Goal: Task Accomplishment & Management: Manage account settings

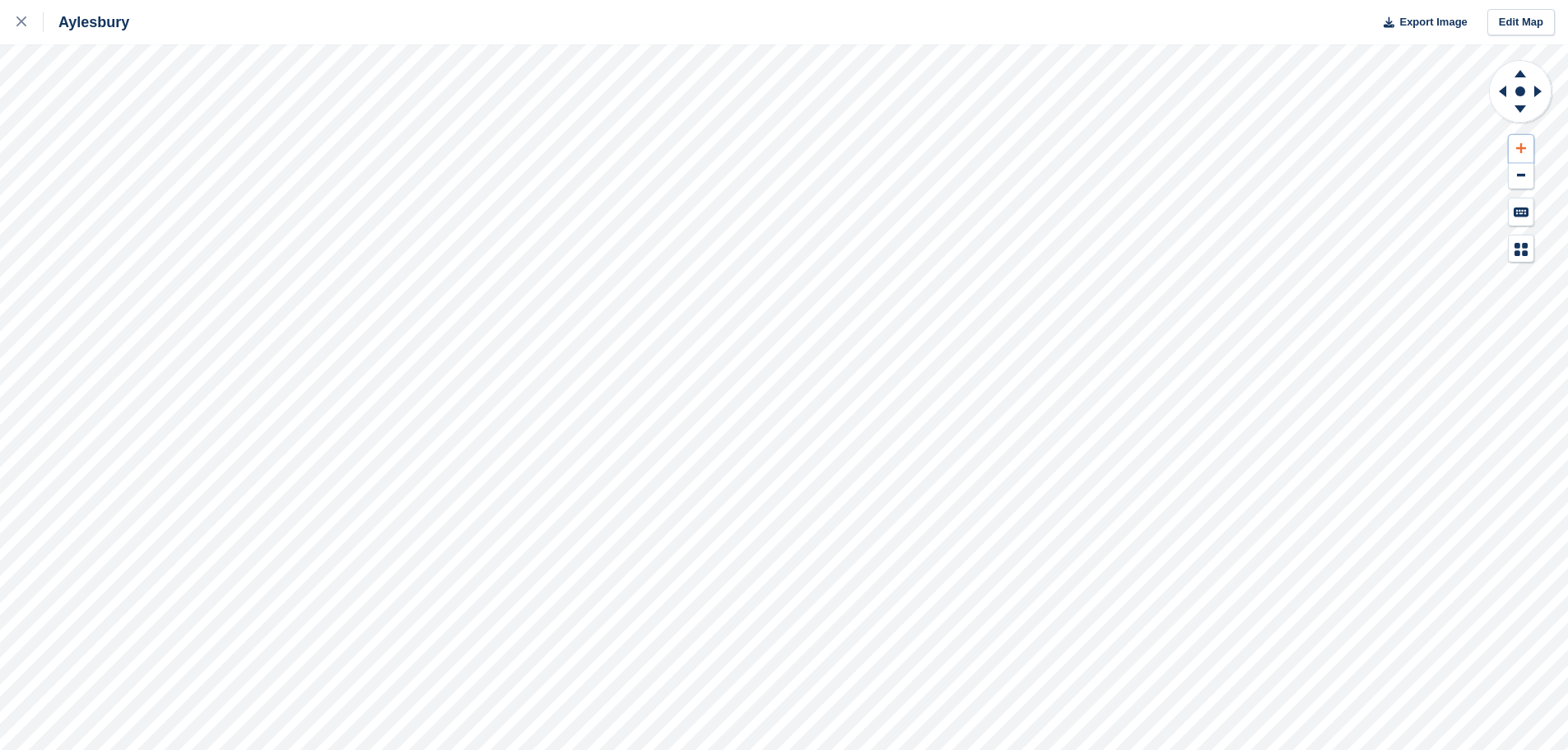
click at [1527, 145] on button at bounding box center [1521, 149] width 25 height 27
click at [1522, 79] on icon at bounding box center [1520, 71] width 43 height 21
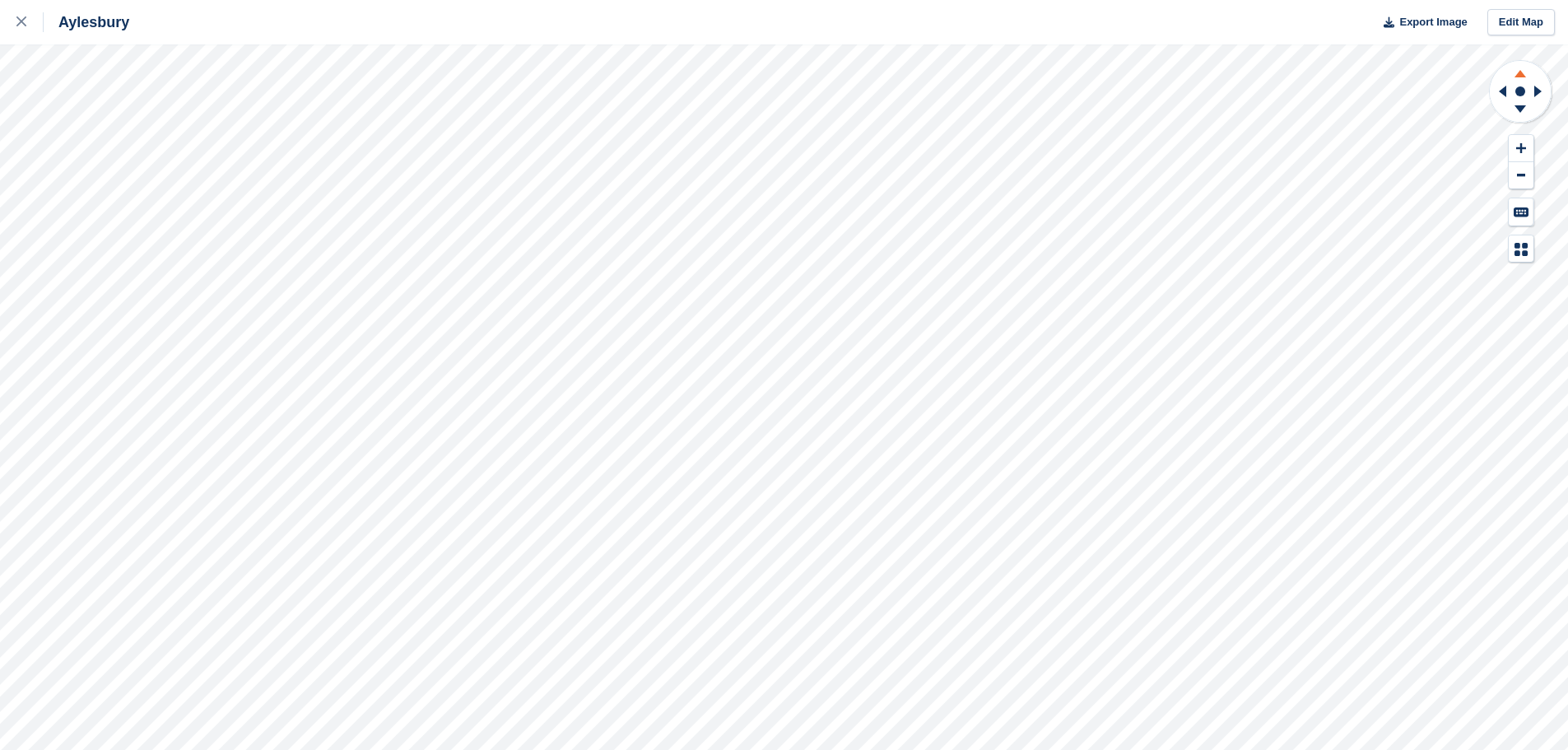
click at [1522, 79] on icon at bounding box center [1520, 71] width 43 height 21
click at [1522, 145] on icon at bounding box center [1521, 148] width 10 height 10
click at [1521, 75] on icon at bounding box center [1520, 74] width 12 height 7
click at [1541, 88] on icon at bounding box center [1541, 91] width 21 height 43
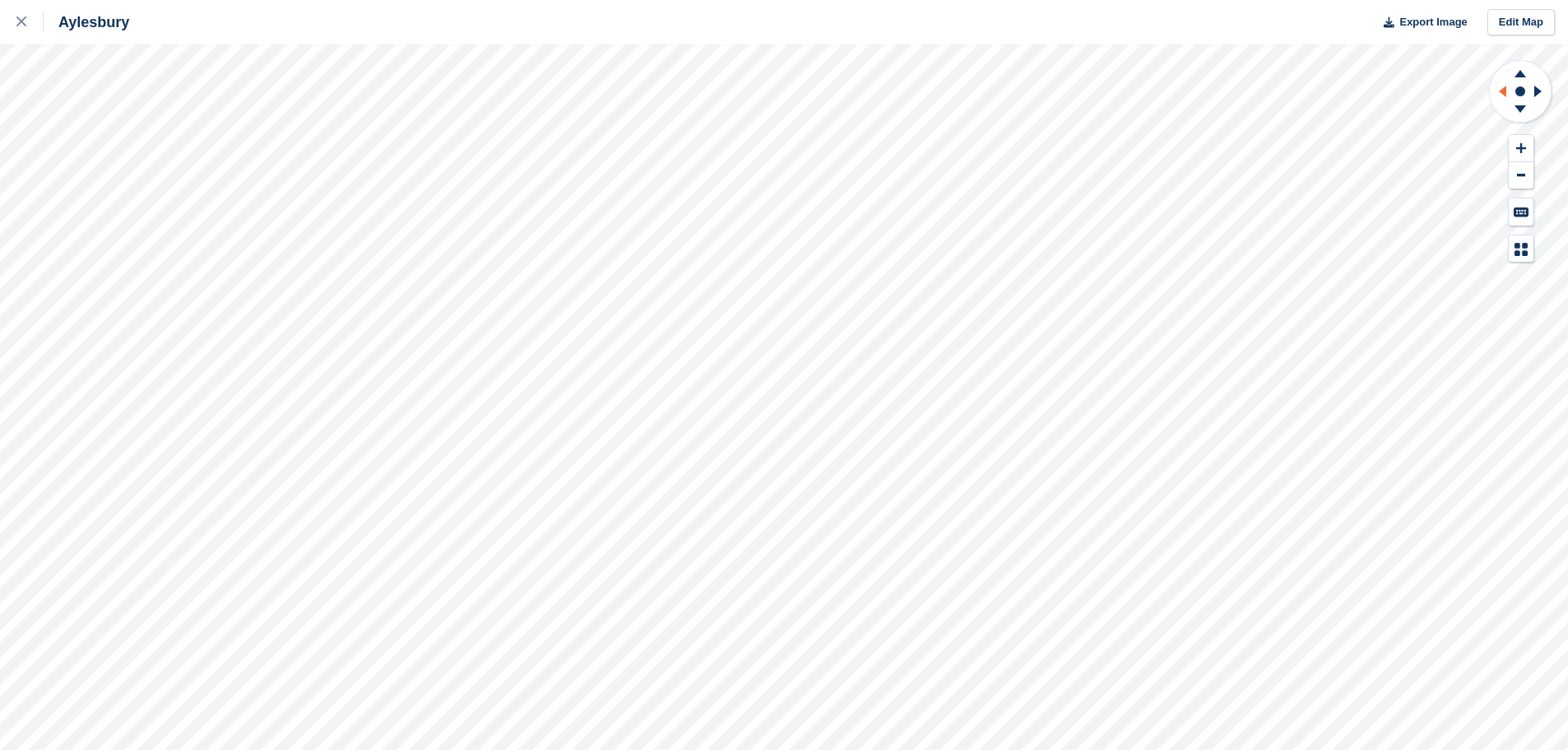
click at [1505, 89] on icon at bounding box center [1503, 91] width 7 height 12
click at [1535, 89] on icon at bounding box center [1538, 91] width 7 height 12
click at [1503, 97] on icon at bounding box center [1500, 91] width 21 height 43
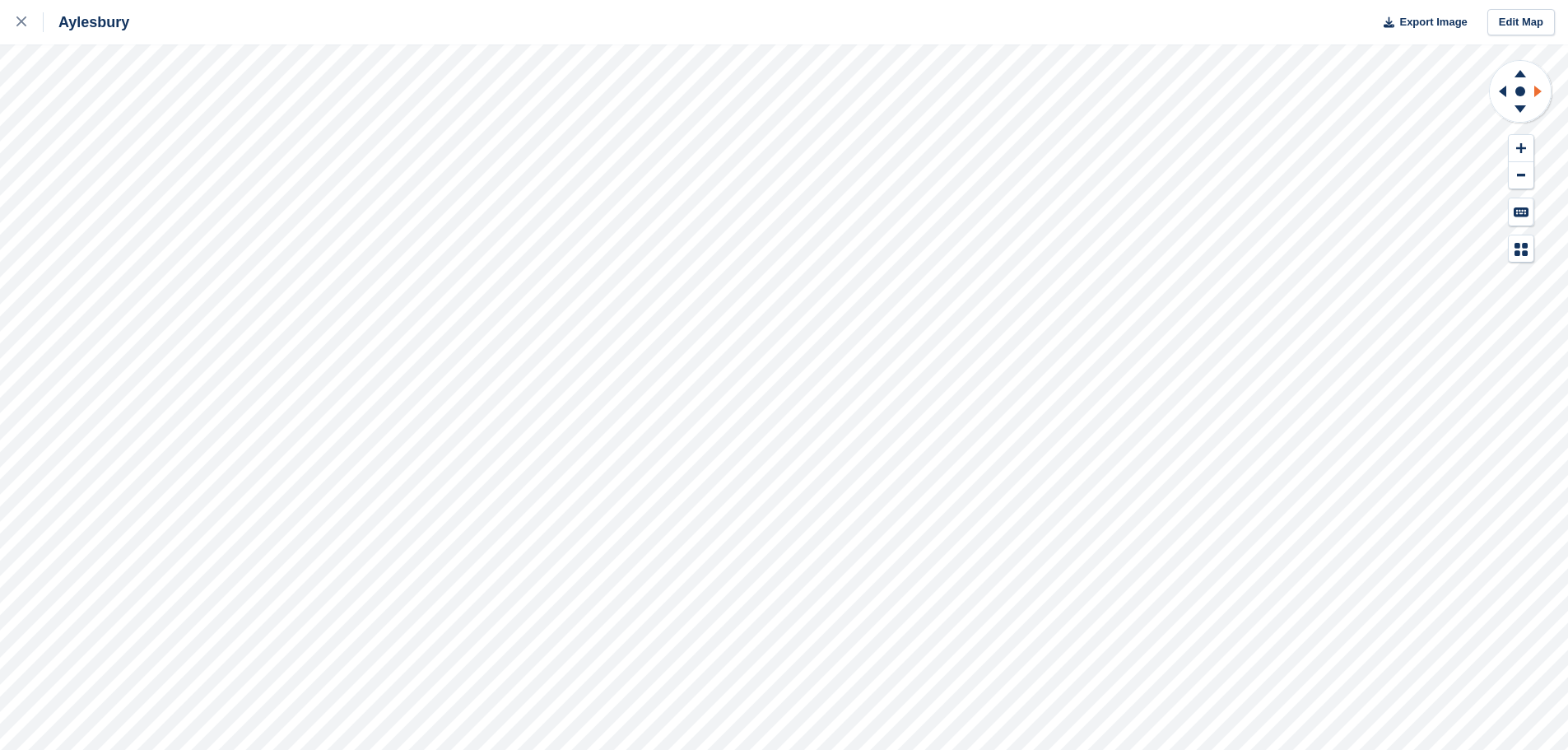
click at [1538, 95] on icon at bounding box center [1541, 91] width 21 height 43
click at [1532, 91] on icon at bounding box center [1541, 91] width 21 height 43
click at [1528, 148] on button at bounding box center [1521, 149] width 25 height 27
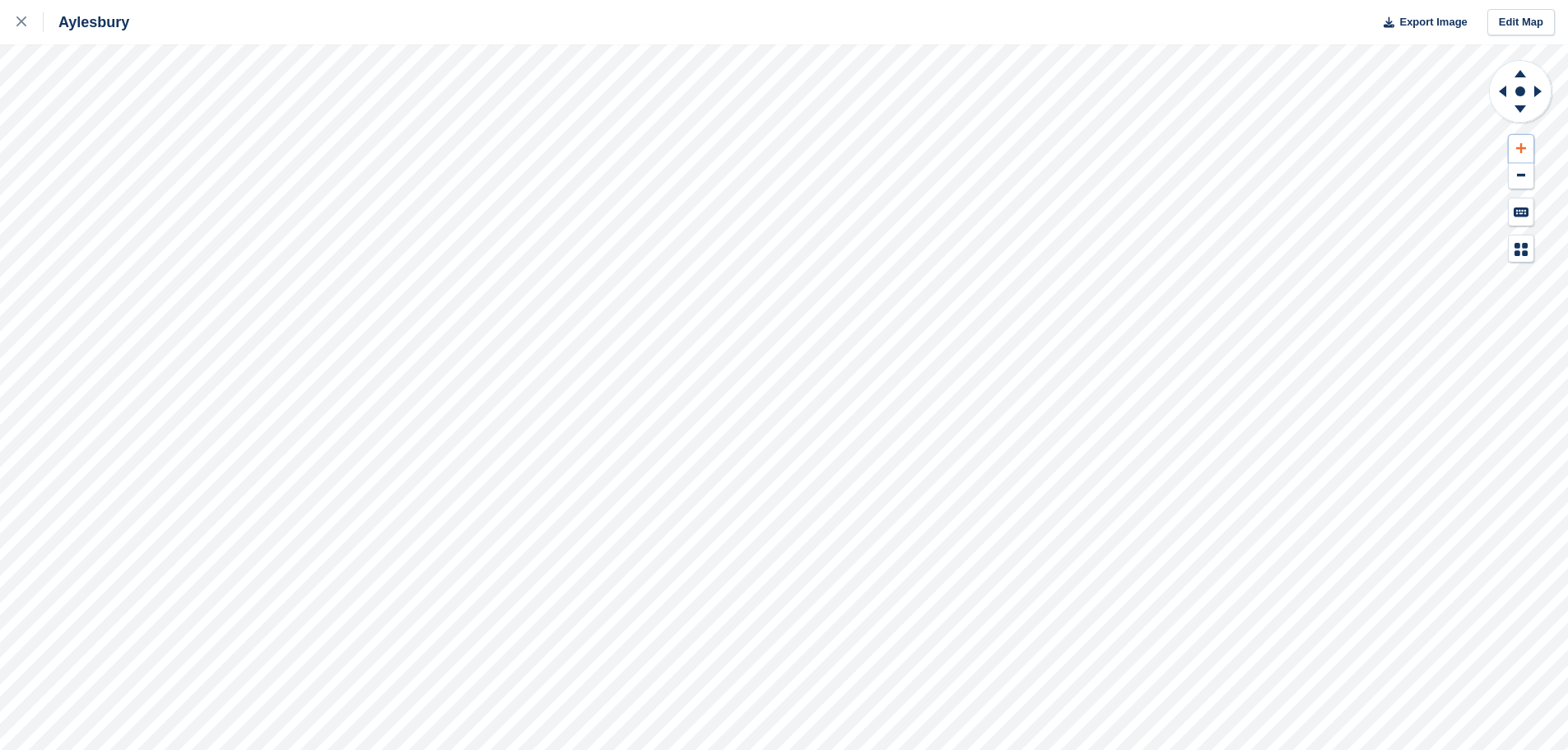
click at [1528, 148] on button at bounding box center [1521, 149] width 25 height 27
click at [1519, 76] on icon at bounding box center [1520, 74] width 12 height 7
click at [1517, 141] on button at bounding box center [1521, 149] width 25 height 27
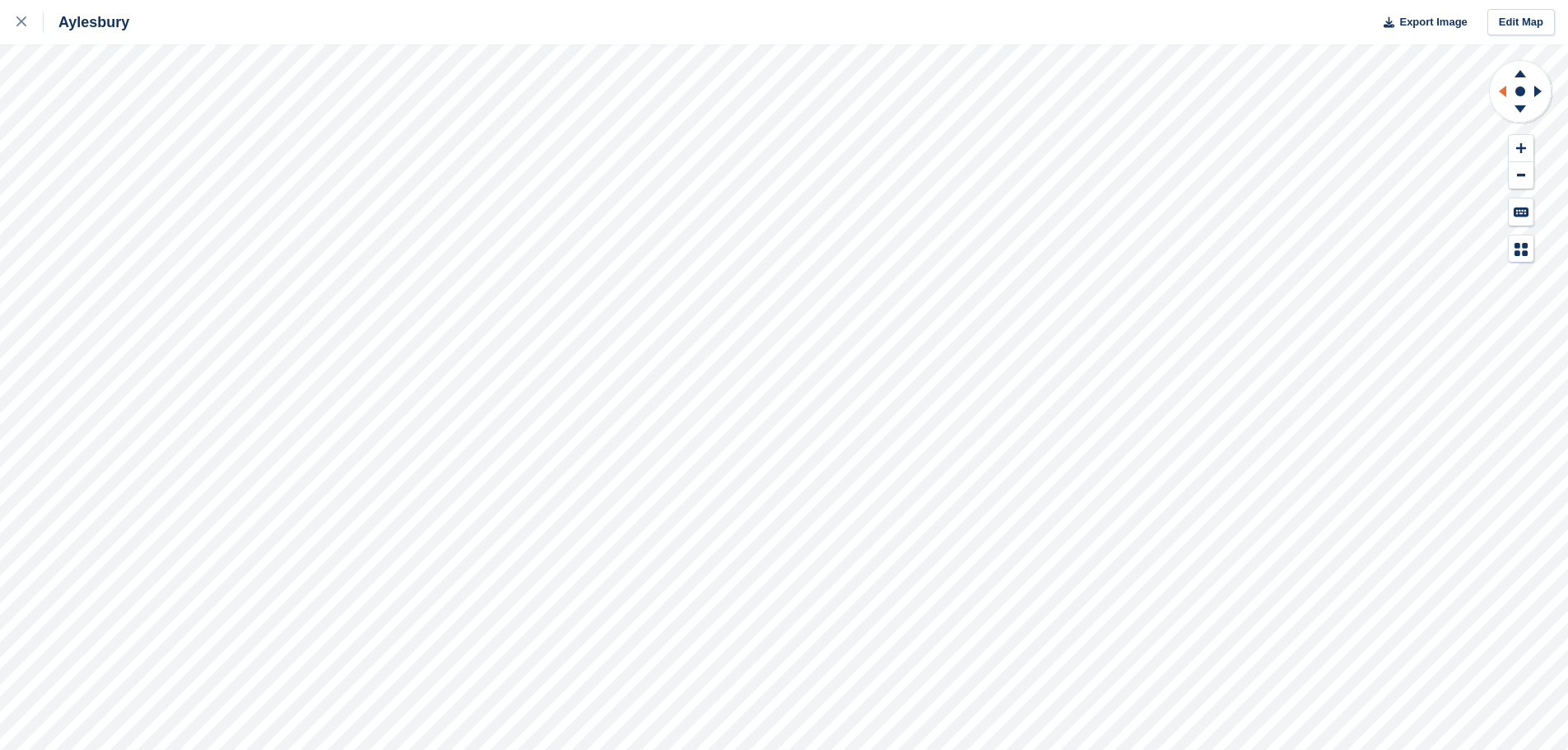
click at [1499, 87] on icon at bounding box center [1500, 91] width 21 height 43
click at [1521, 137] on button at bounding box center [1521, 149] width 25 height 27
click at [1521, 78] on icon at bounding box center [1520, 71] width 43 height 21
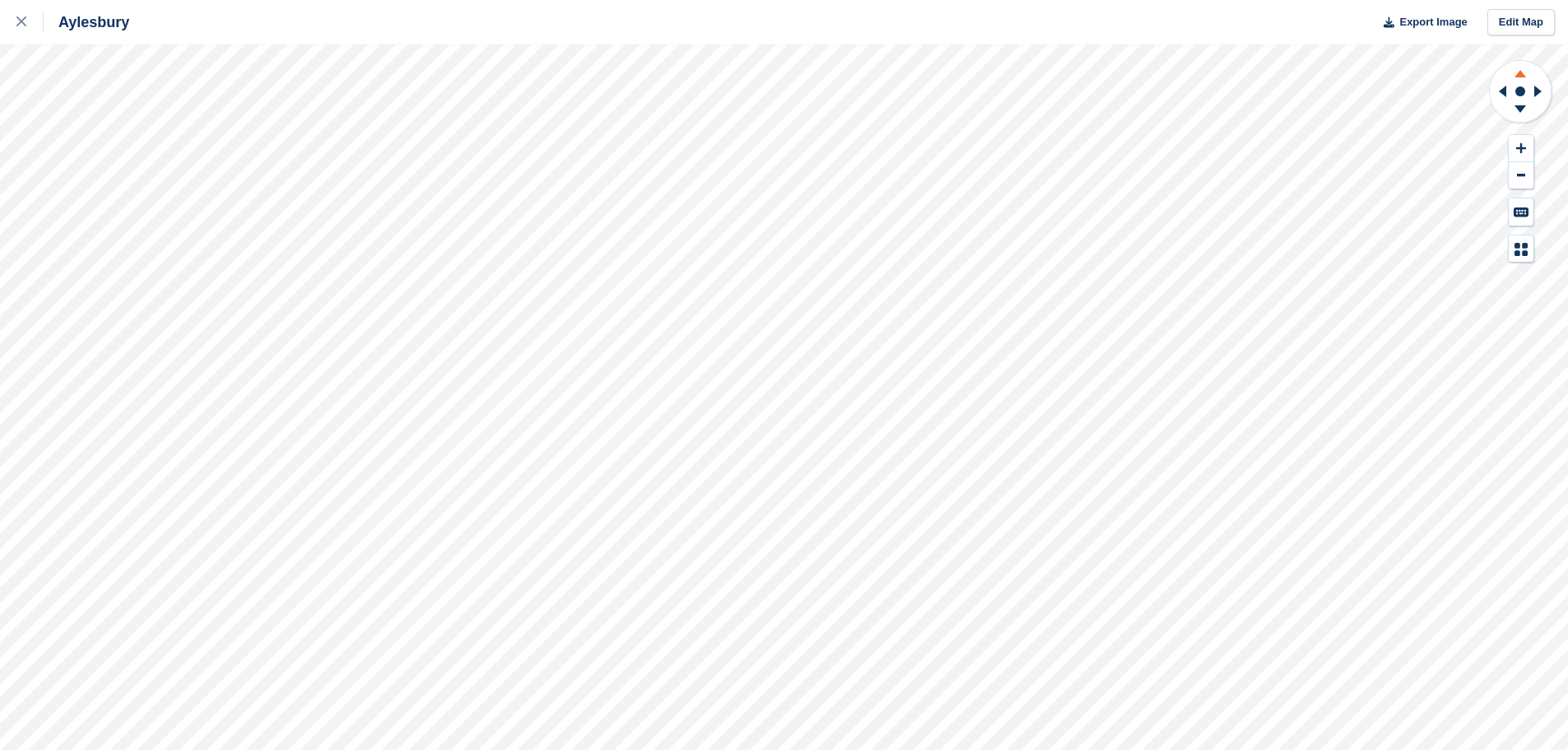
click at [1521, 78] on icon at bounding box center [1520, 71] width 43 height 21
click at [1502, 91] on icon at bounding box center [1503, 91] width 7 height 12
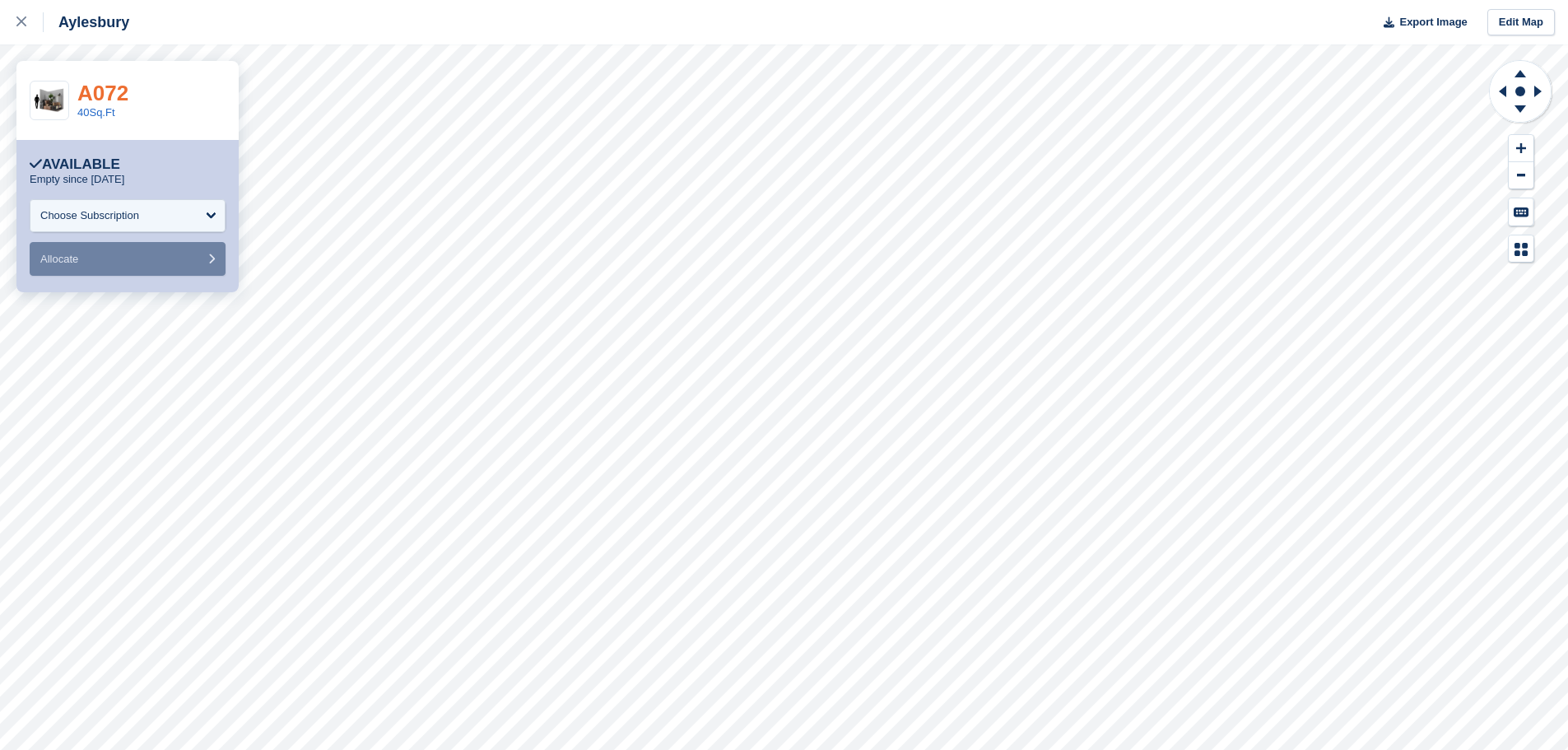
click at [111, 92] on link "A072" at bounding box center [103, 93] width 51 height 25
click at [98, 91] on link "A201" at bounding box center [103, 93] width 51 height 25
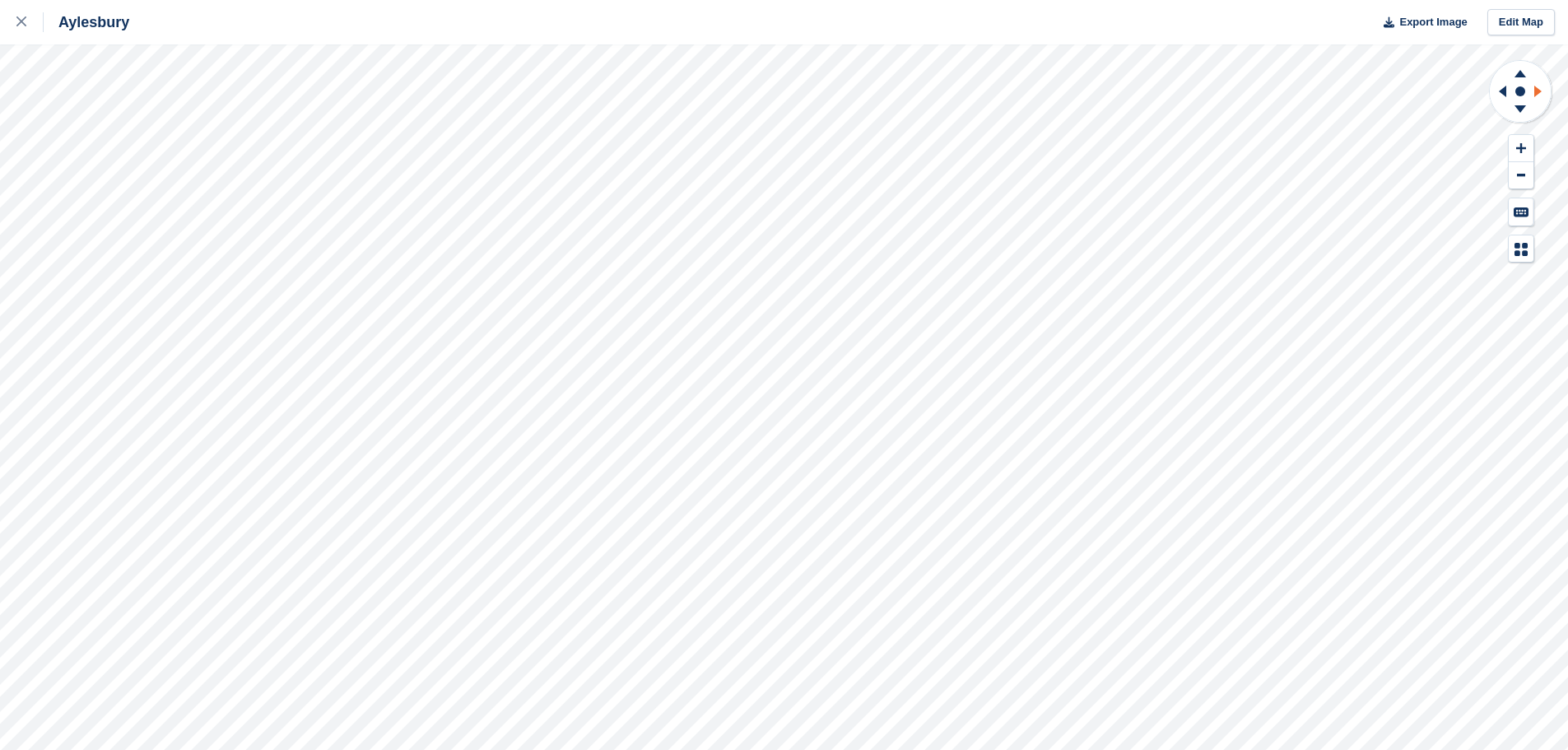
click at [1540, 90] on icon at bounding box center [1538, 91] width 7 height 12
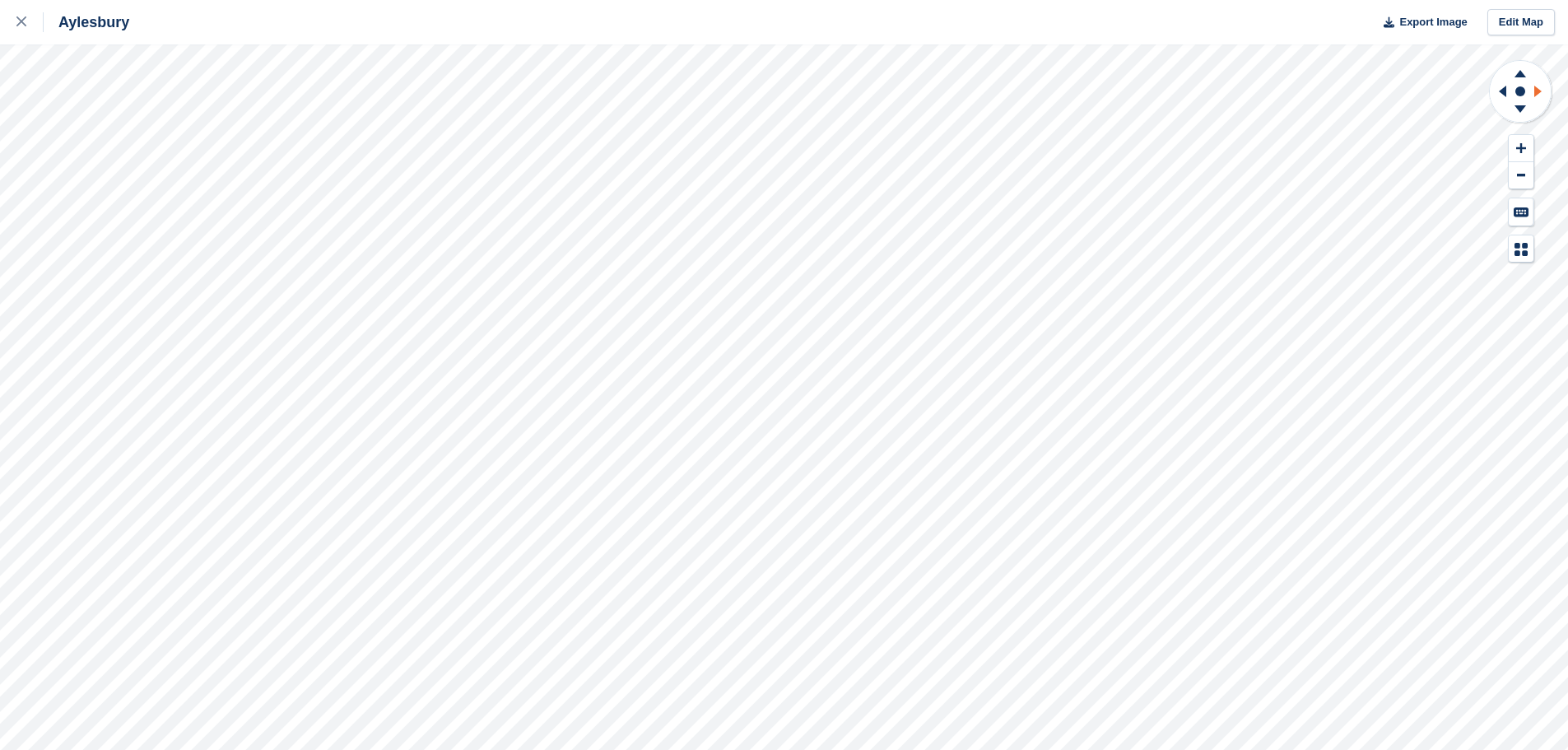
click at [1540, 90] on icon at bounding box center [1538, 91] width 7 height 12
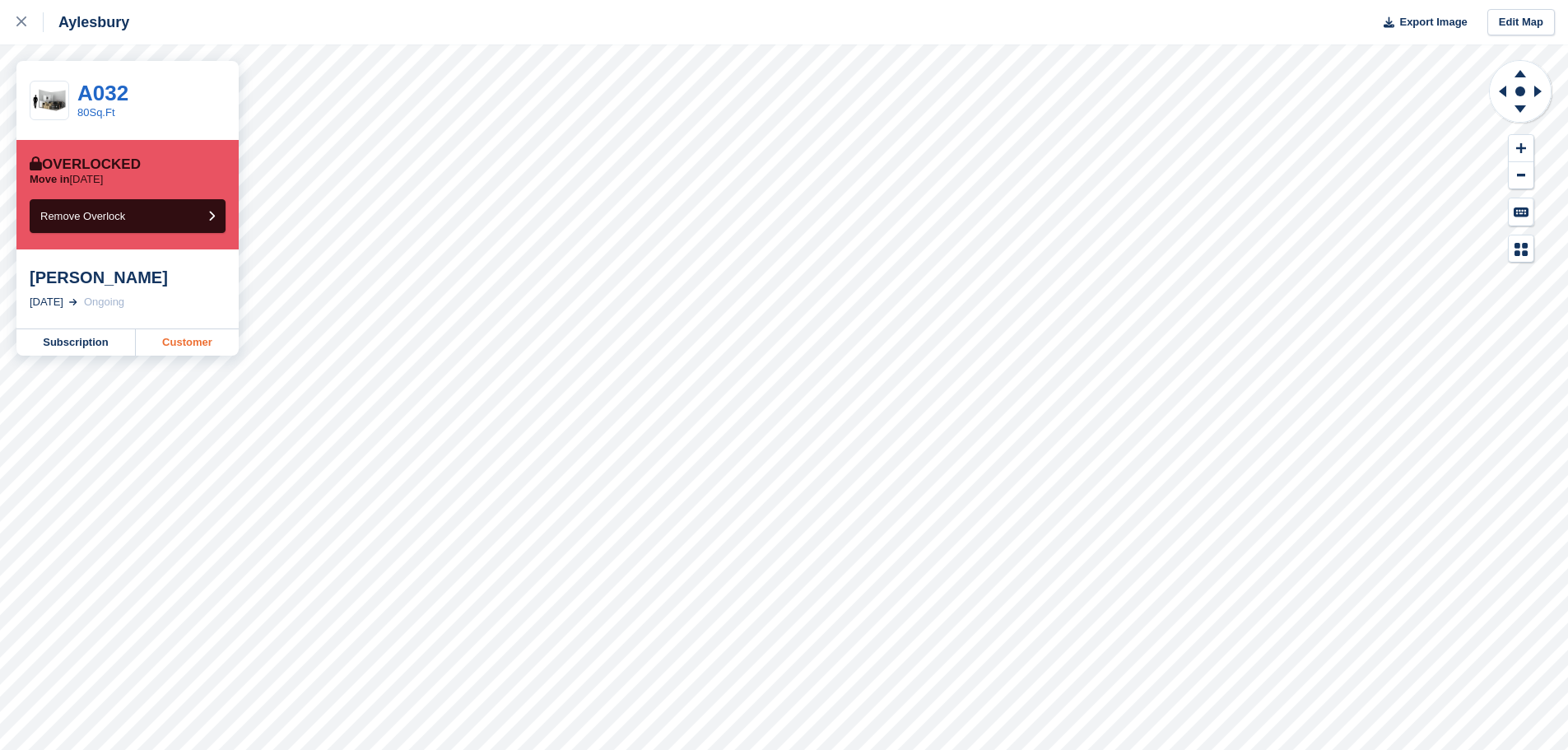
click at [168, 345] on link "Customer" at bounding box center [186, 342] width 103 height 26
click at [175, 347] on link "Customer" at bounding box center [186, 342] width 103 height 26
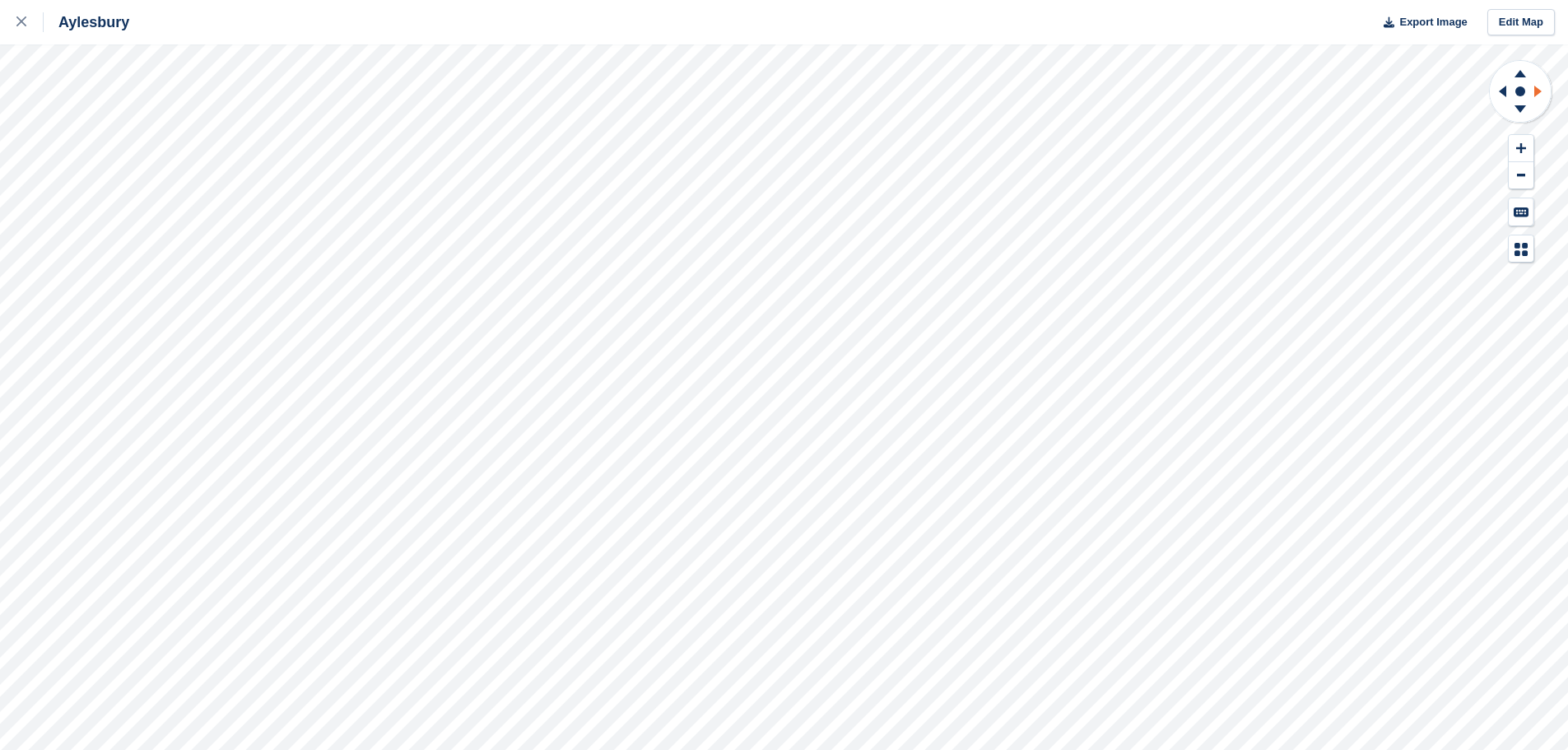
click at [1535, 92] on icon at bounding box center [1538, 91] width 7 height 12
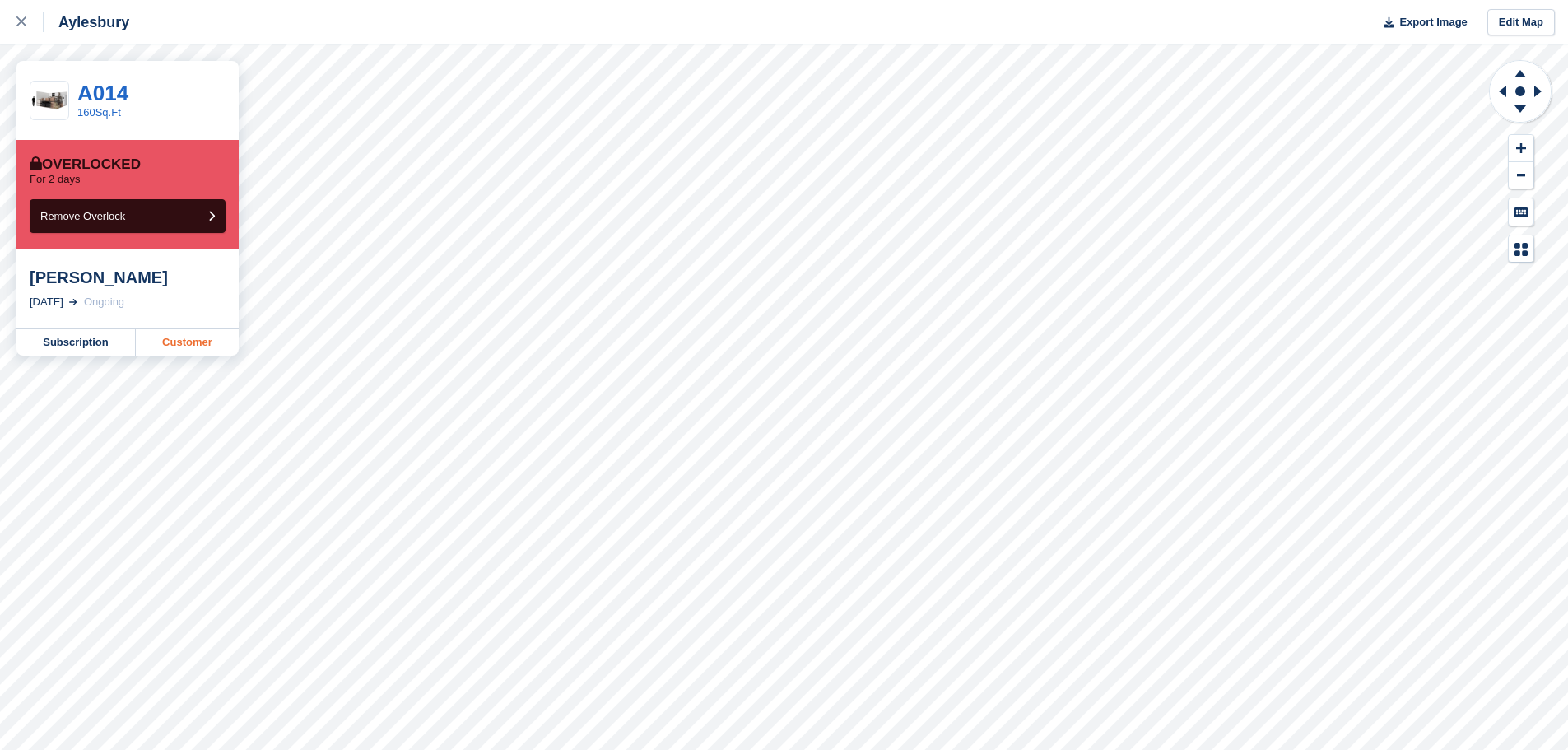
click at [187, 347] on link "Customer" at bounding box center [186, 342] width 103 height 26
click at [165, 339] on link "Customer" at bounding box center [186, 342] width 103 height 26
click at [79, 339] on link "Subscription" at bounding box center [75, 342] width 119 height 26
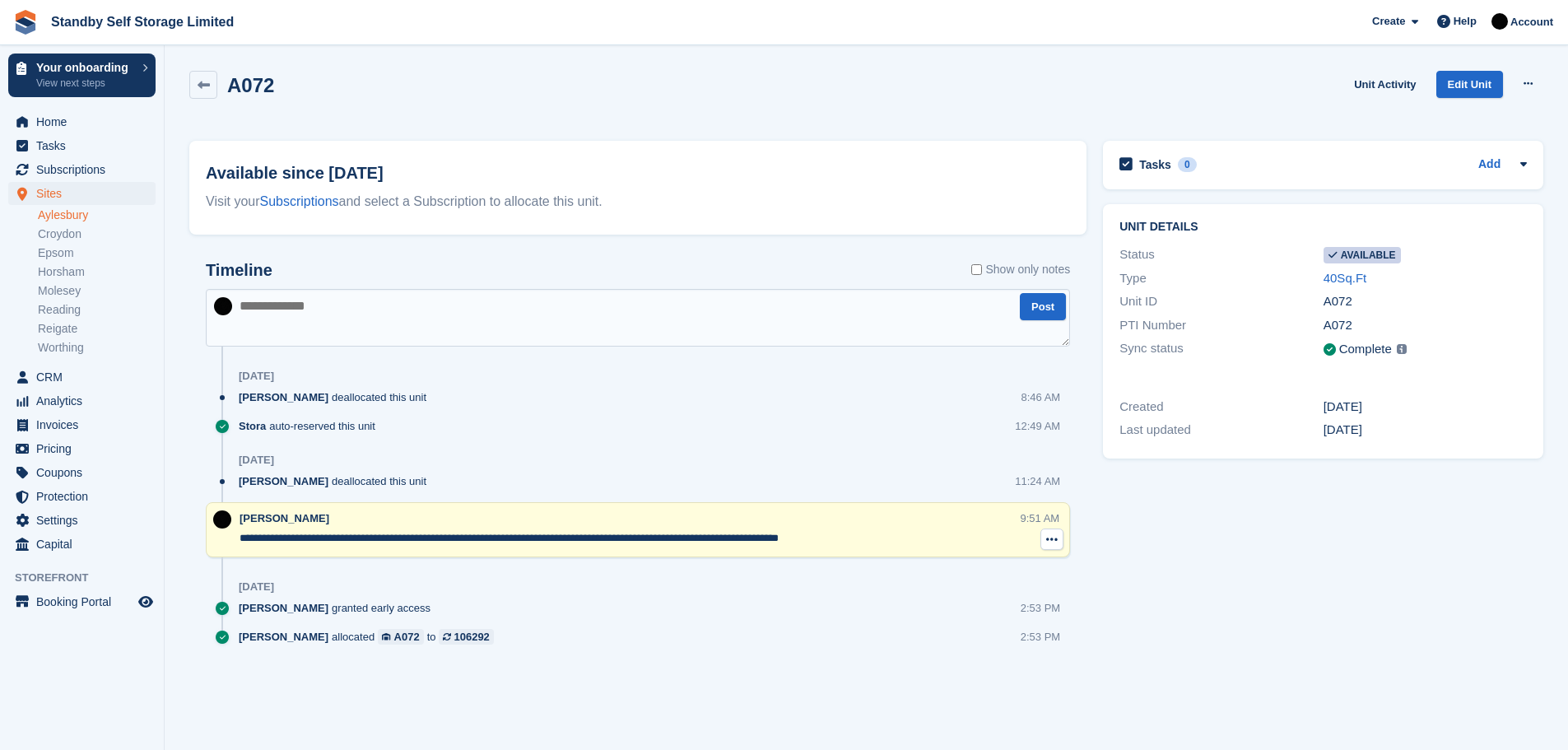
click at [1045, 537] on button at bounding box center [1052, 539] width 23 height 22
click at [959, 566] on p "Delete note" at bounding box center [984, 570] width 144 height 22
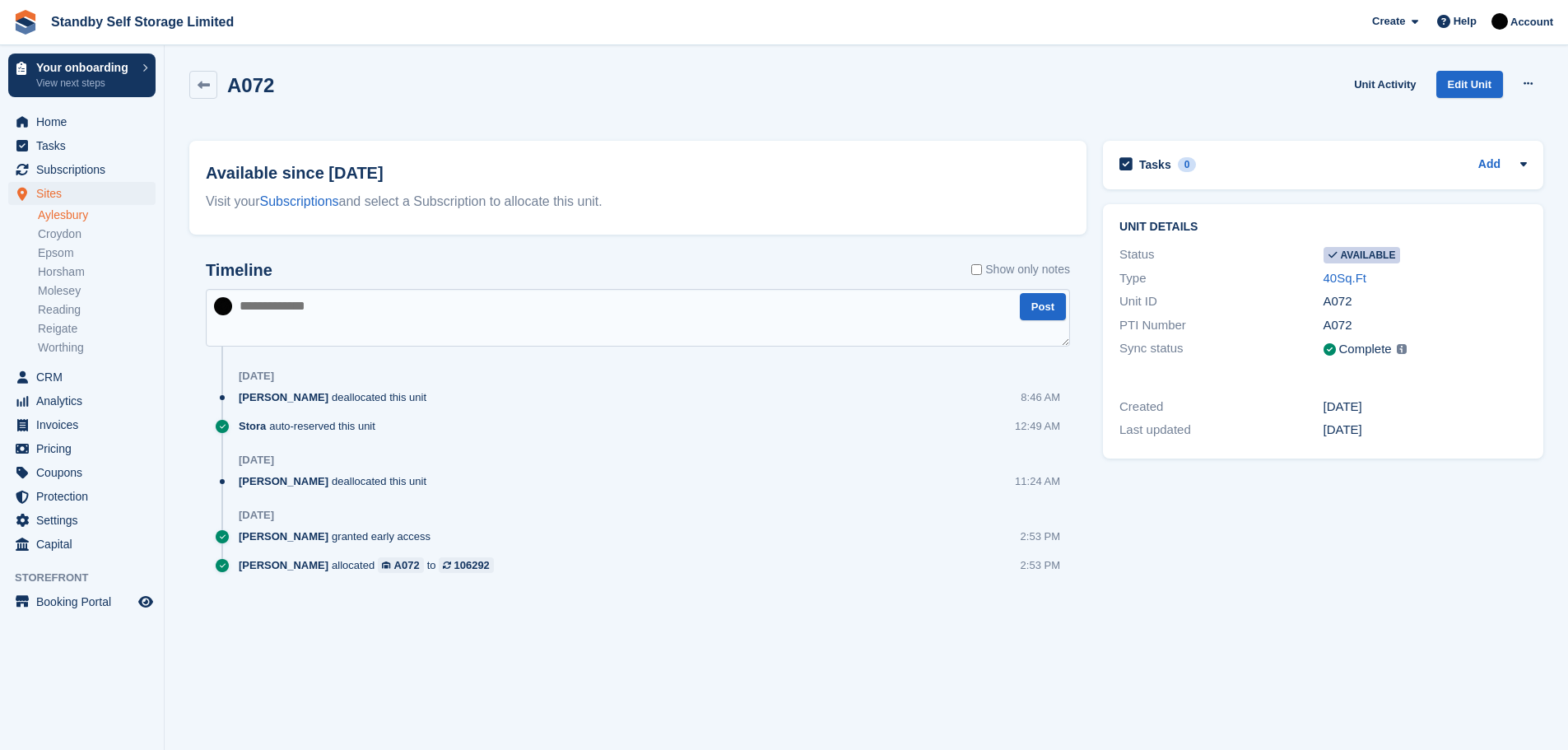
click at [301, 397] on span "Stephen Hambridge" at bounding box center [284, 396] width 90 height 15
click at [1028, 397] on div "8:46 AM" at bounding box center [1040, 396] width 39 height 15
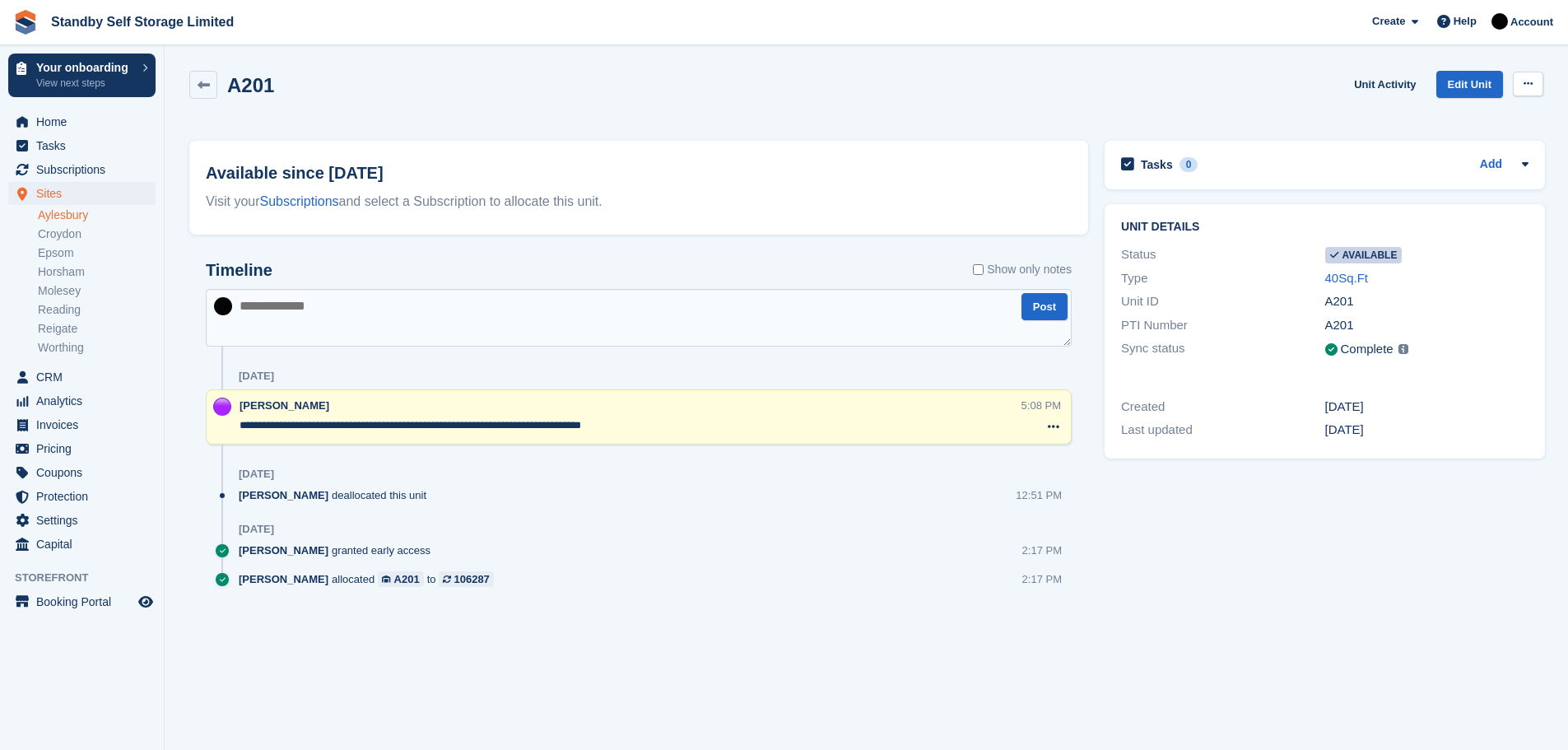
click at [1529, 85] on icon at bounding box center [1528, 84] width 9 height 11
click at [1466, 118] on p "Make unavailable" at bounding box center [1464, 116] width 144 height 22
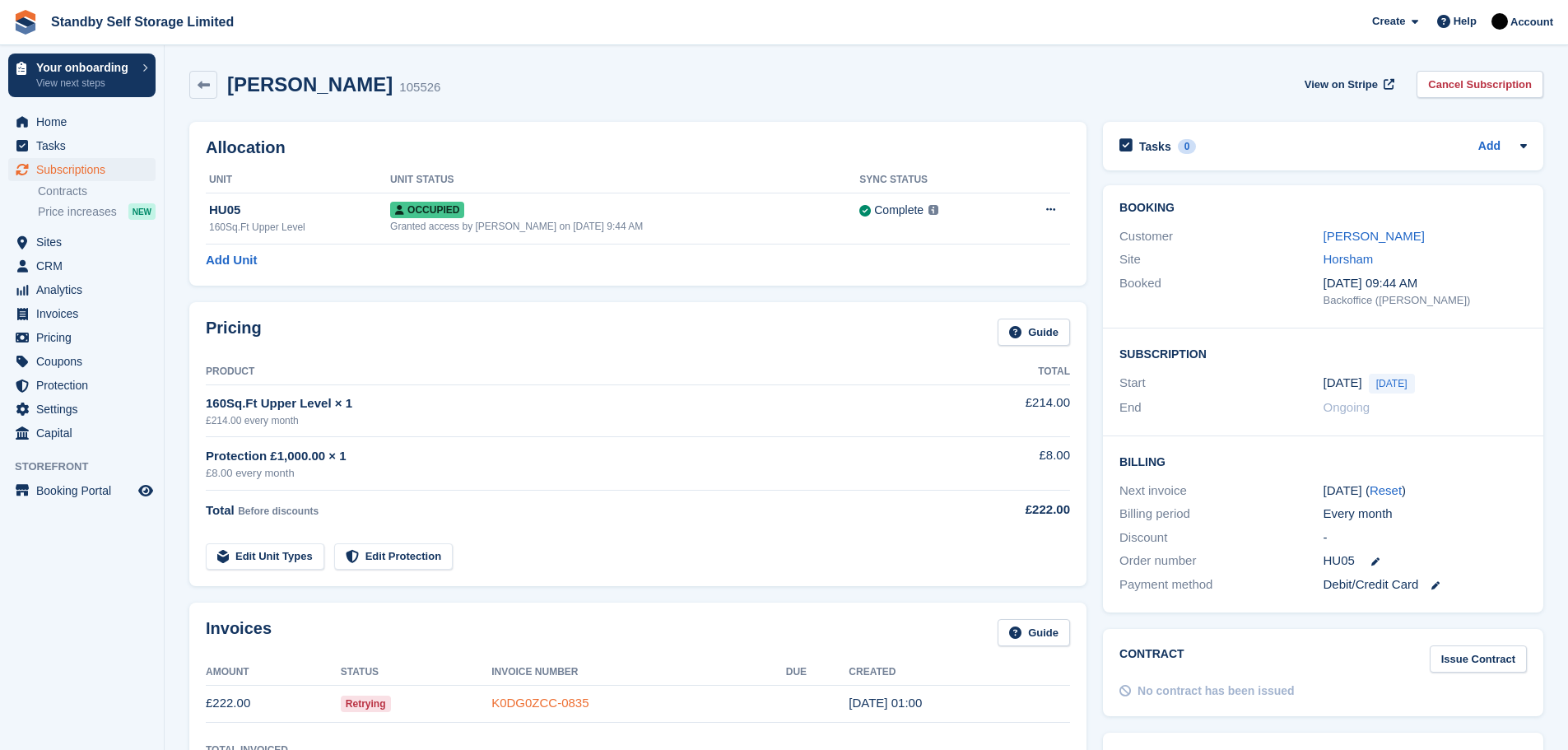
click at [541, 703] on link "K0DG0ZCC-0835" at bounding box center [540, 702] width 97 height 14
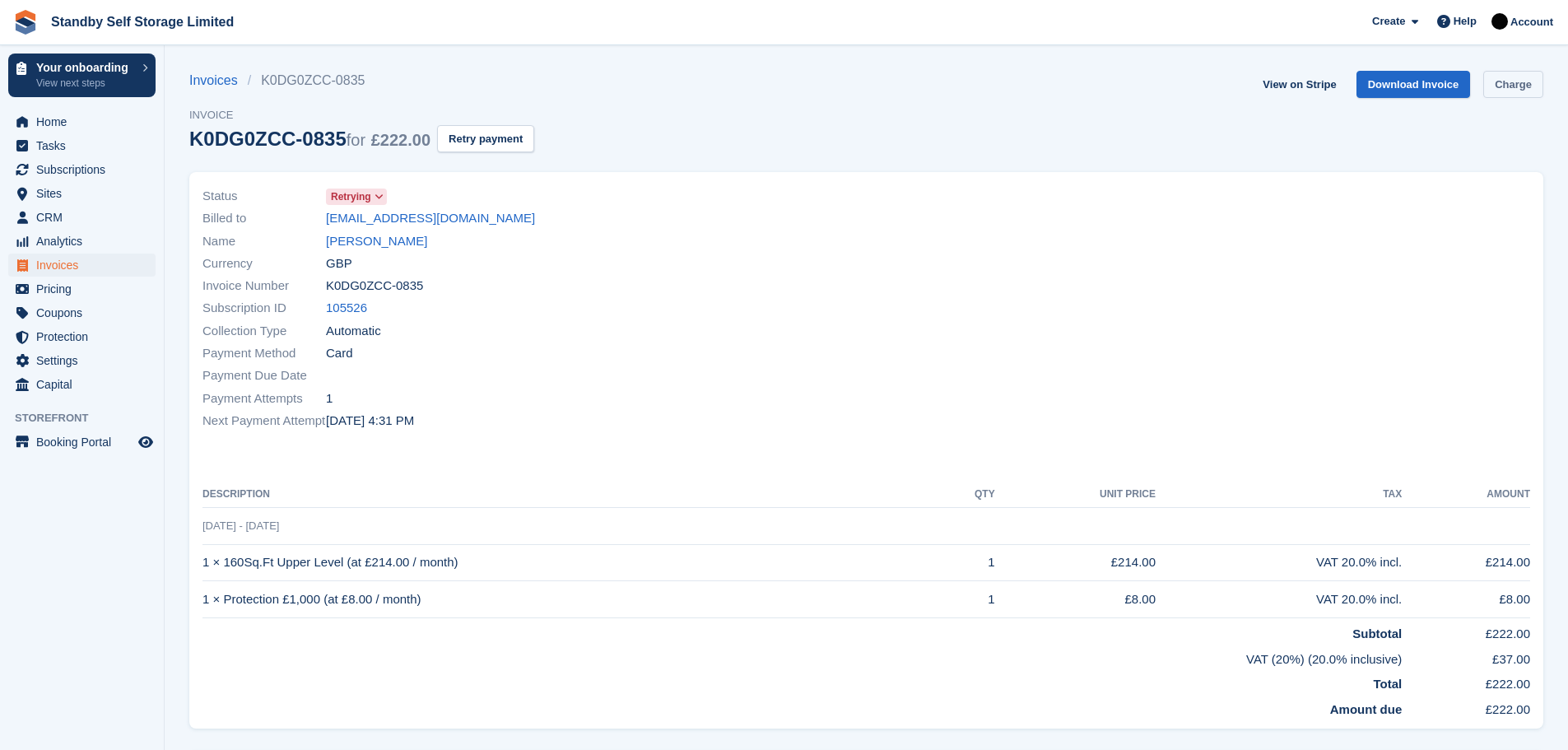
click at [1517, 85] on link "Charge" at bounding box center [1513, 85] width 60 height 27
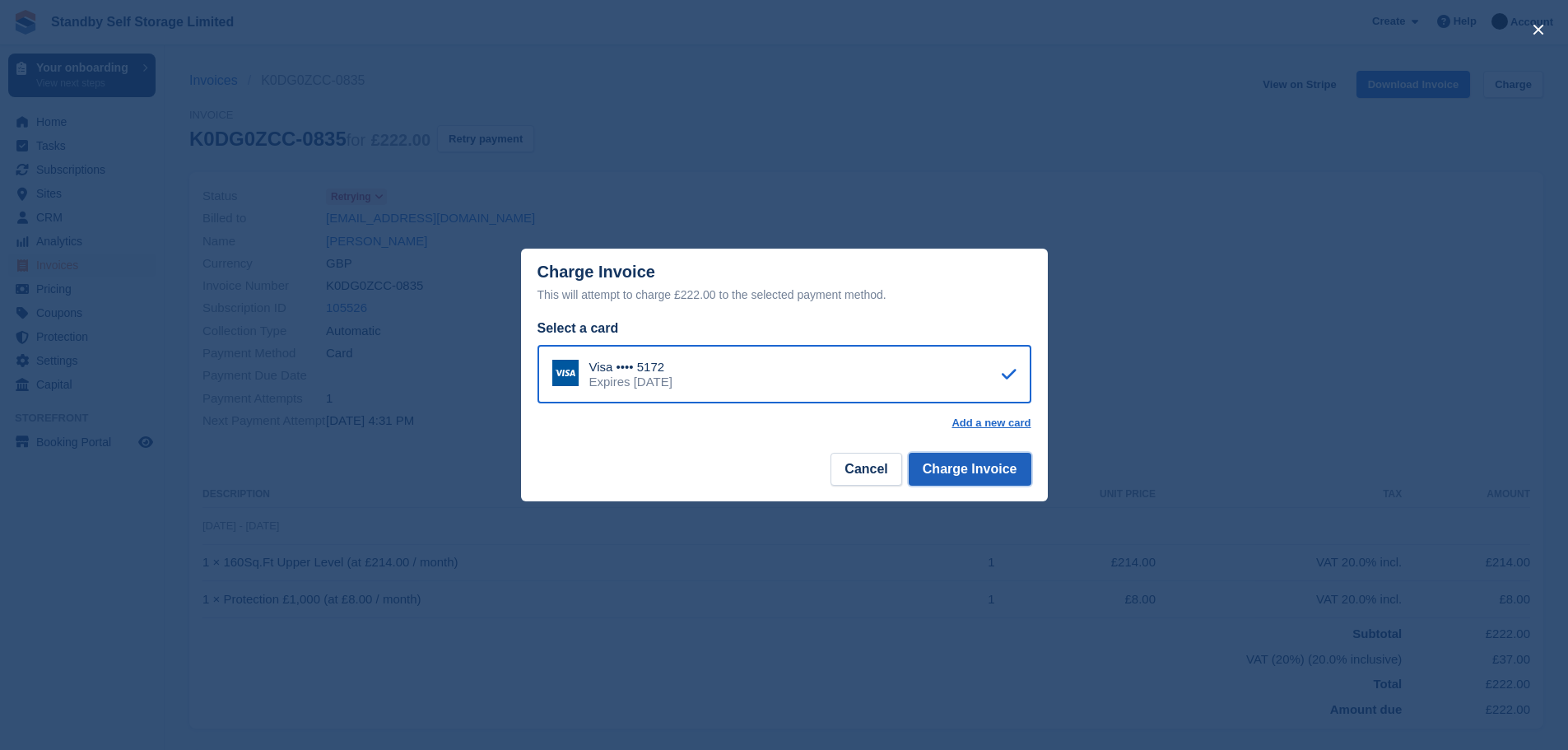
click at [954, 475] on button "Charge Invoice" at bounding box center [970, 469] width 123 height 33
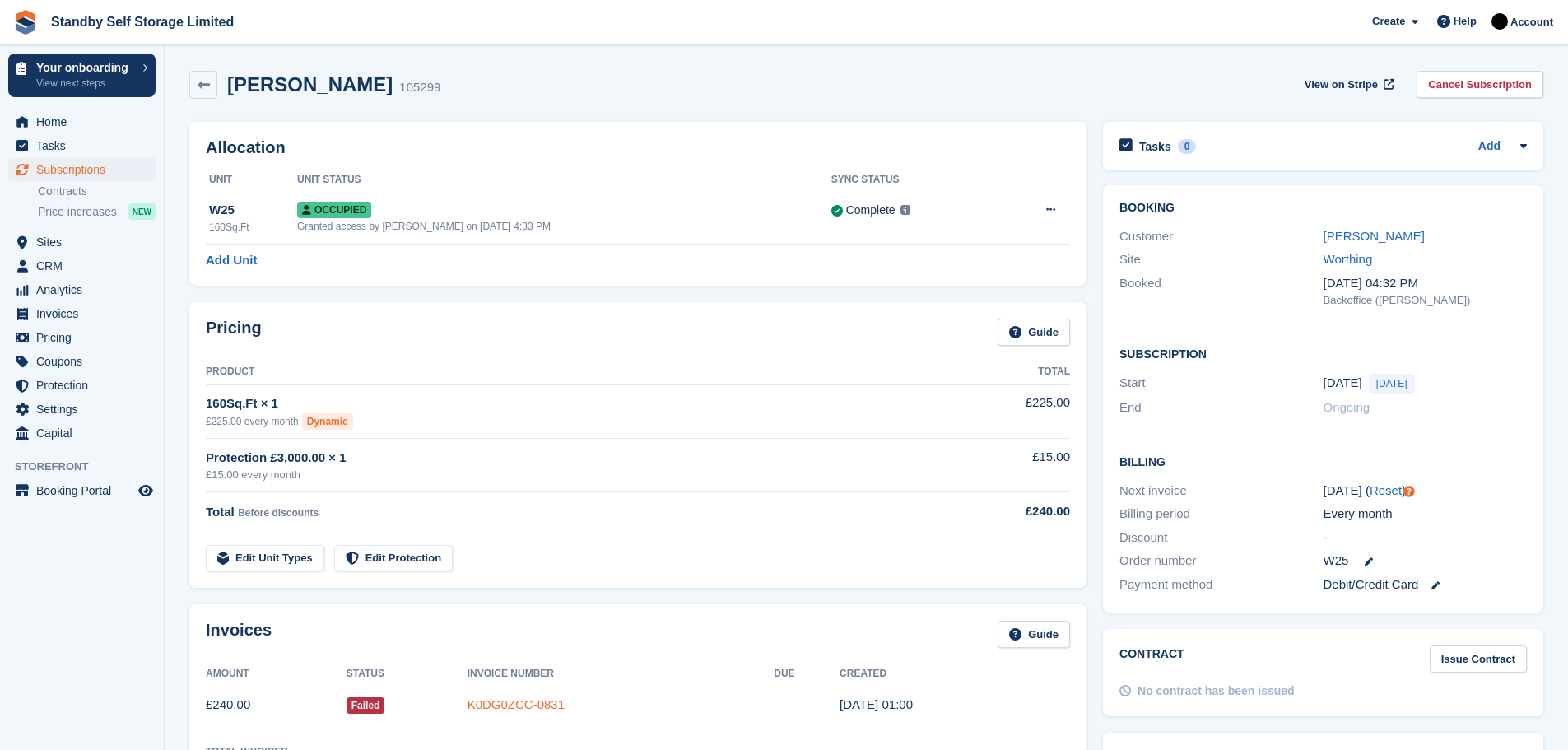
click at [531, 700] on link "K0DG0ZCC-0831" at bounding box center [515, 704] width 97 height 14
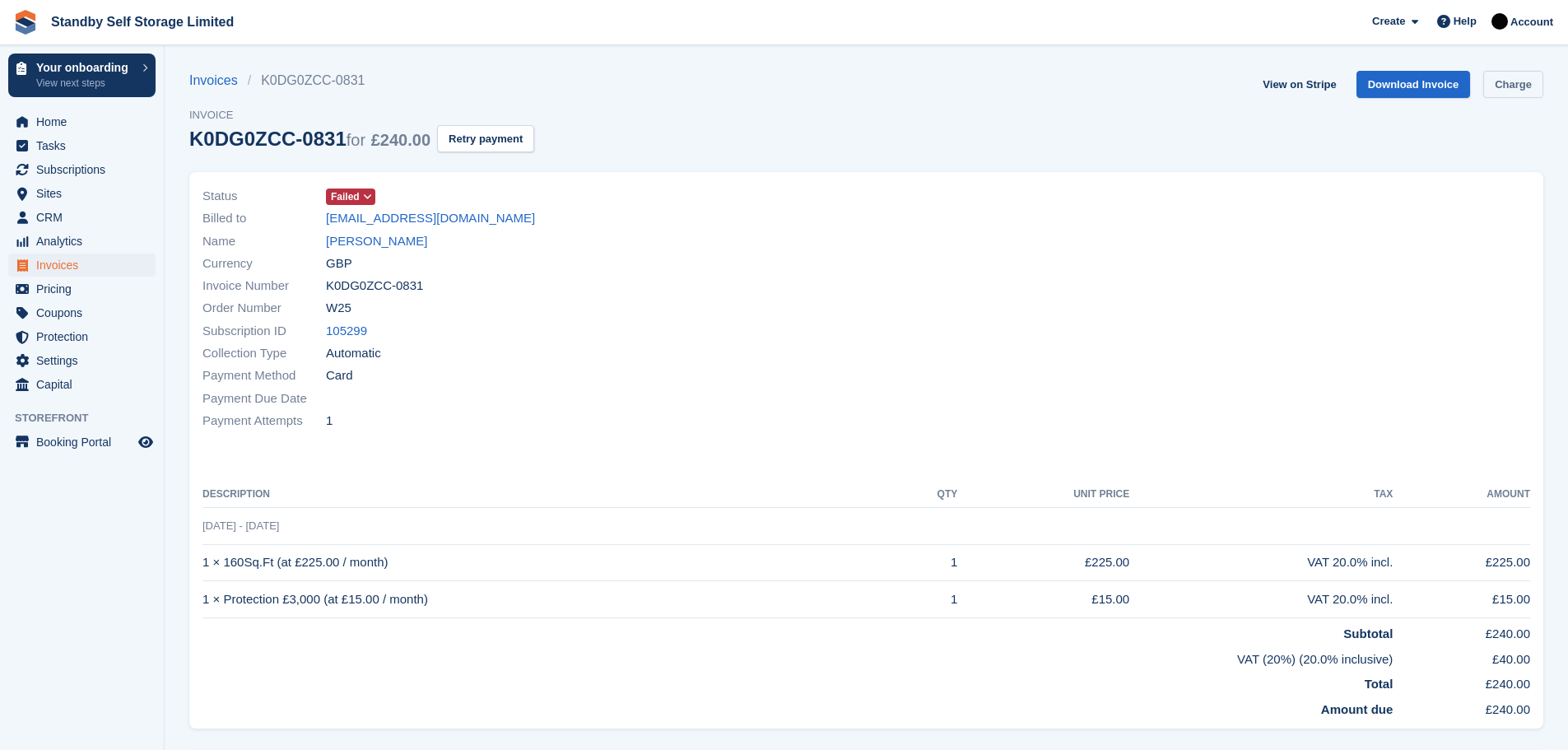
click at [1496, 90] on link "Charge" at bounding box center [1513, 85] width 60 height 27
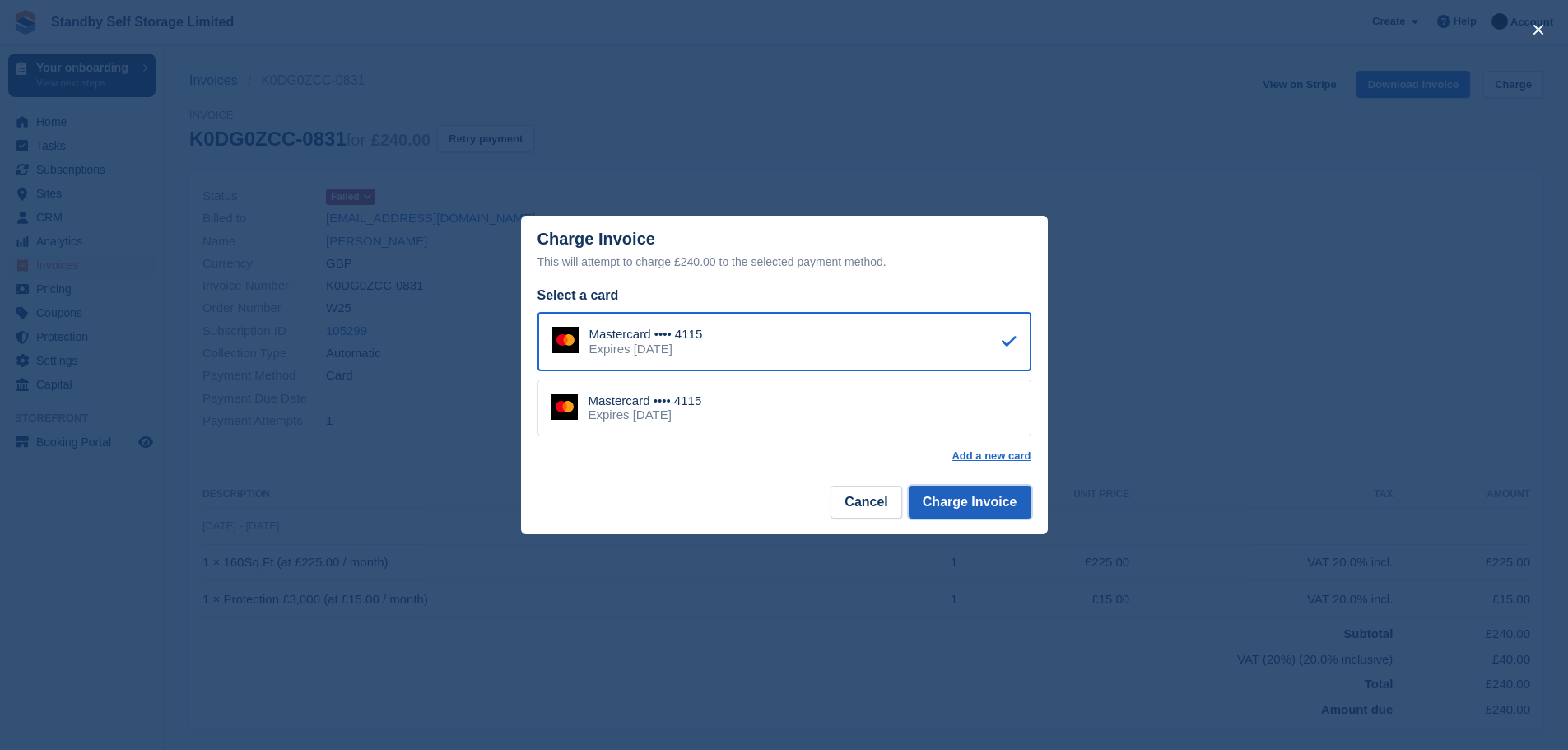
click at [934, 506] on button "Charge Invoice" at bounding box center [970, 502] width 123 height 33
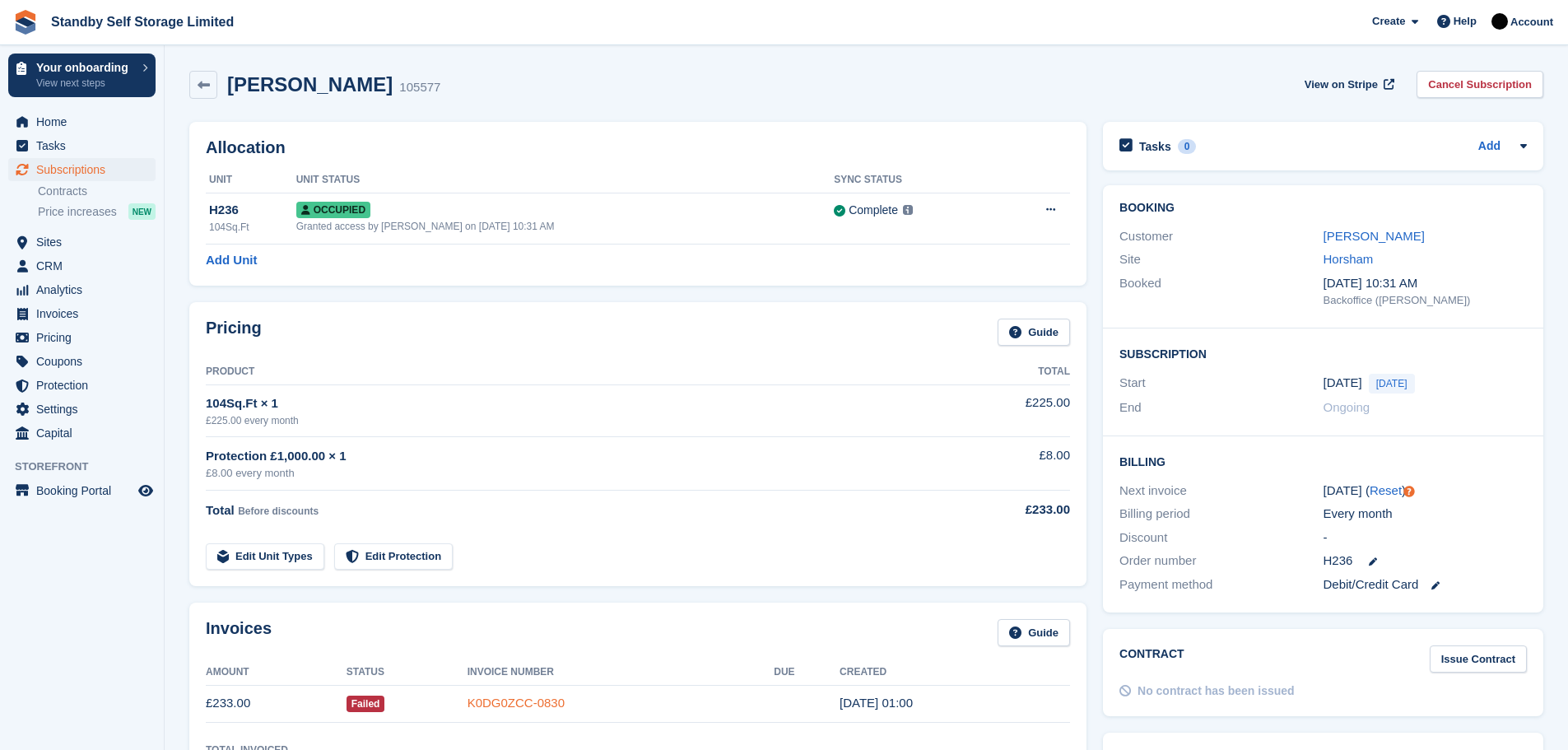
click at [502, 697] on link "K0DG0ZCC-0830" at bounding box center [515, 702] width 97 height 14
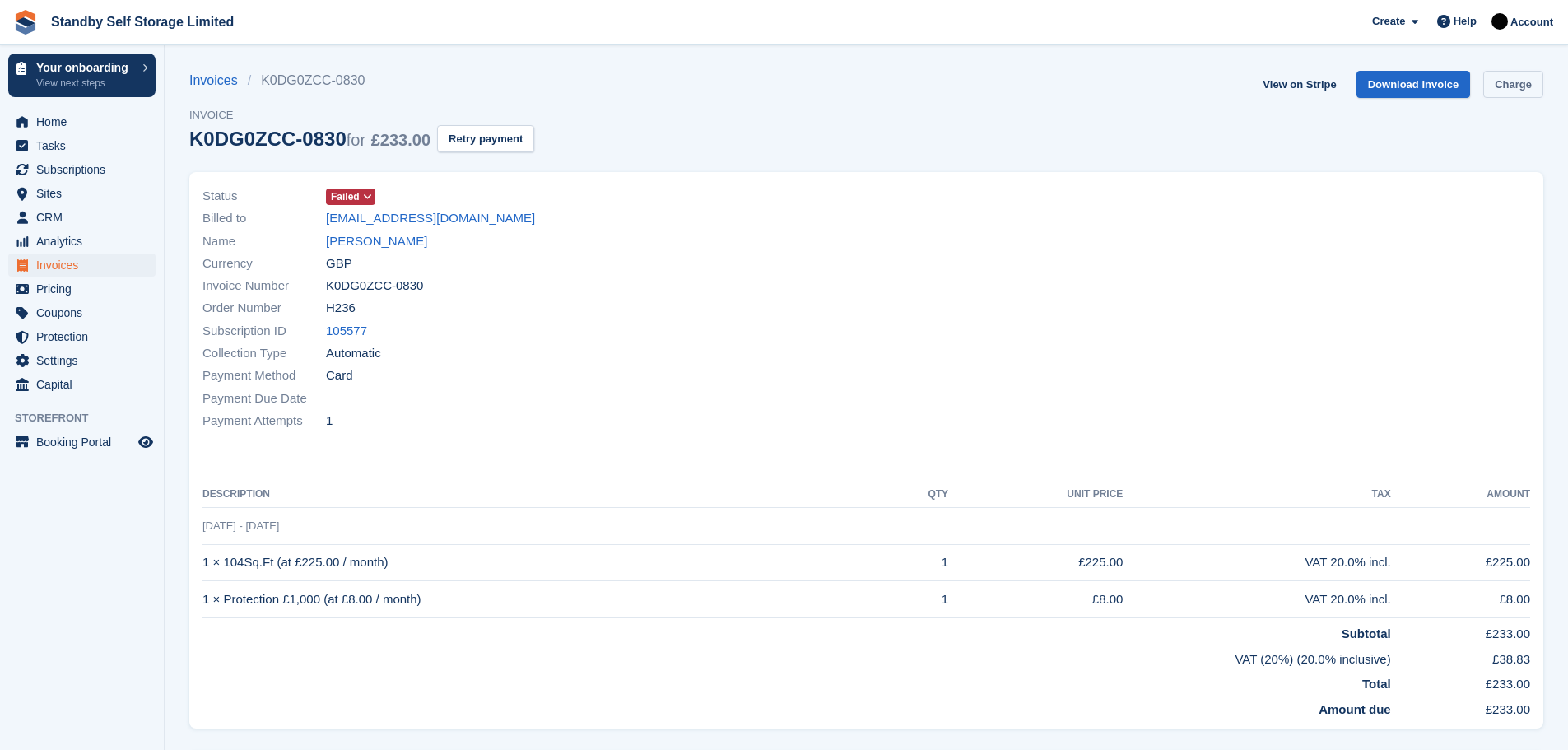
click at [1493, 90] on link "Charge" at bounding box center [1513, 85] width 60 height 27
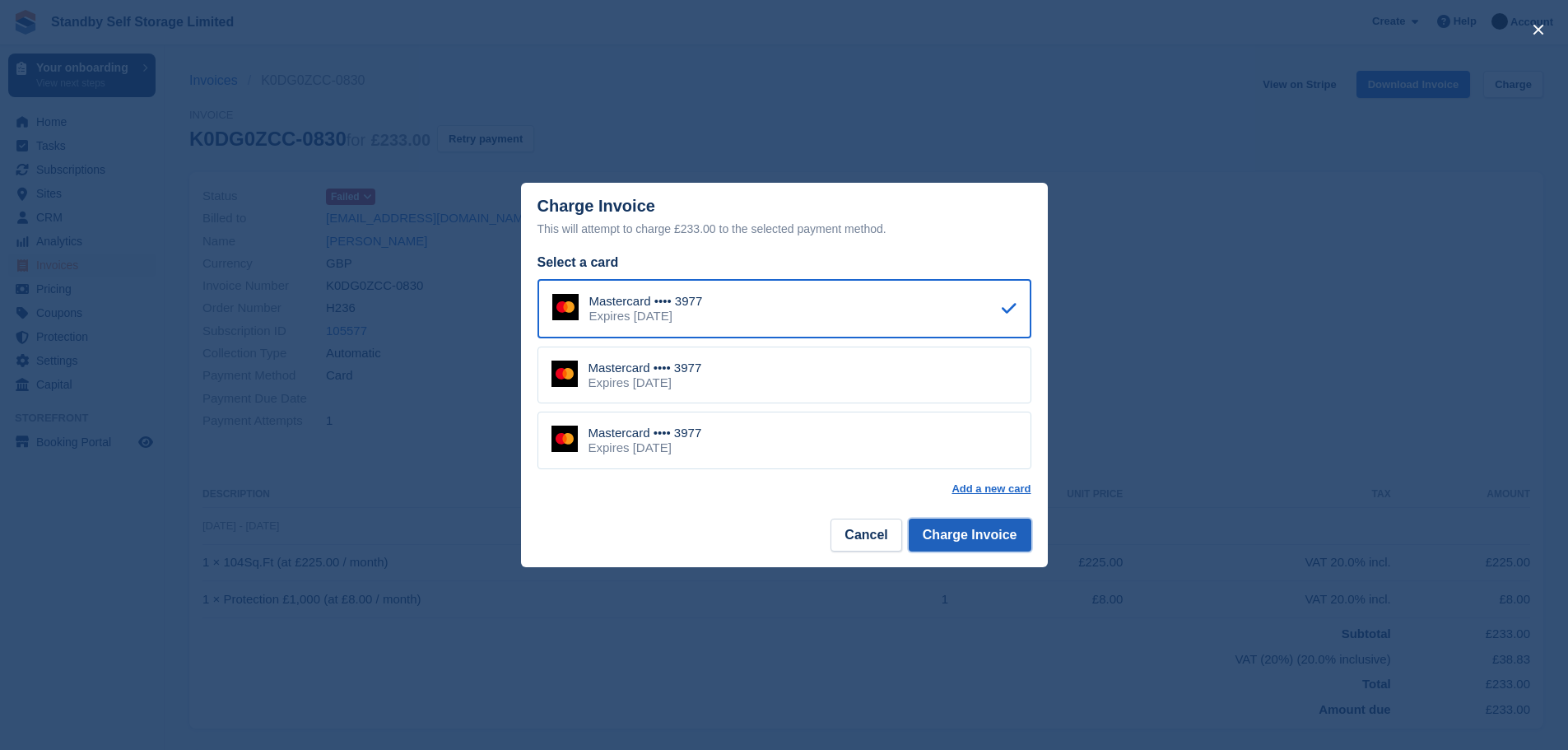
click at [943, 534] on button "Charge Invoice" at bounding box center [970, 535] width 123 height 33
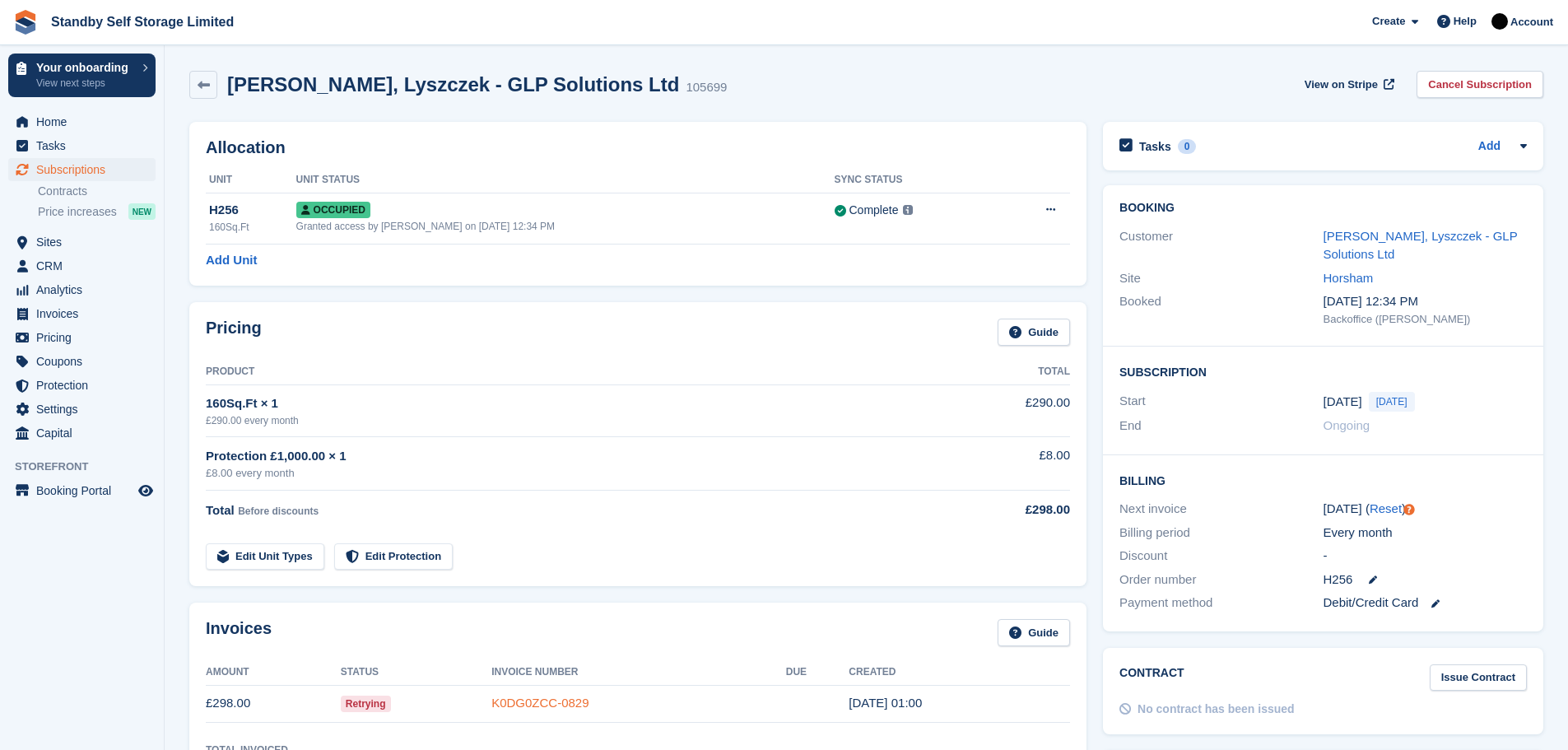
click at [527, 695] on link "K0DG0ZCC-0829" at bounding box center [540, 702] width 97 height 14
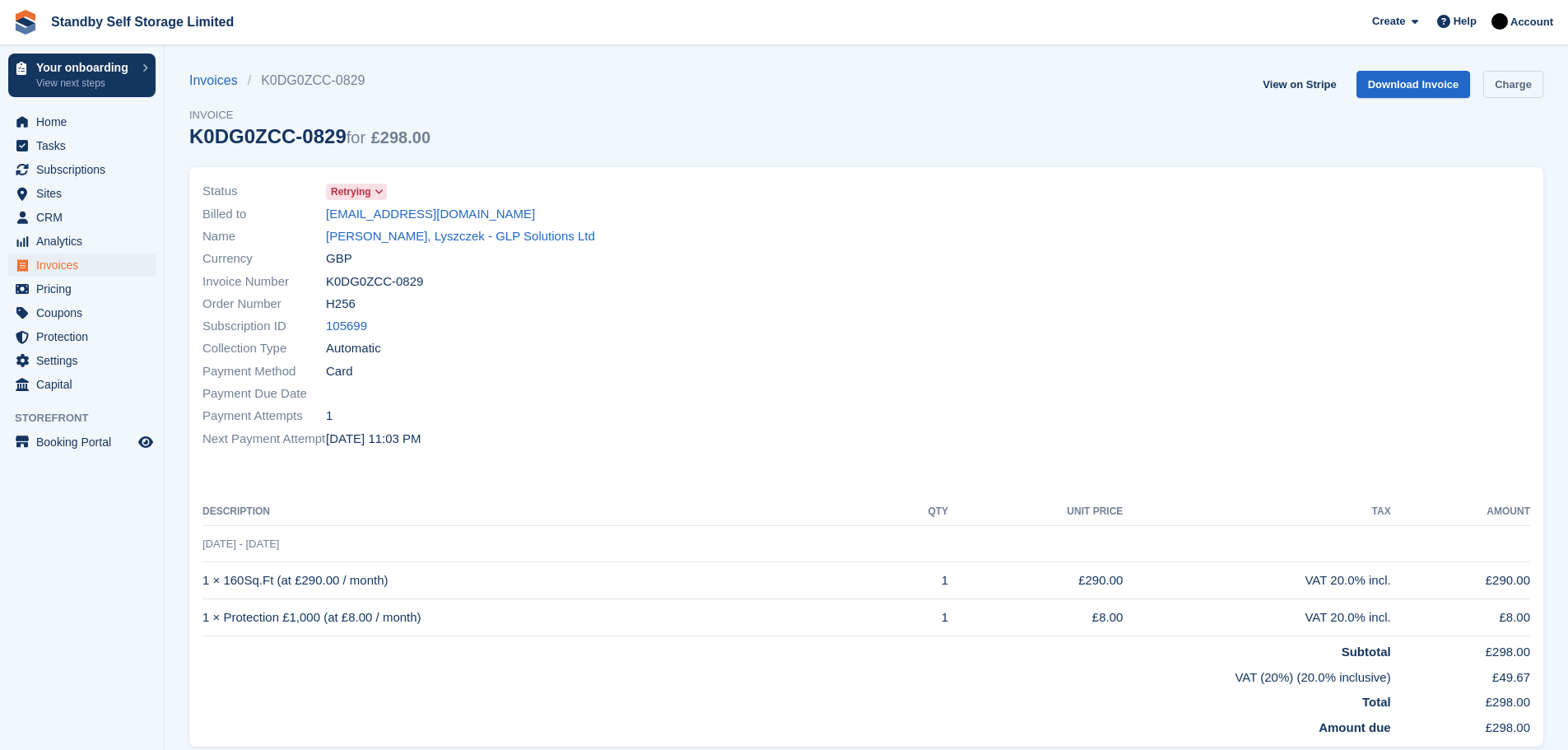
click at [1513, 90] on link "Charge" at bounding box center [1513, 85] width 60 height 27
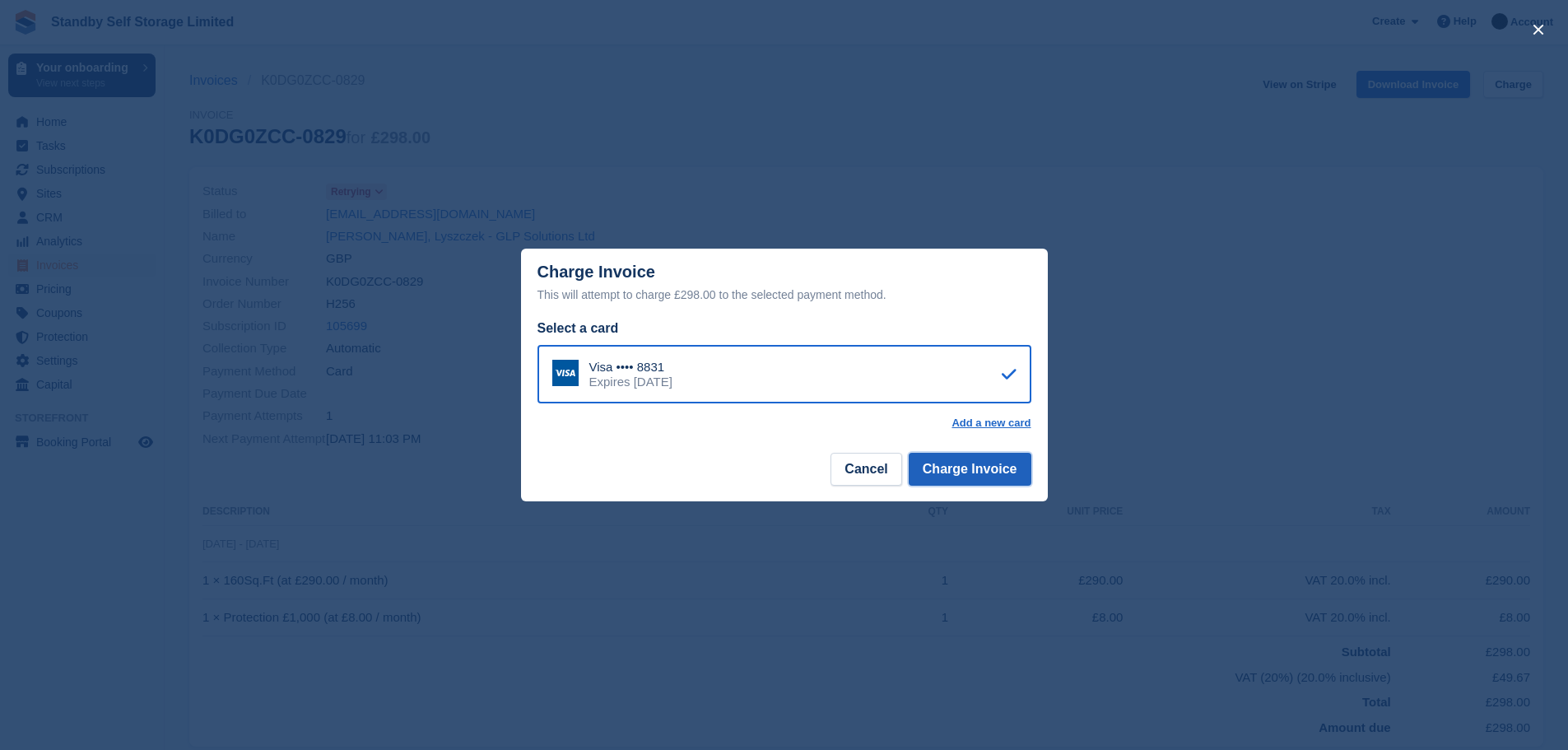
click at [994, 473] on button "Charge Invoice" at bounding box center [970, 469] width 123 height 33
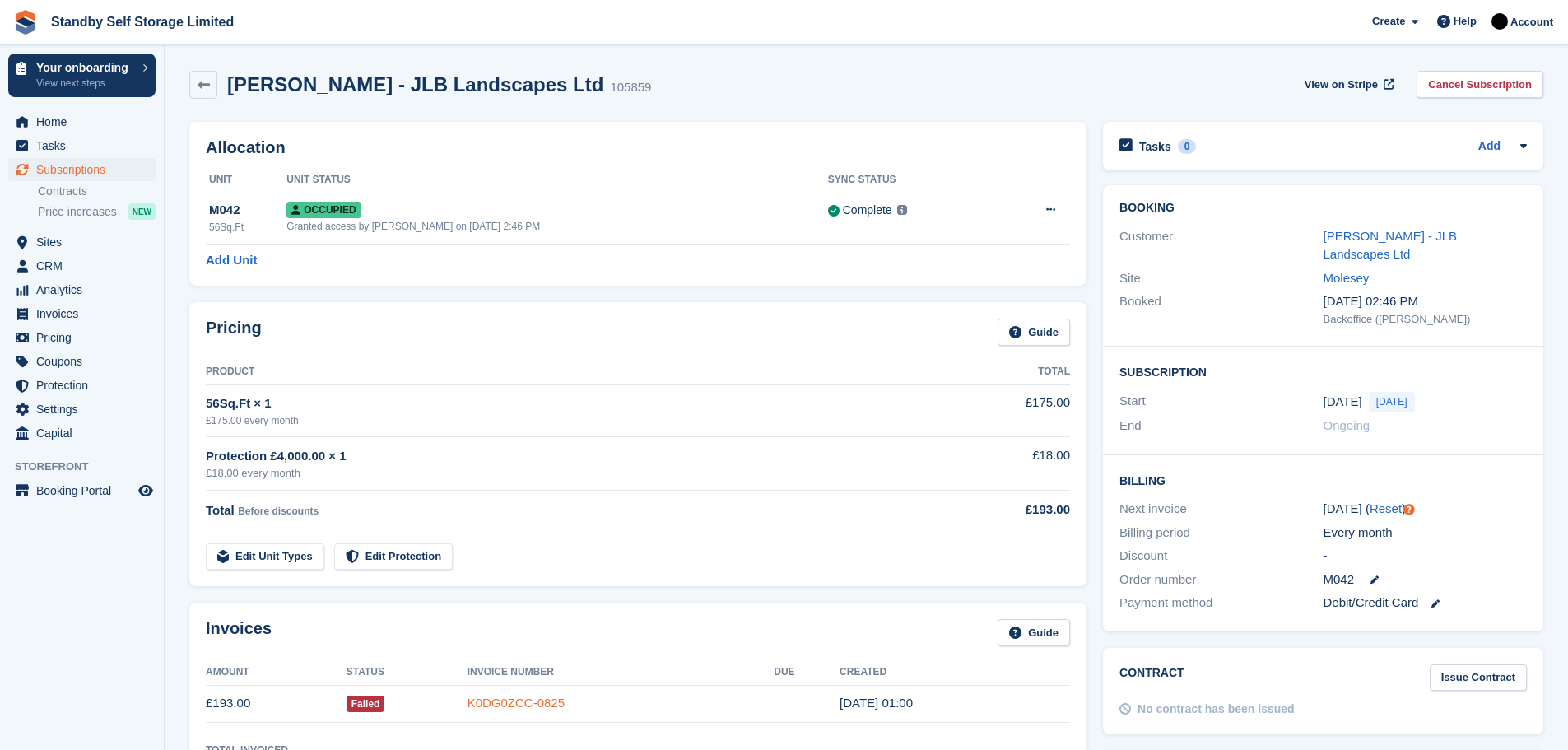
click at [500, 704] on link "K0DG0ZCC-0825" at bounding box center [515, 702] width 97 height 14
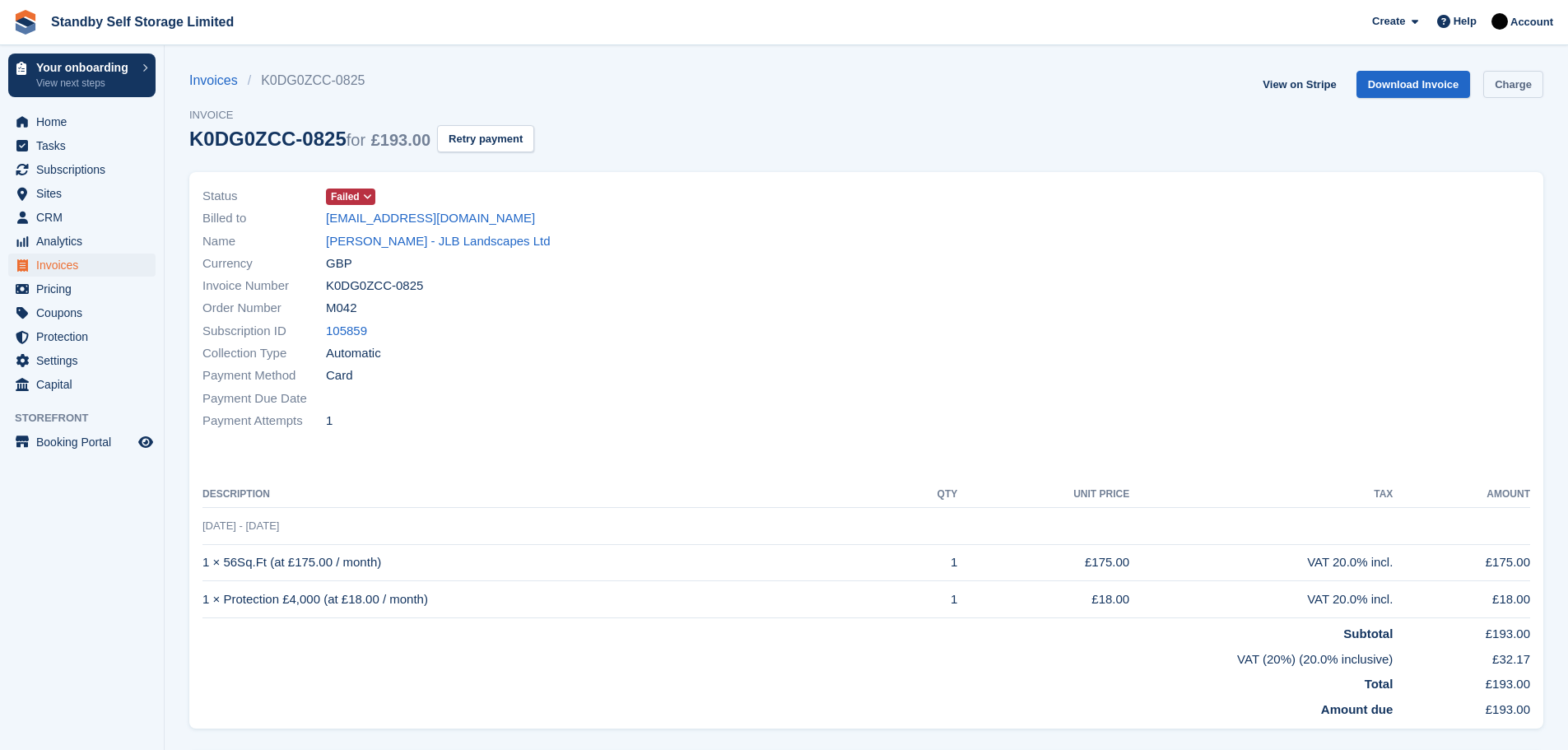
click at [1500, 85] on link "Charge" at bounding box center [1513, 85] width 60 height 27
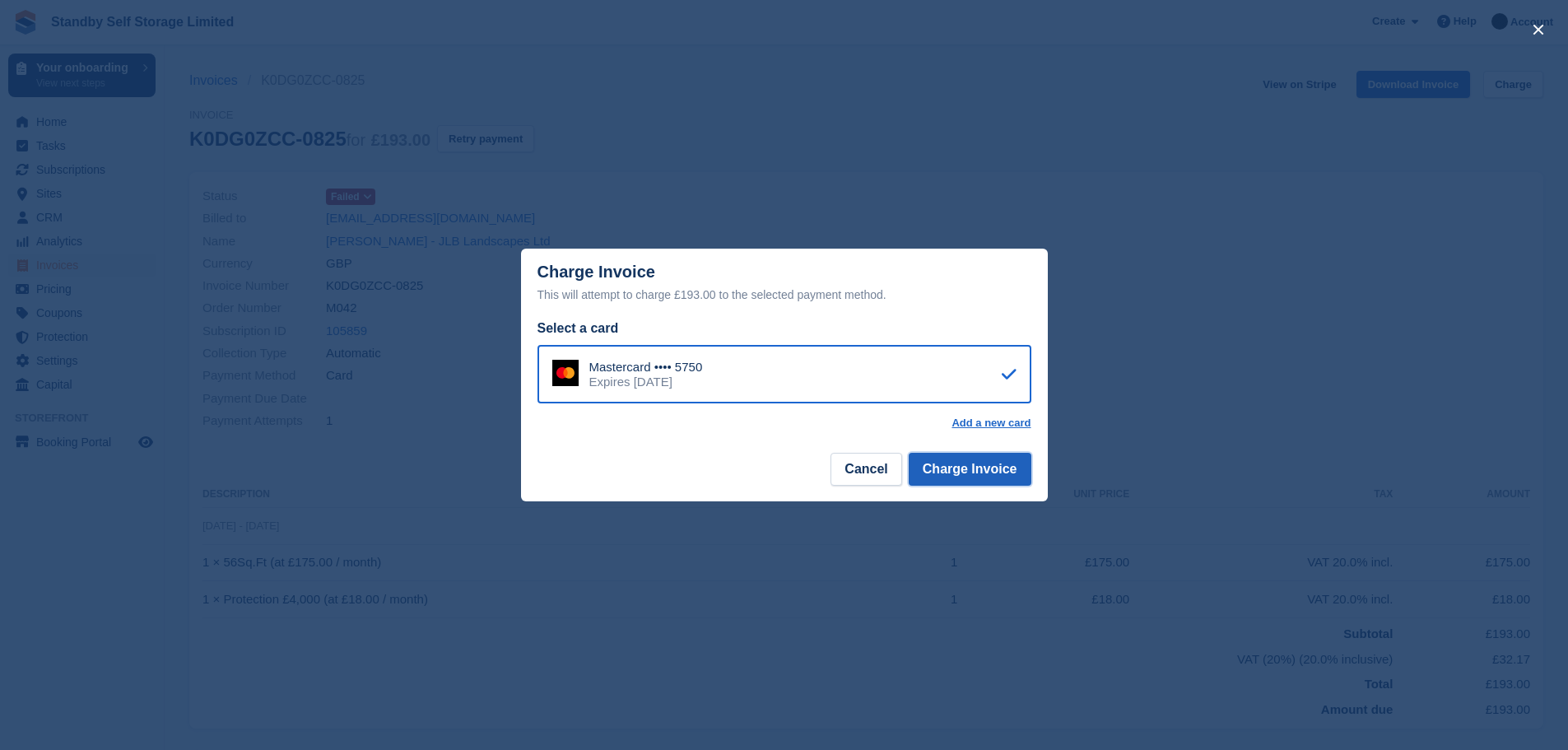
click at [944, 463] on button "Charge Invoice" at bounding box center [970, 469] width 123 height 33
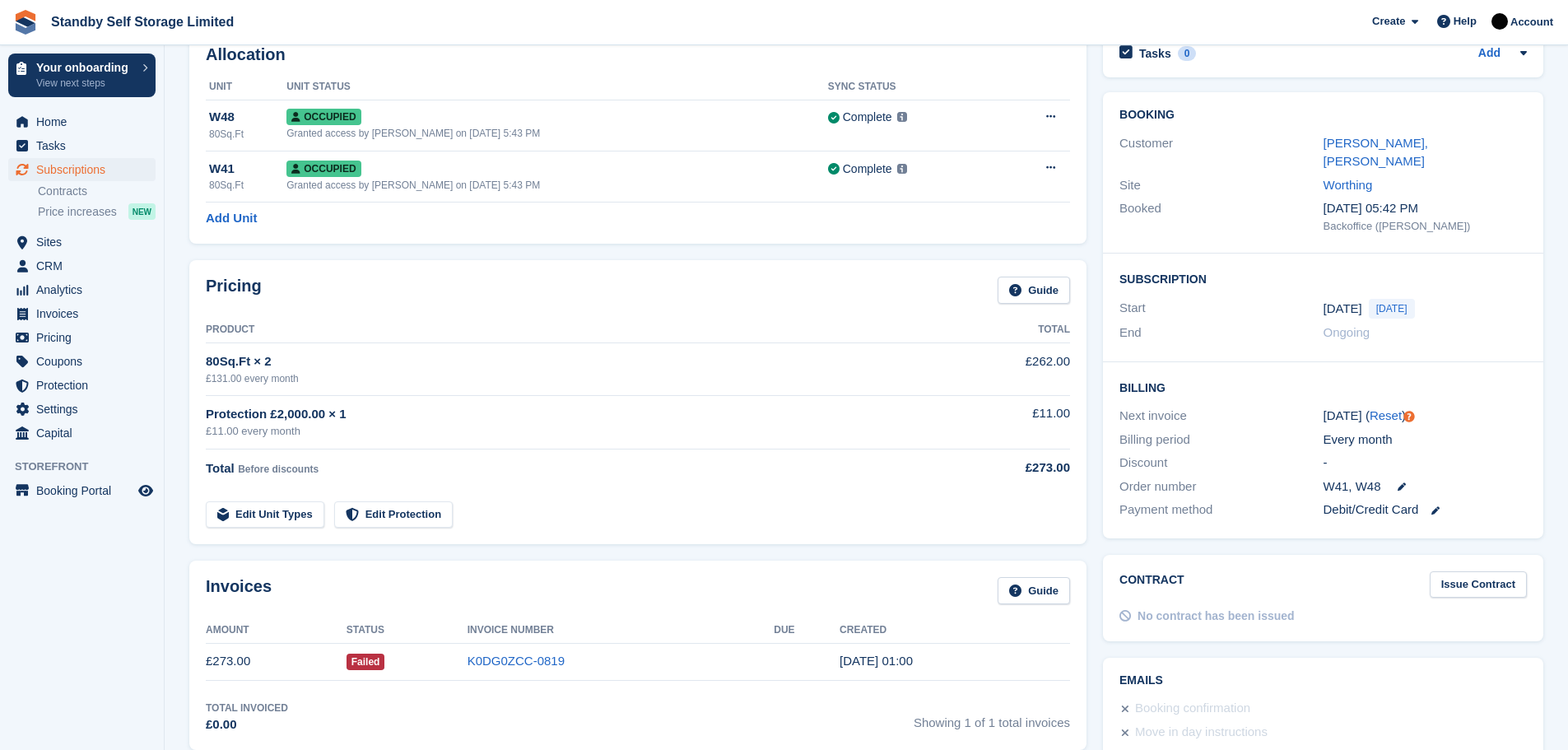
scroll to position [115, 0]
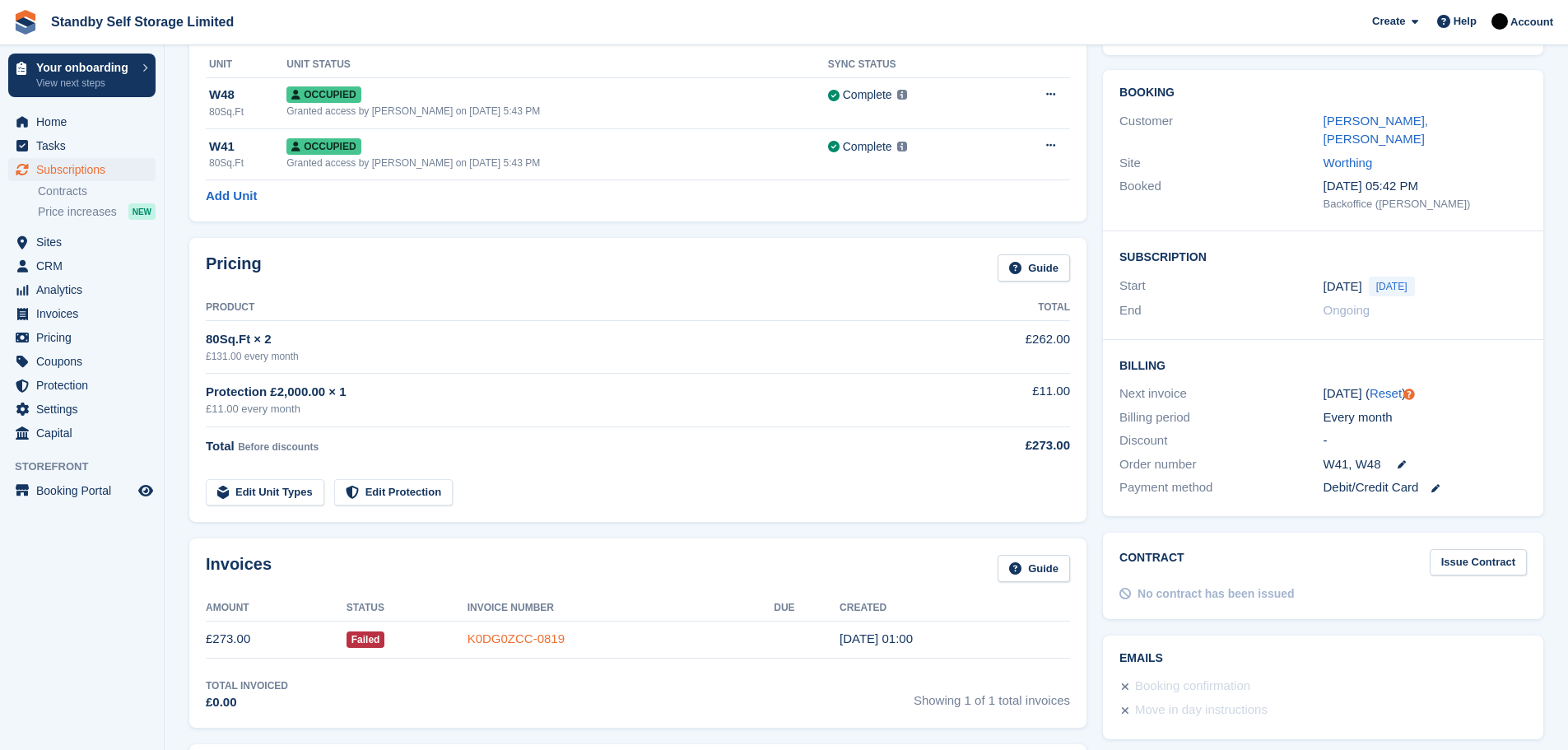
click at [507, 641] on link "K0DG0ZCC-0819" at bounding box center [515, 638] width 97 height 14
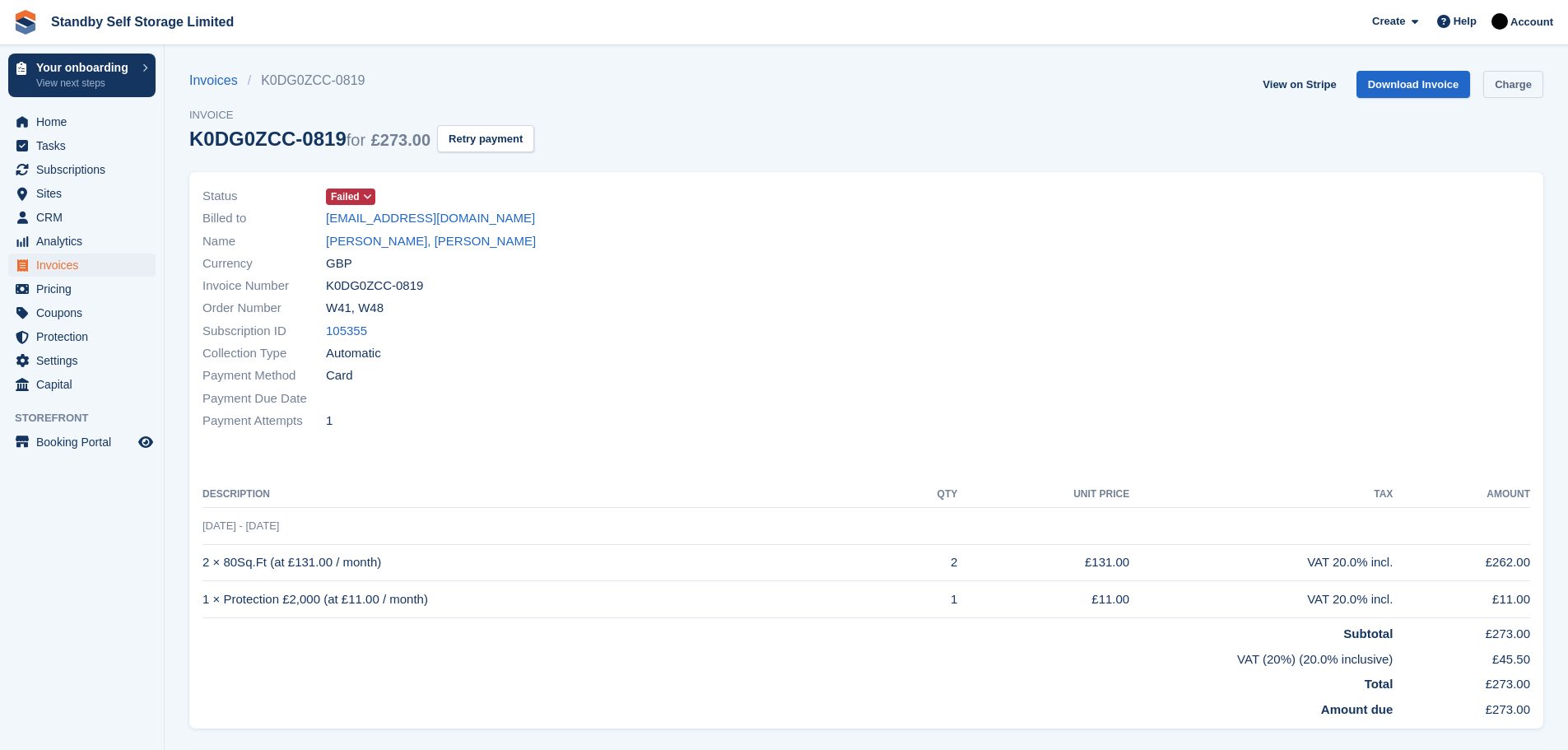
click at [1501, 83] on link "Charge" at bounding box center [1513, 85] width 60 height 27
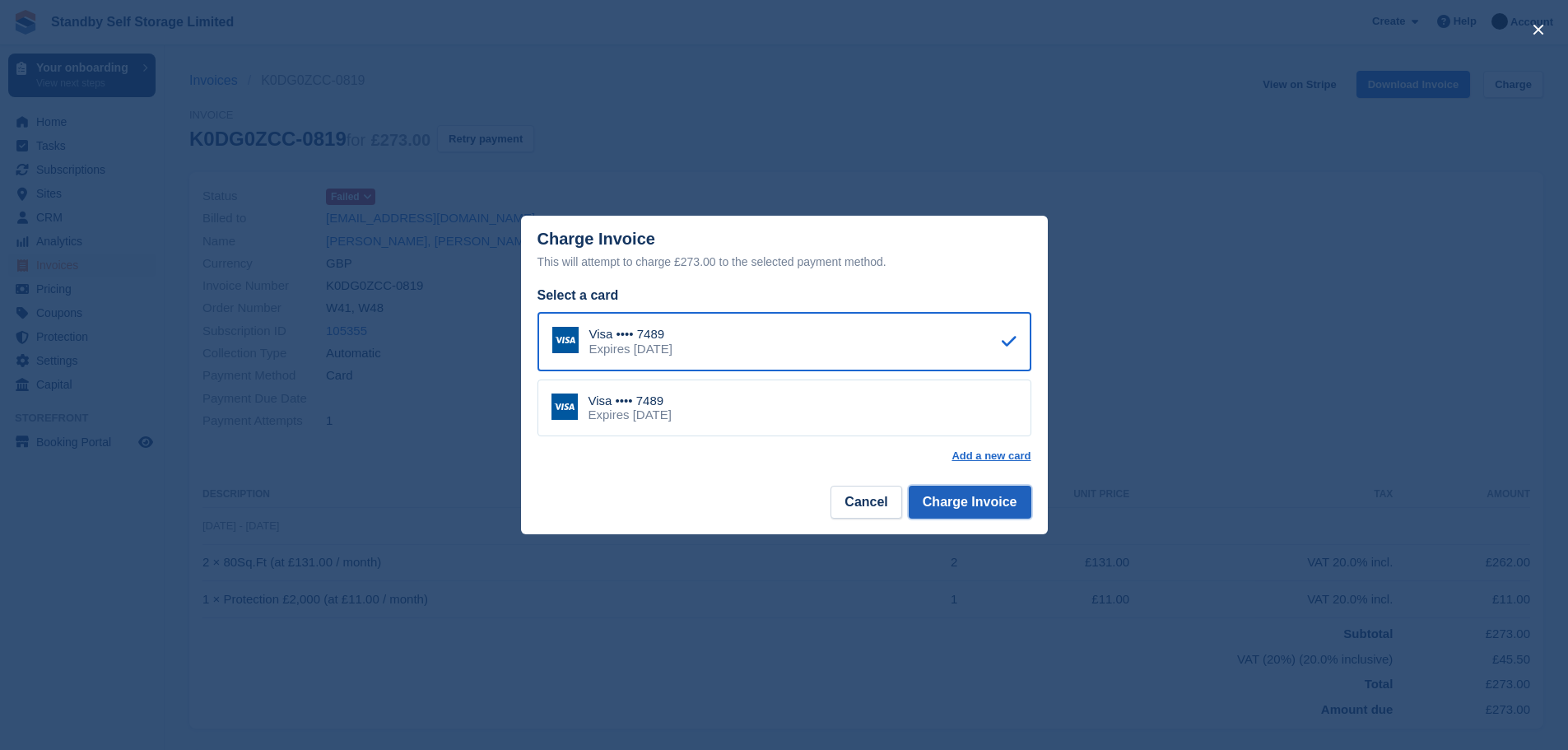
click at [944, 500] on button "Charge Invoice" at bounding box center [970, 502] width 123 height 33
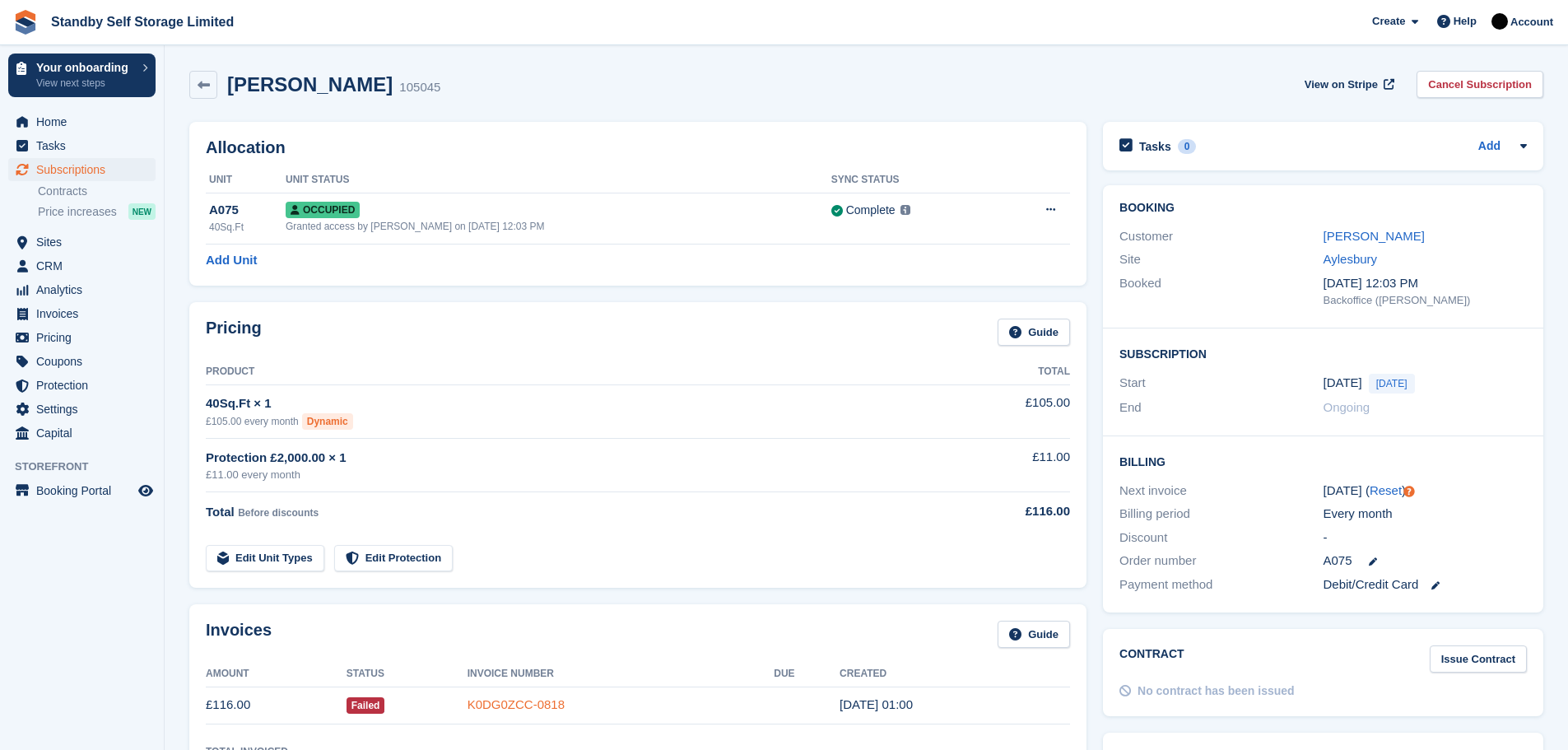
click at [493, 707] on link "K0DG0ZCC-0818" at bounding box center [515, 704] width 97 height 14
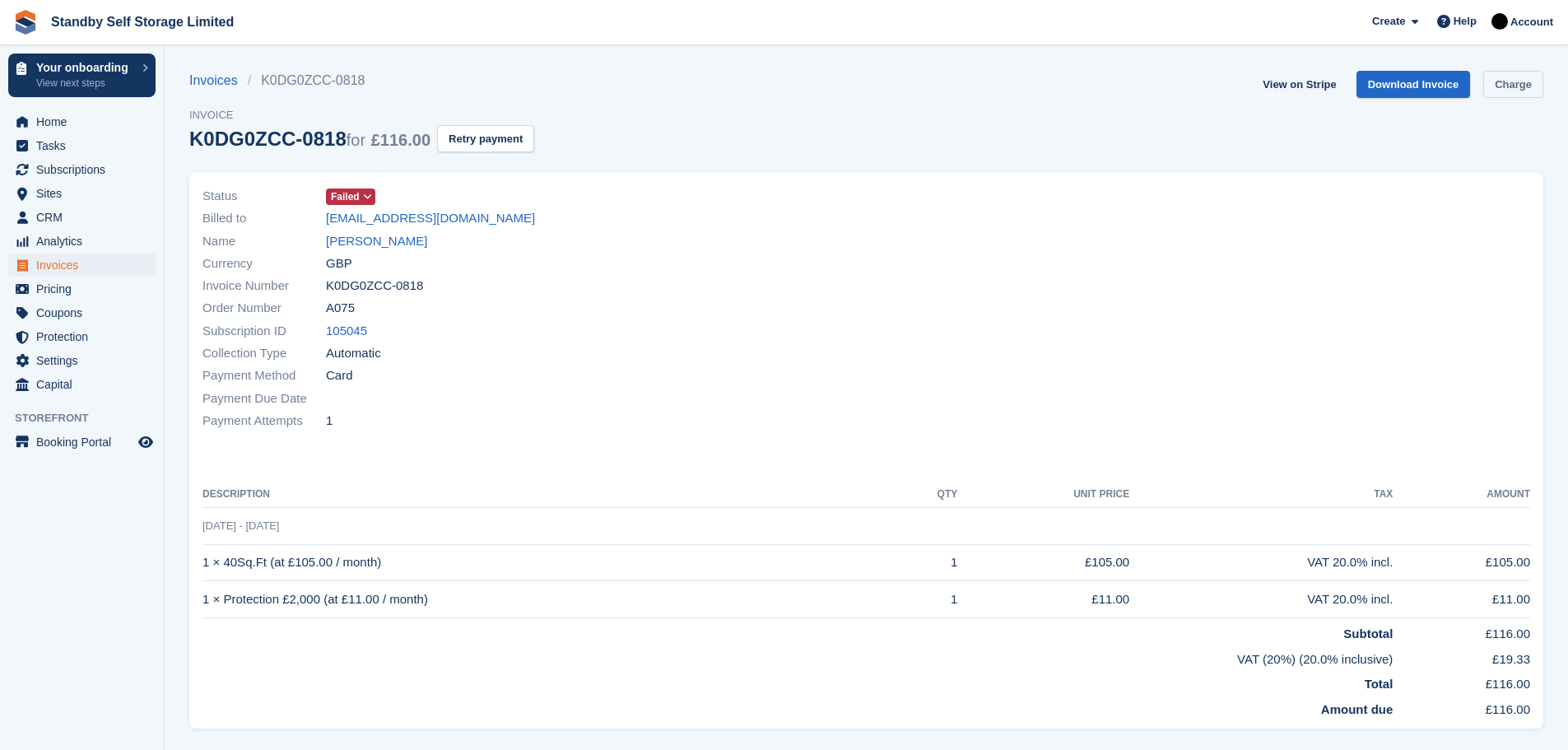
click at [1502, 82] on link "Charge" at bounding box center [1513, 85] width 60 height 27
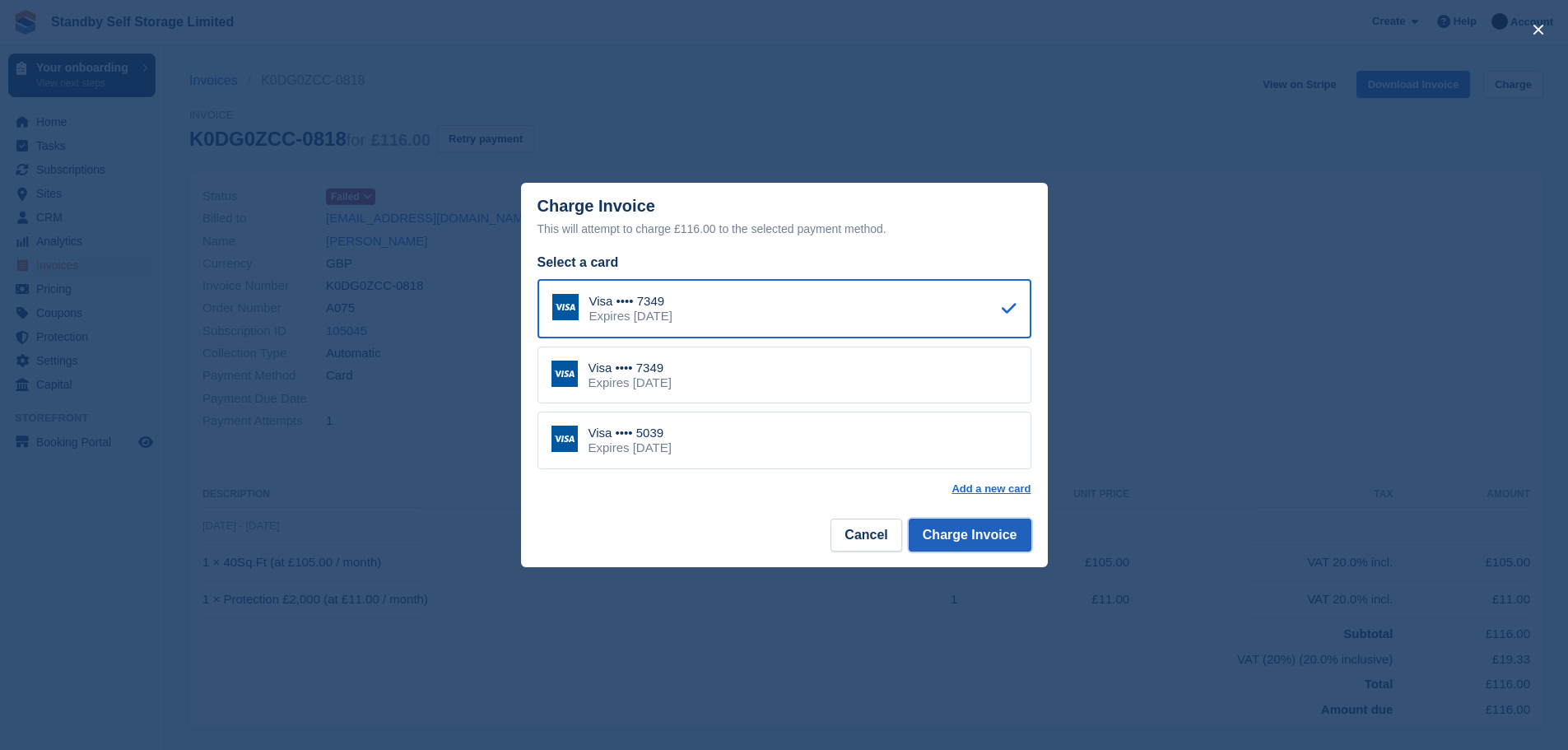
click at [983, 535] on button "Charge Invoice" at bounding box center [970, 535] width 123 height 33
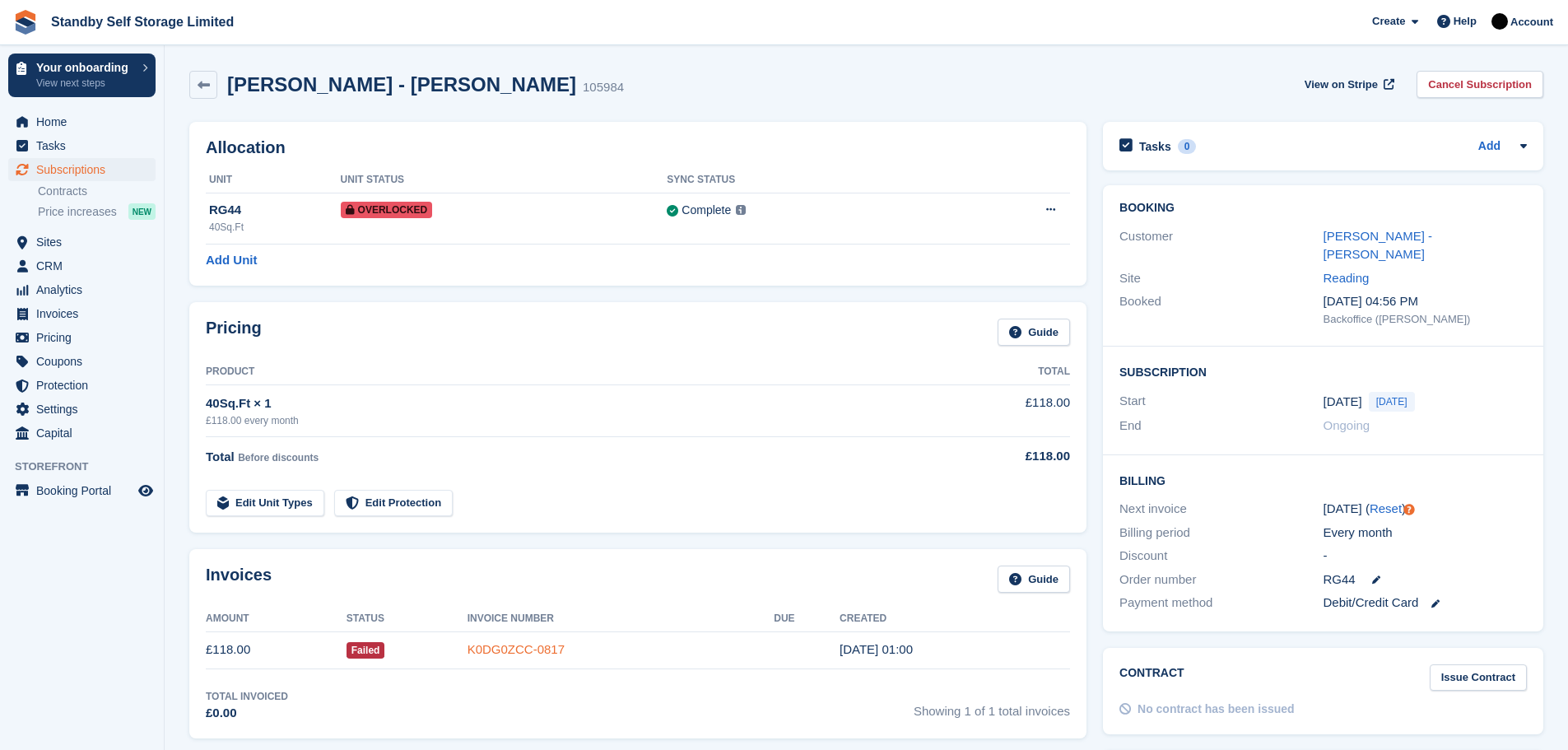
click at [551, 645] on link "K0DG0ZCC-0817" at bounding box center [515, 648] width 97 height 14
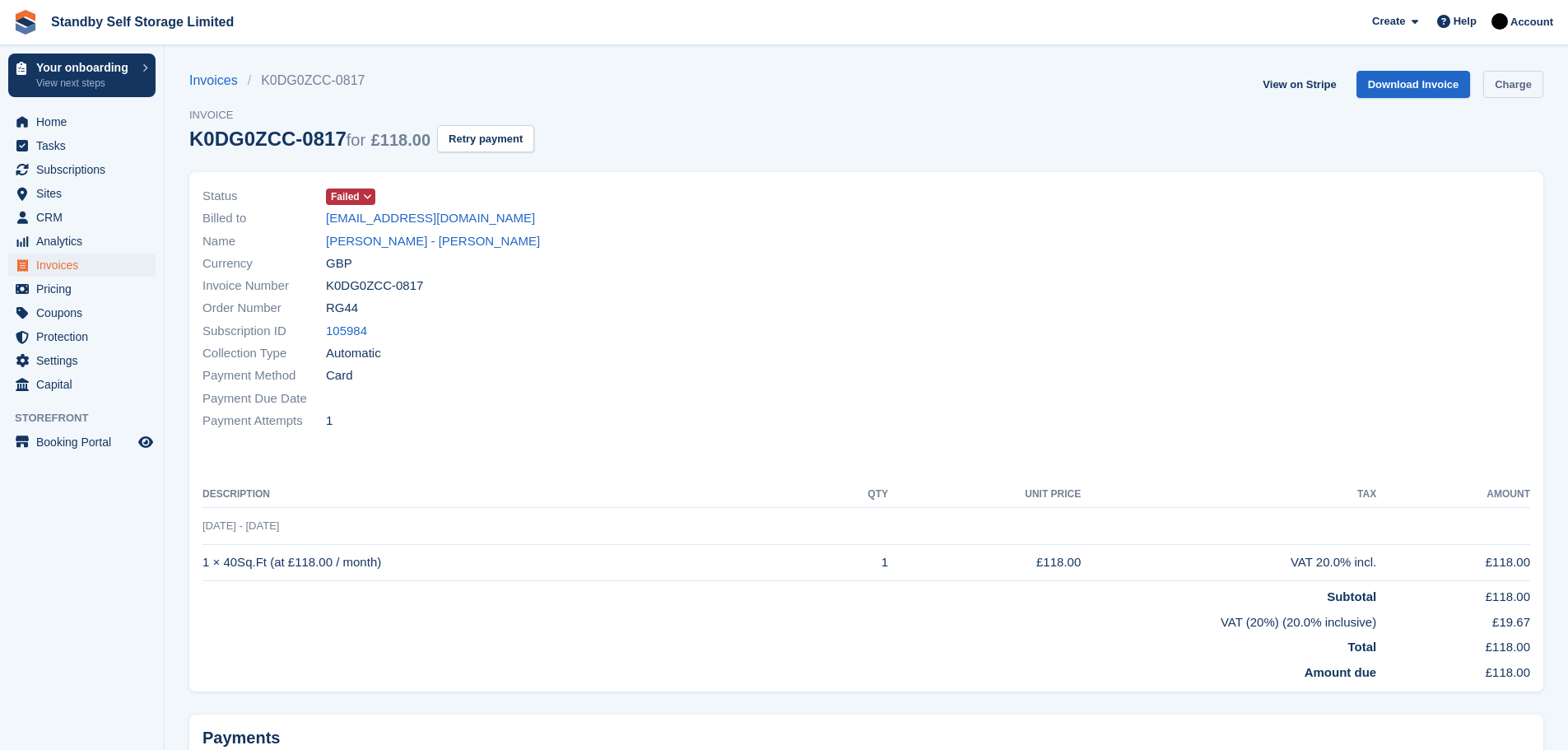
click at [1505, 89] on link "Charge" at bounding box center [1513, 85] width 60 height 27
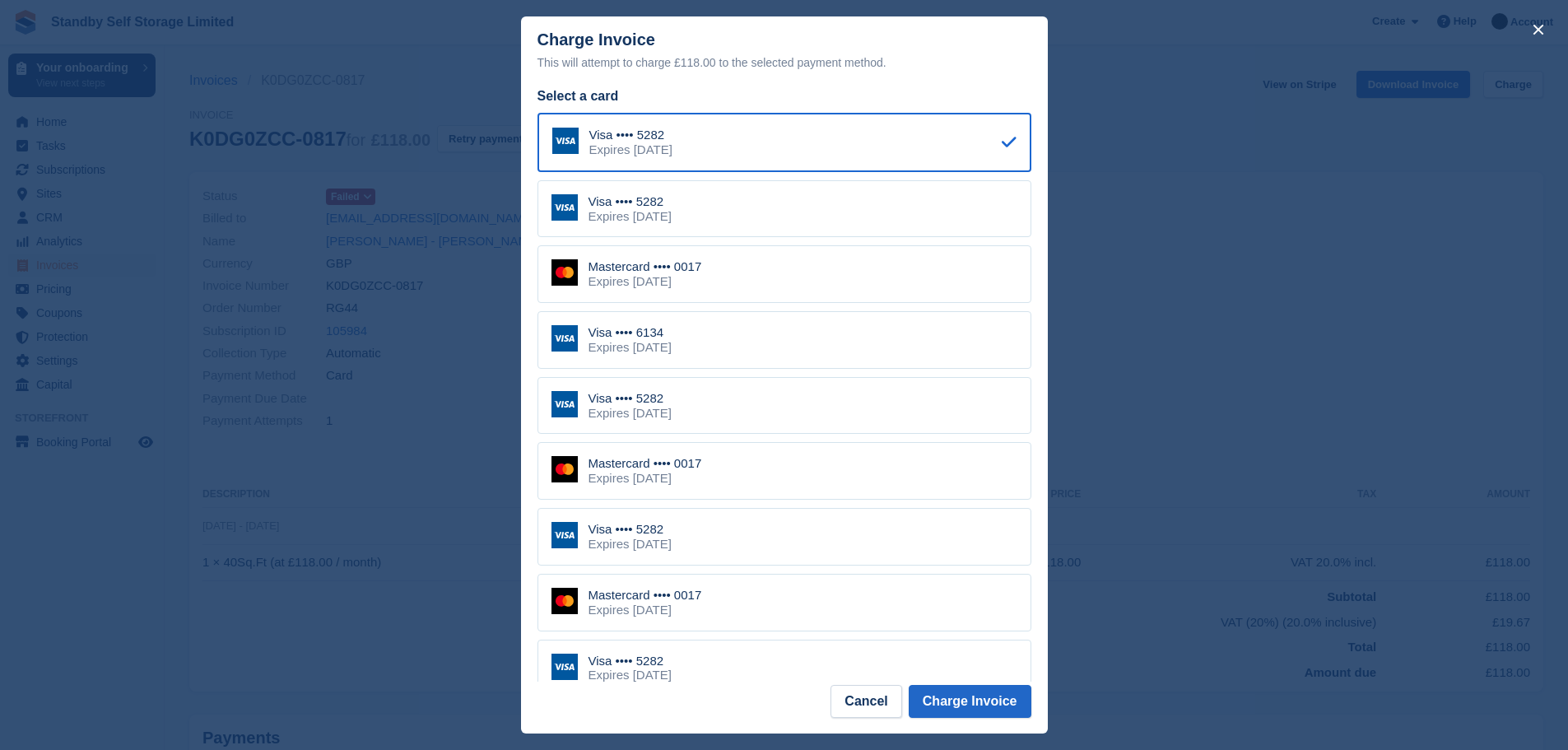
click at [704, 595] on div "Mastercard •••• 0017 Expires [DATE]" at bounding box center [784, 602] width 494 height 57
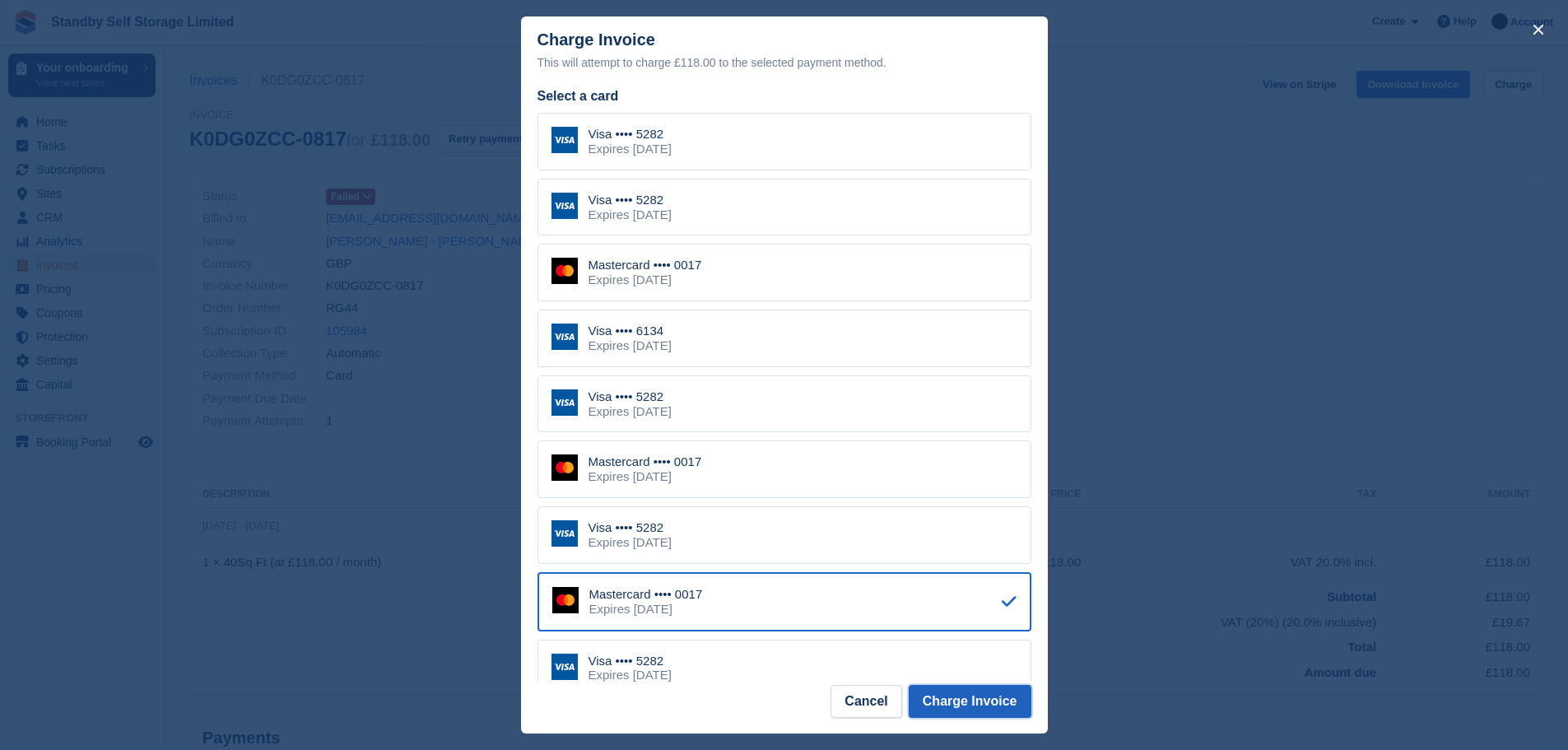
click at [926, 700] on button "Charge Invoice" at bounding box center [970, 701] width 123 height 33
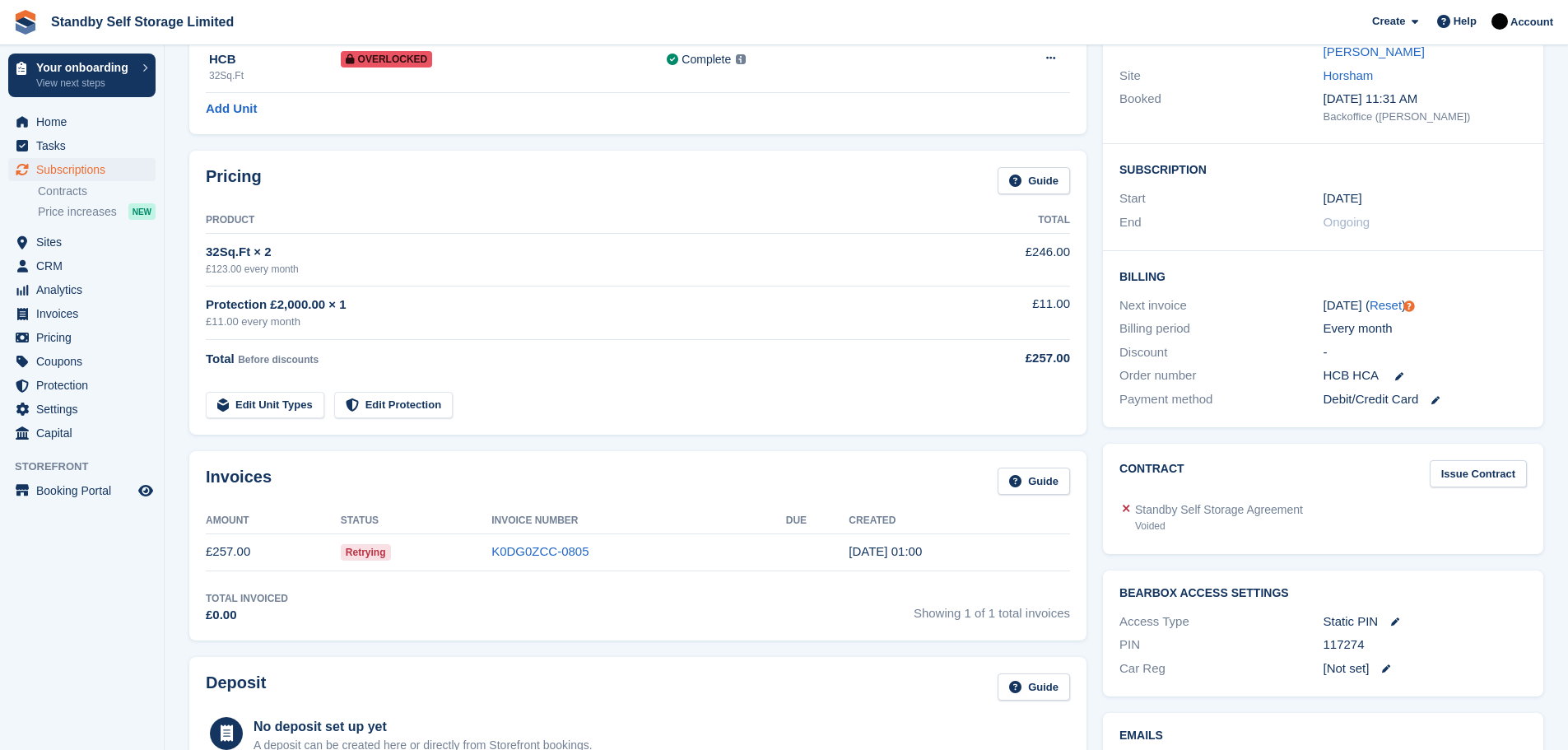
scroll to position [208, 0]
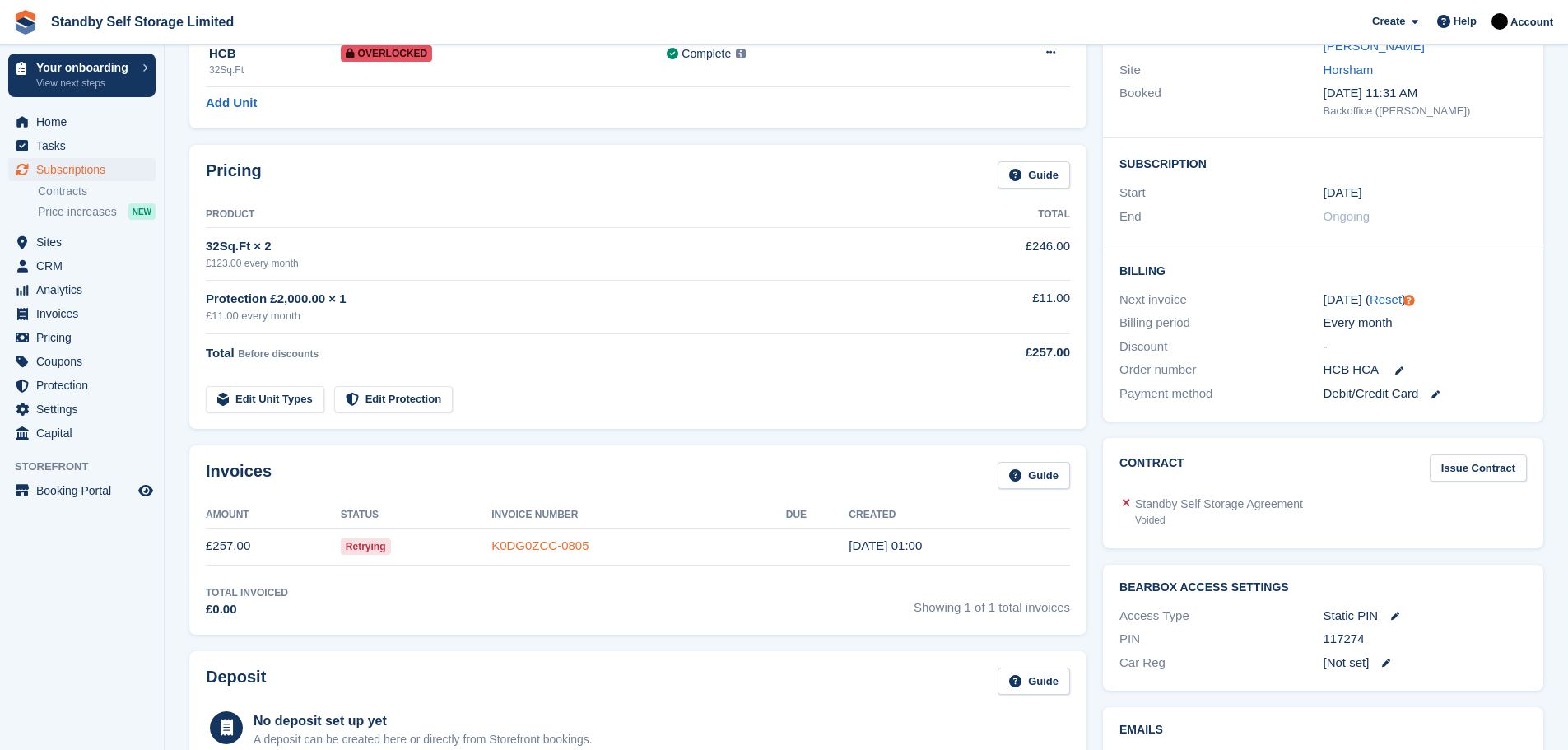
click at [563, 538] on link "K0DG0ZCC-0805" at bounding box center [540, 545] width 97 height 14
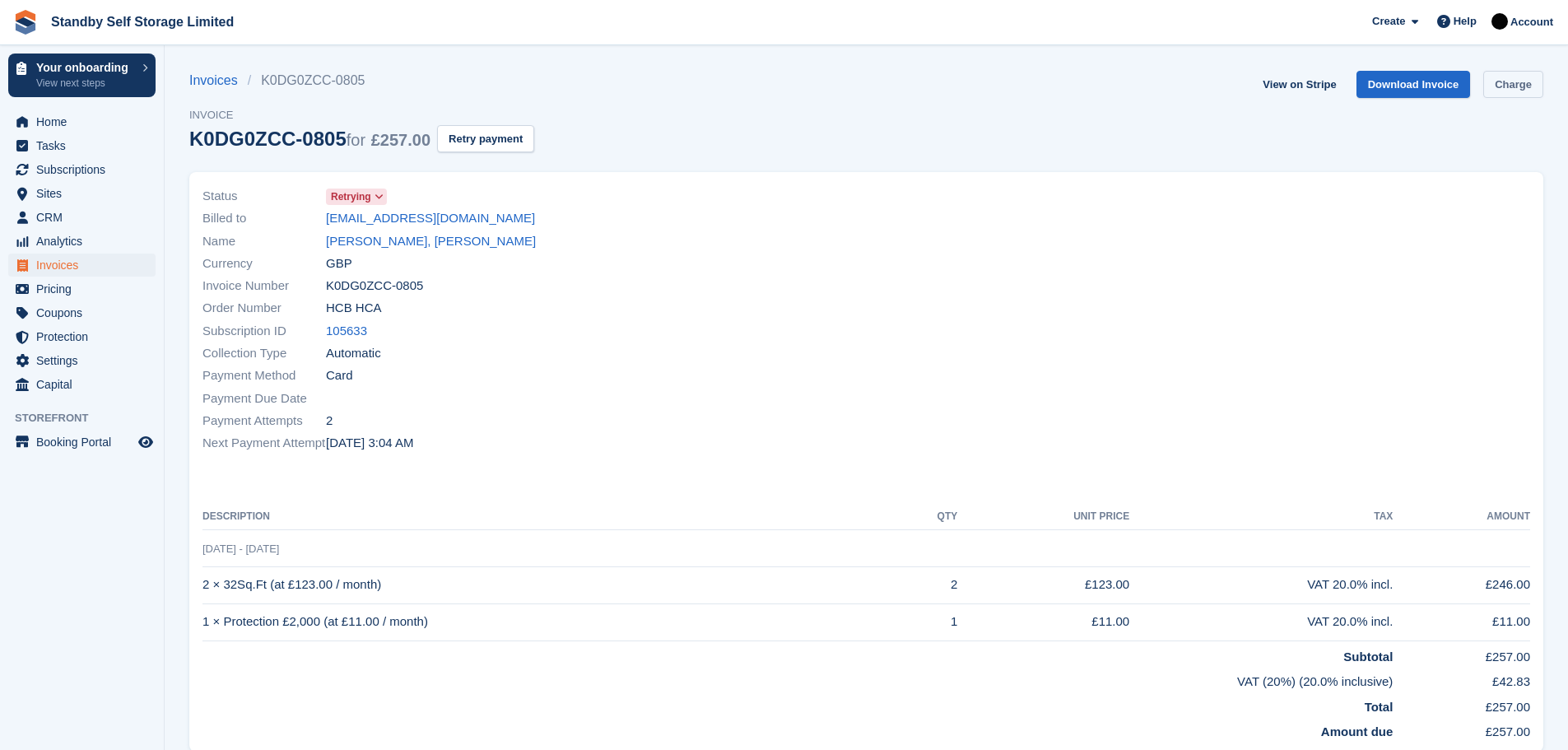
click at [1503, 93] on link "Charge" at bounding box center [1513, 85] width 60 height 27
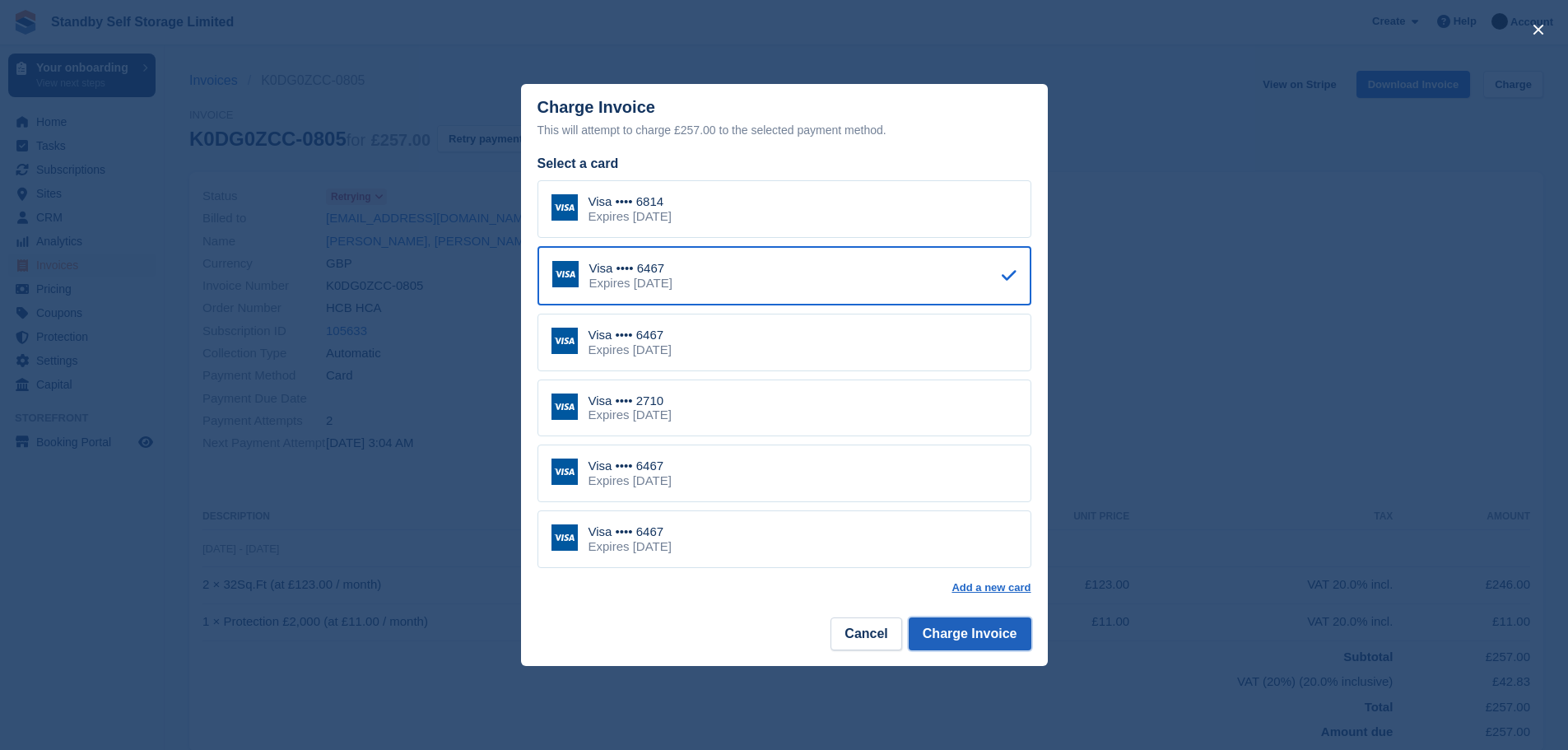
click at [933, 635] on button "Charge Invoice" at bounding box center [970, 634] width 123 height 33
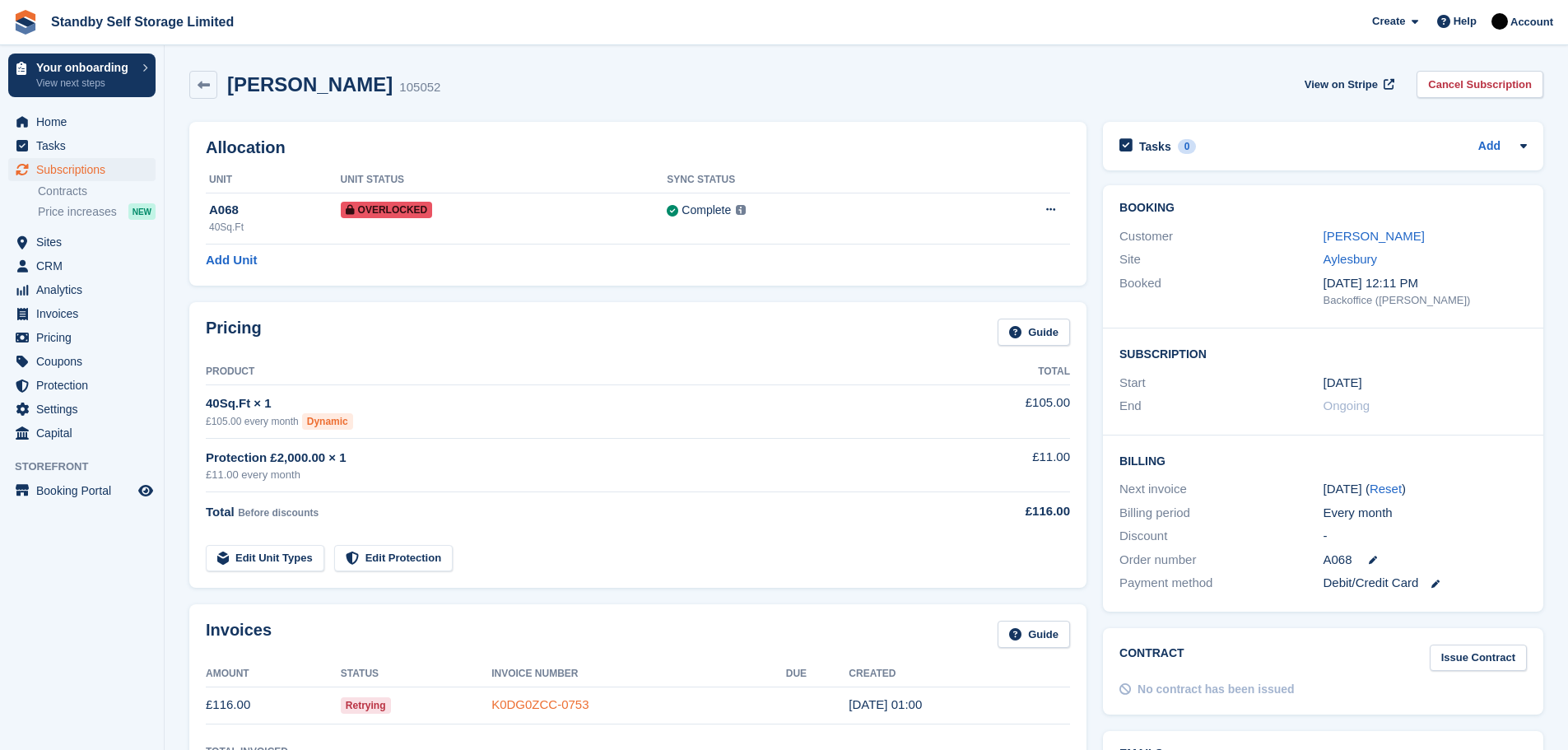
click at [523, 702] on link "K0DG0ZCC-0753" at bounding box center [540, 704] width 97 height 14
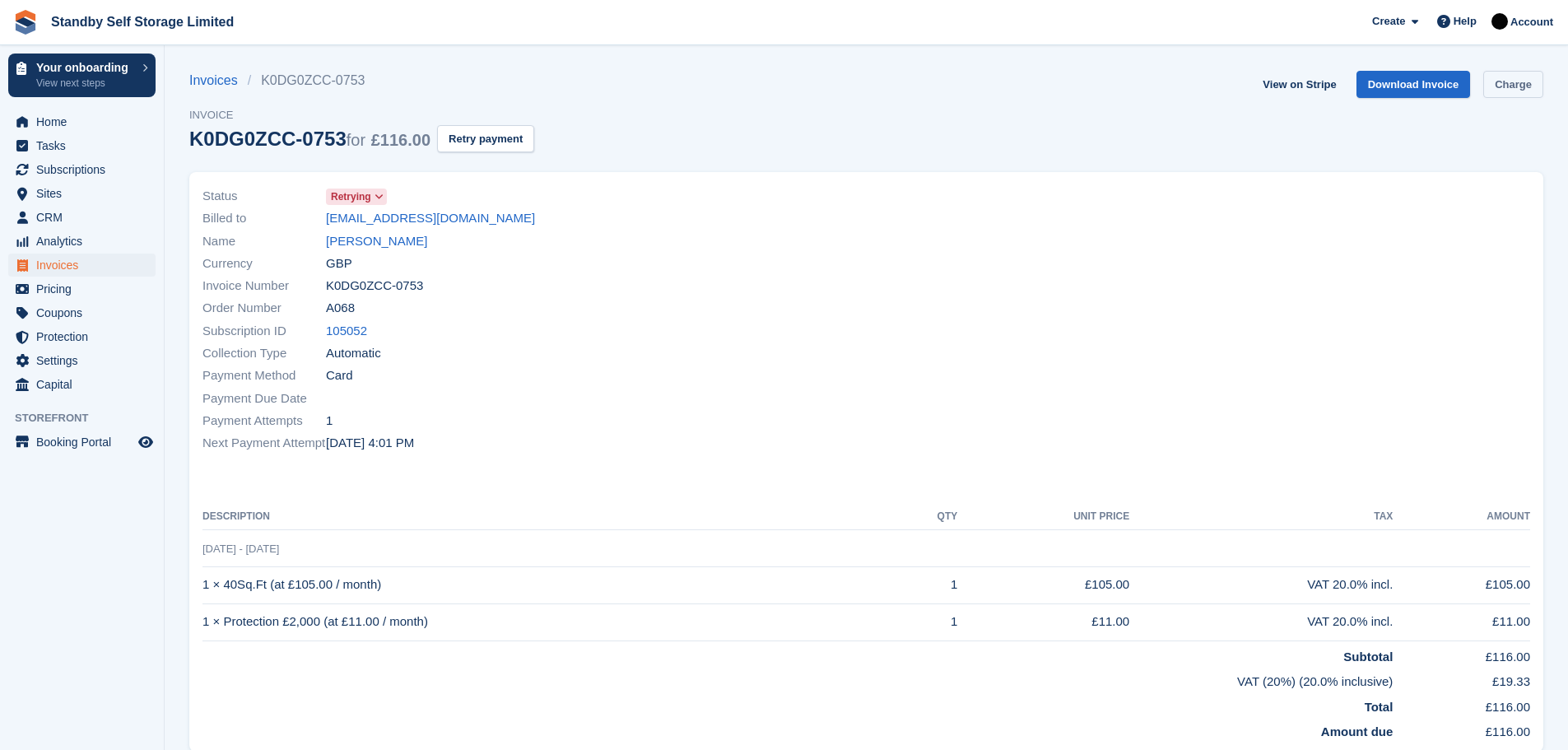
click at [1498, 86] on link "Charge" at bounding box center [1513, 85] width 60 height 27
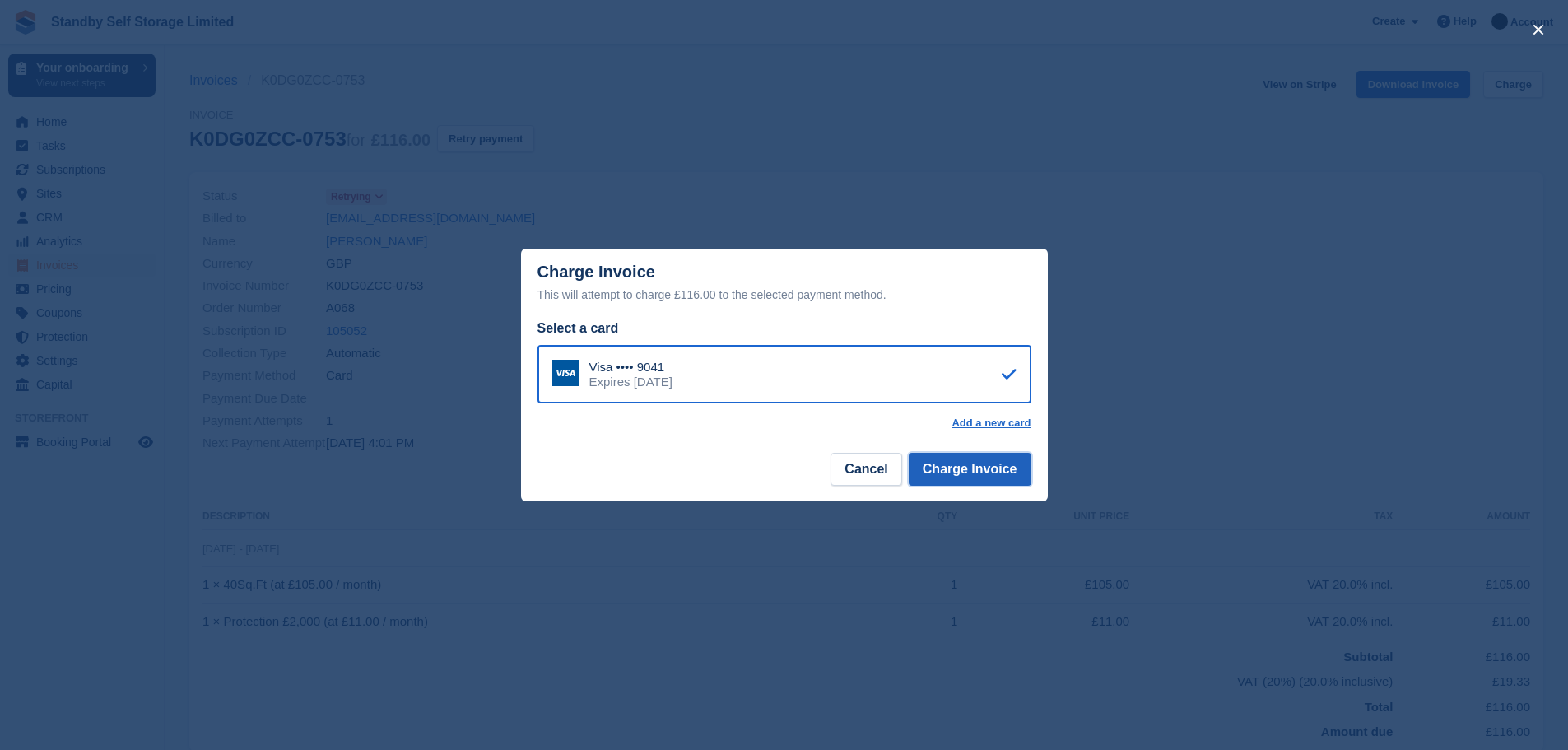
click at [949, 468] on button "Charge Invoice" at bounding box center [970, 469] width 123 height 33
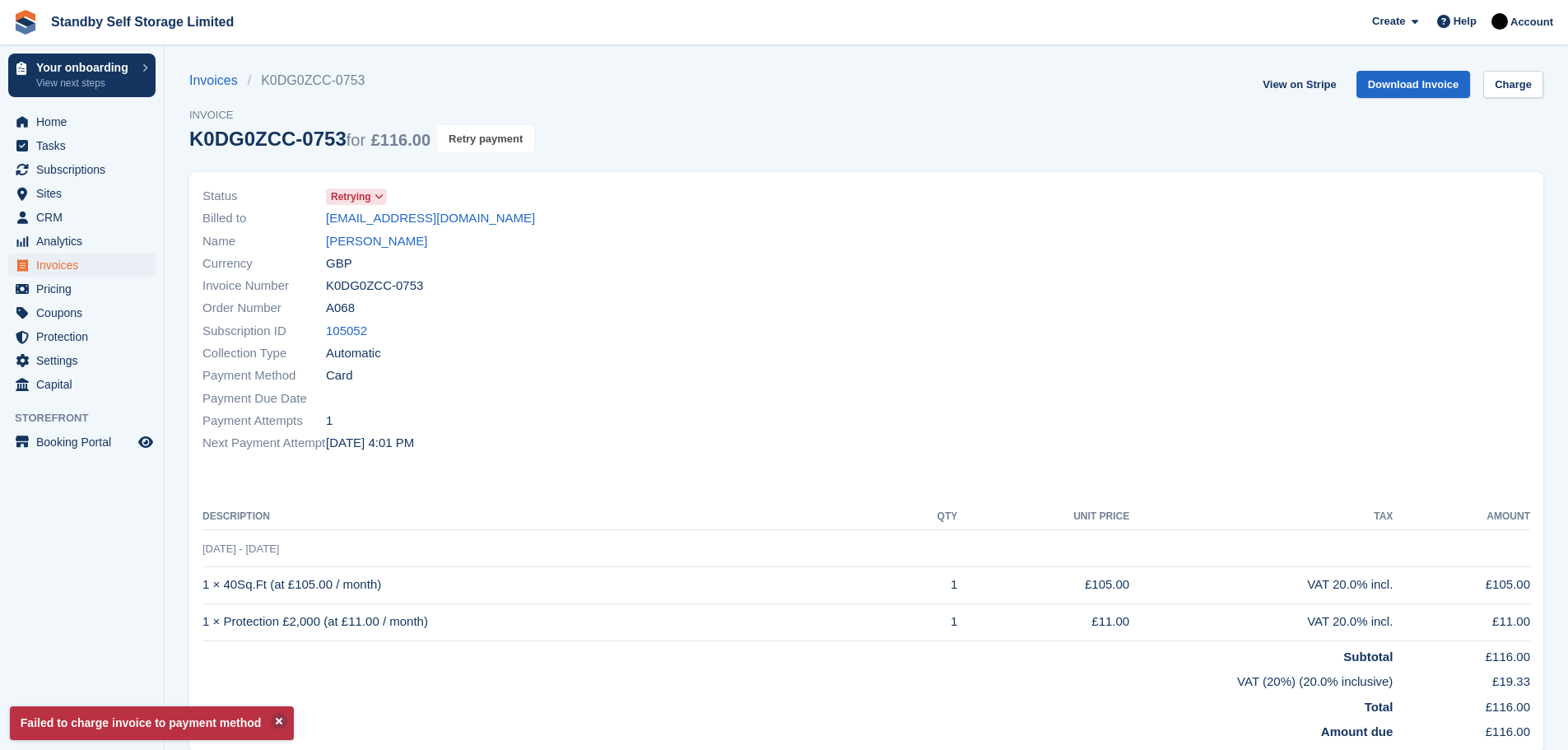
drag, startPoint x: 499, startPoint y: 132, endPoint x: 870, endPoint y: 55, distance: 378.9
click at [499, 133] on button "Retry payment" at bounding box center [485, 139] width 97 height 27
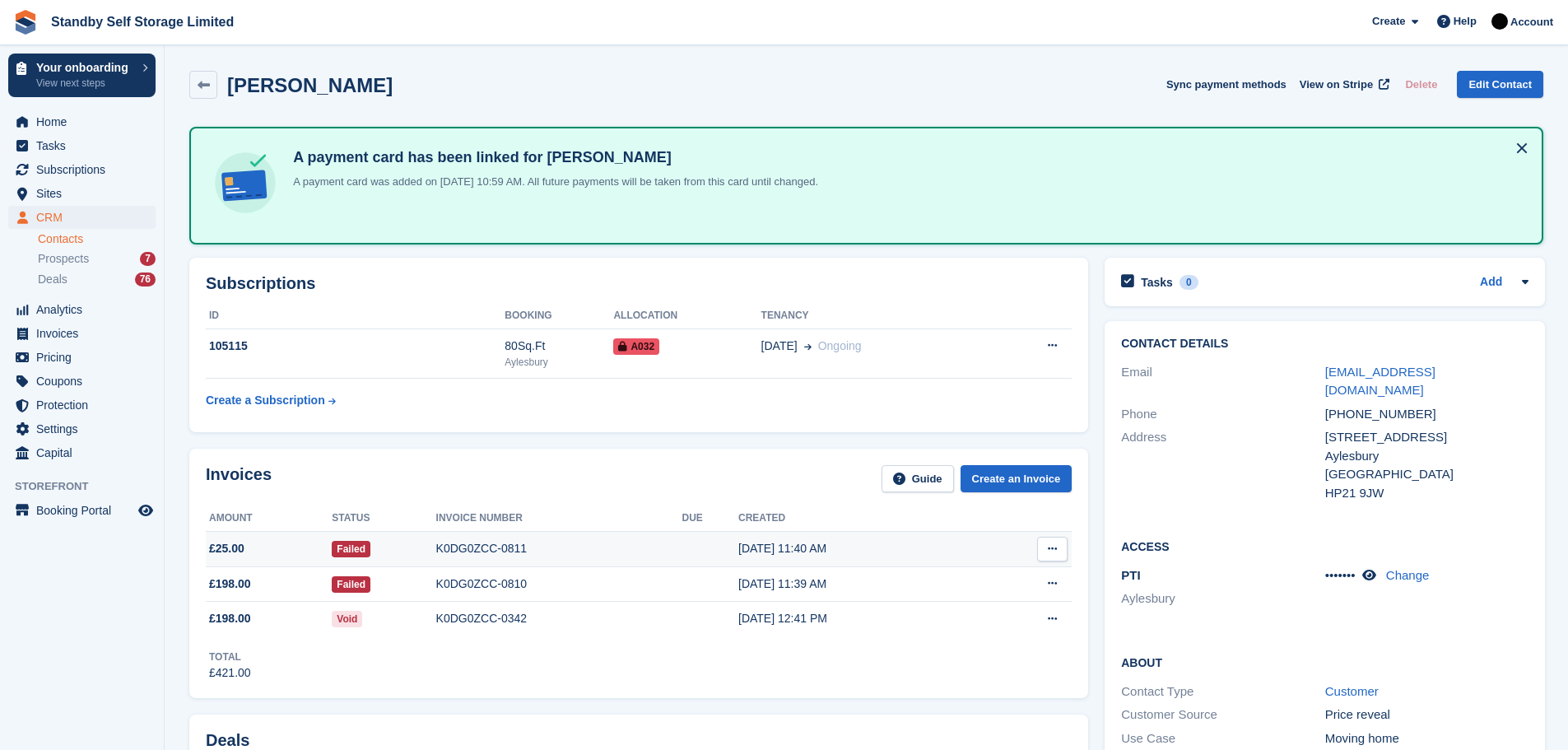
click at [494, 546] on div "K0DG0ZCC-0811" at bounding box center [559, 548] width 246 height 17
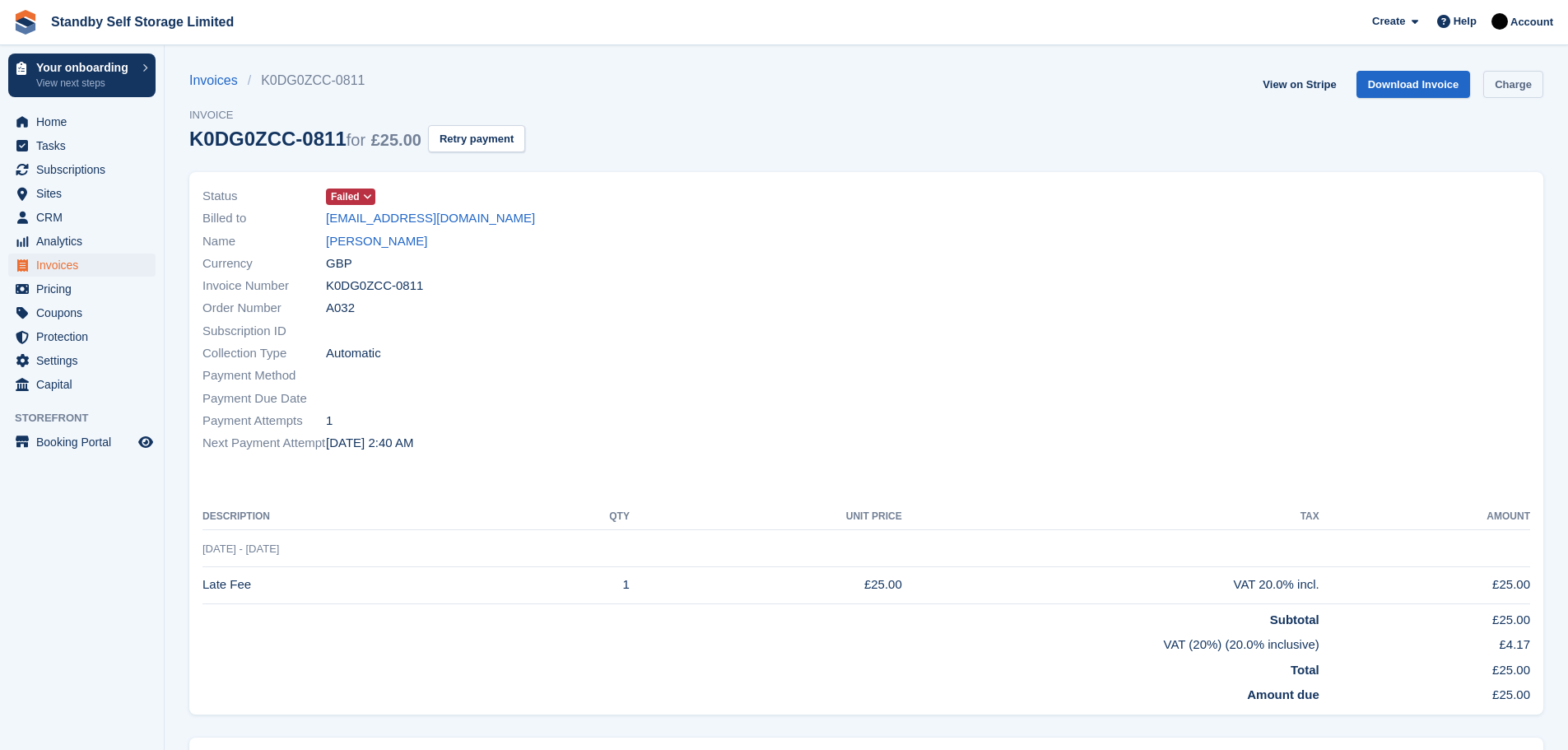
click at [1515, 90] on link "Charge" at bounding box center [1513, 85] width 60 height 27
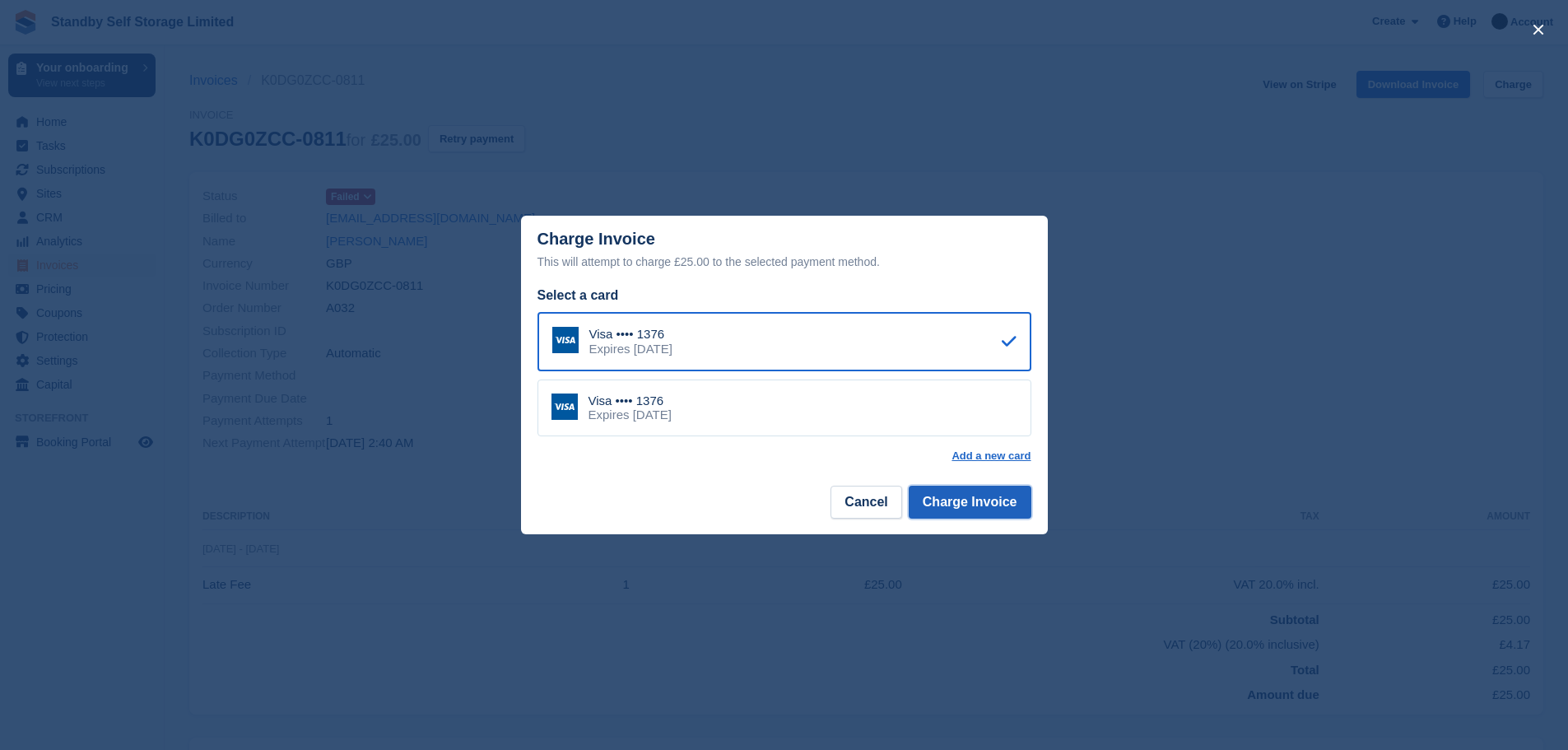
click at [975, 496] on button "Charge Invoice" at bounding box center [970, 502] width 123 height 33
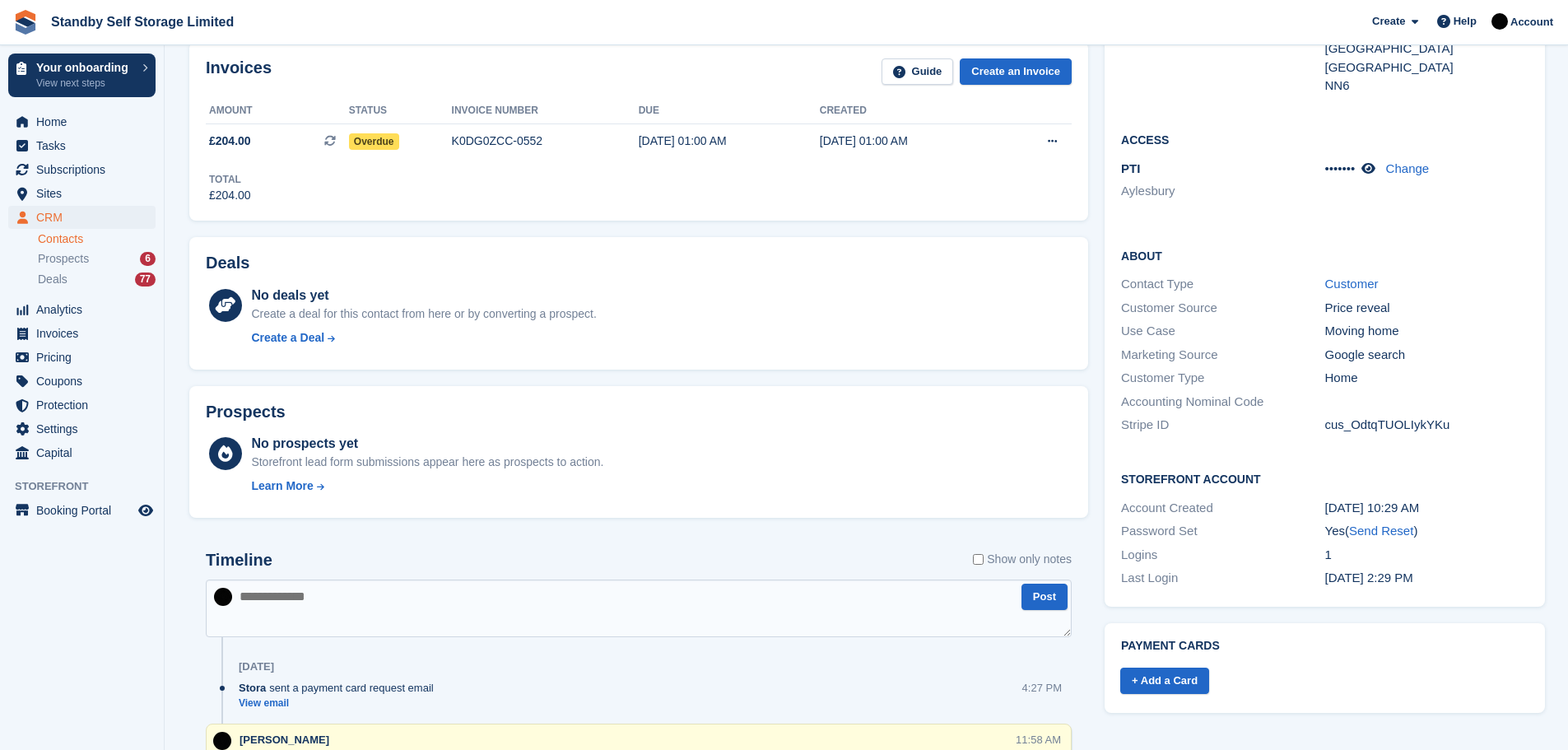
scroll to position [438, 0]
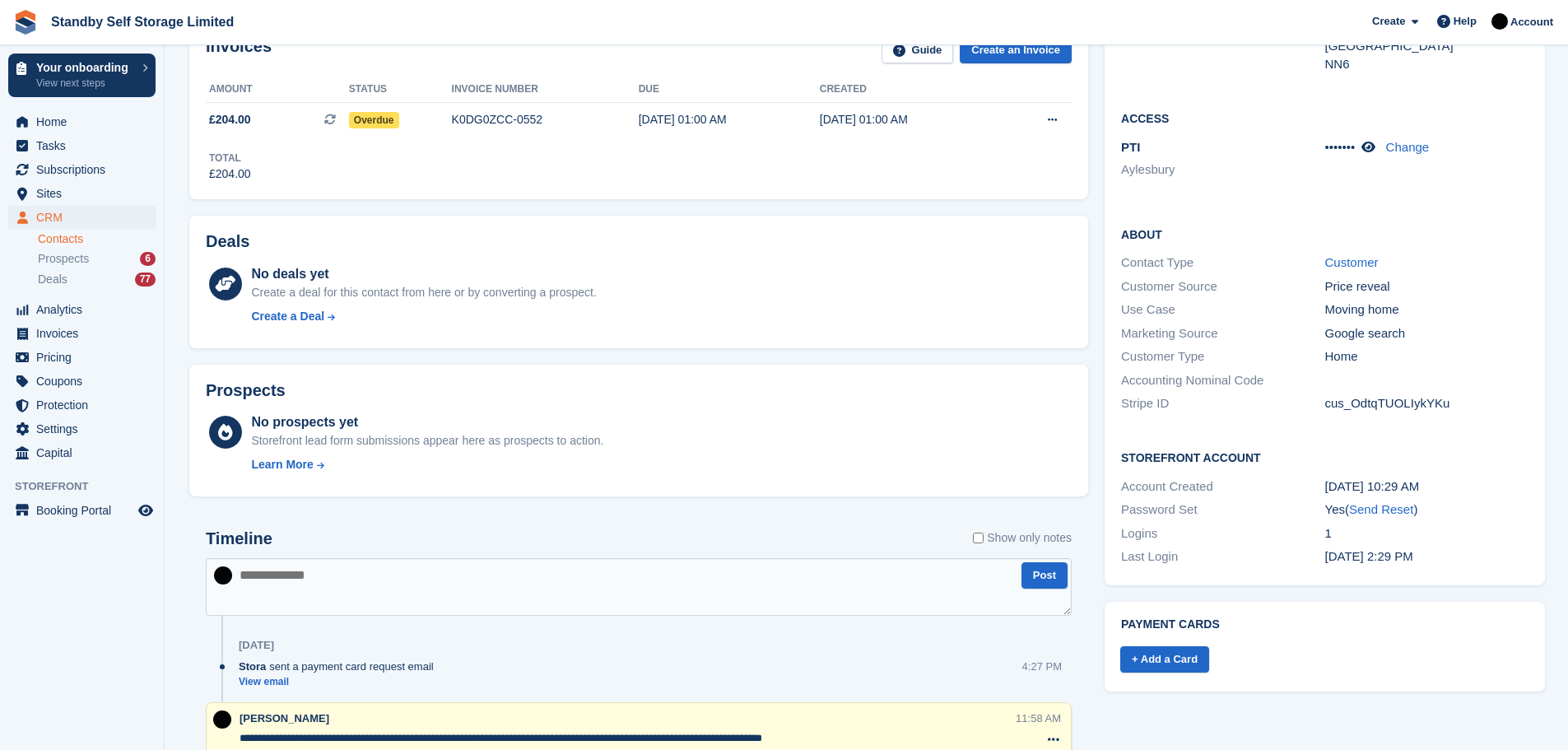
click at [274, 585] on textarea at bounding box center [638, 586] width 866 height 57
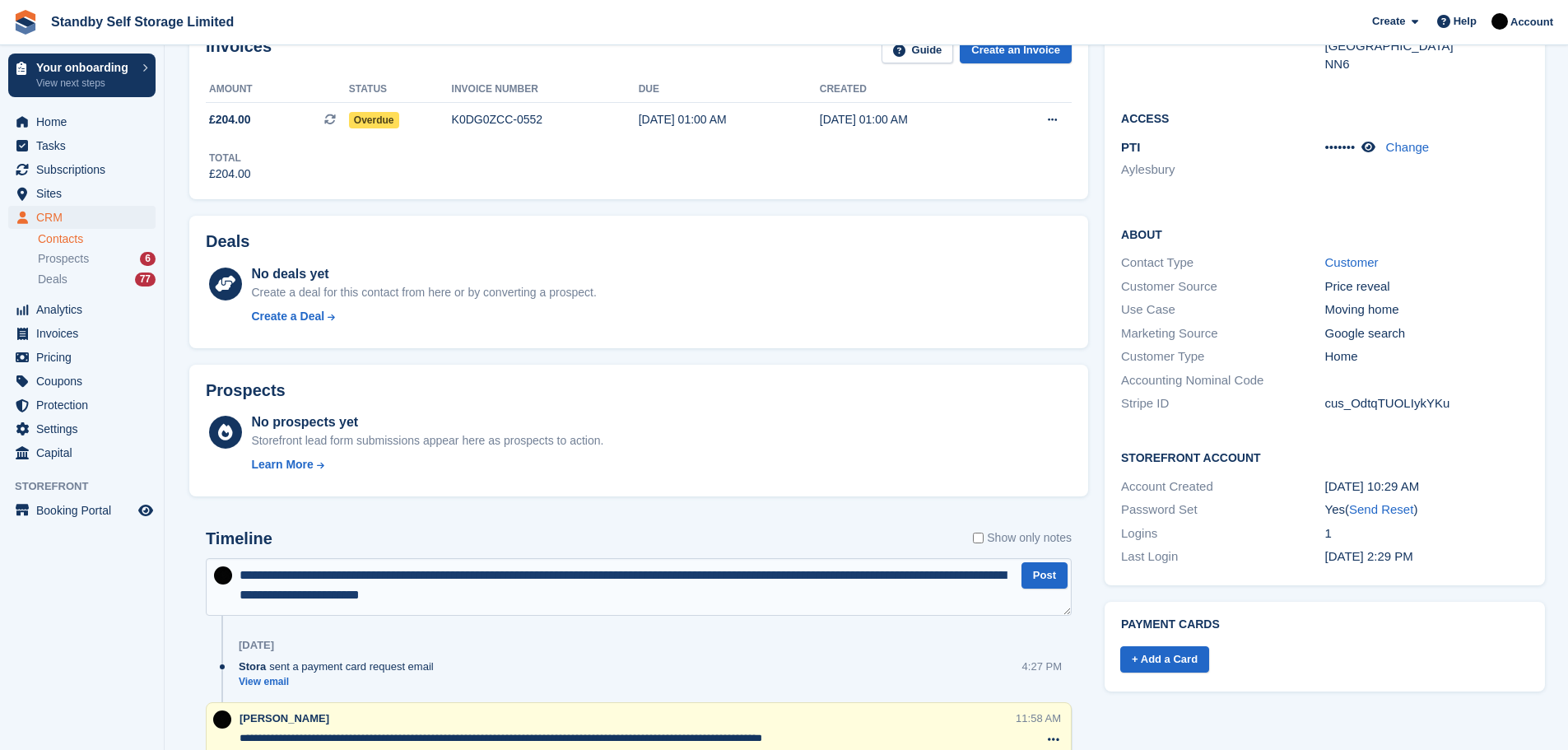
click at [413, 578] on textarea "**********" at bounding box center [638, 586] width 866 height 57
click at [934, 579] on textarea "**********" at bounding box center [638, 586] width 866 height 57
click at [499, 598] on textarea "**********" at bounding box center [638, 586] width 866 height 57
click at [336, 593] on textarea "**********" at bounding box center [638, 586] width 866 height 57
type textarea "**********"
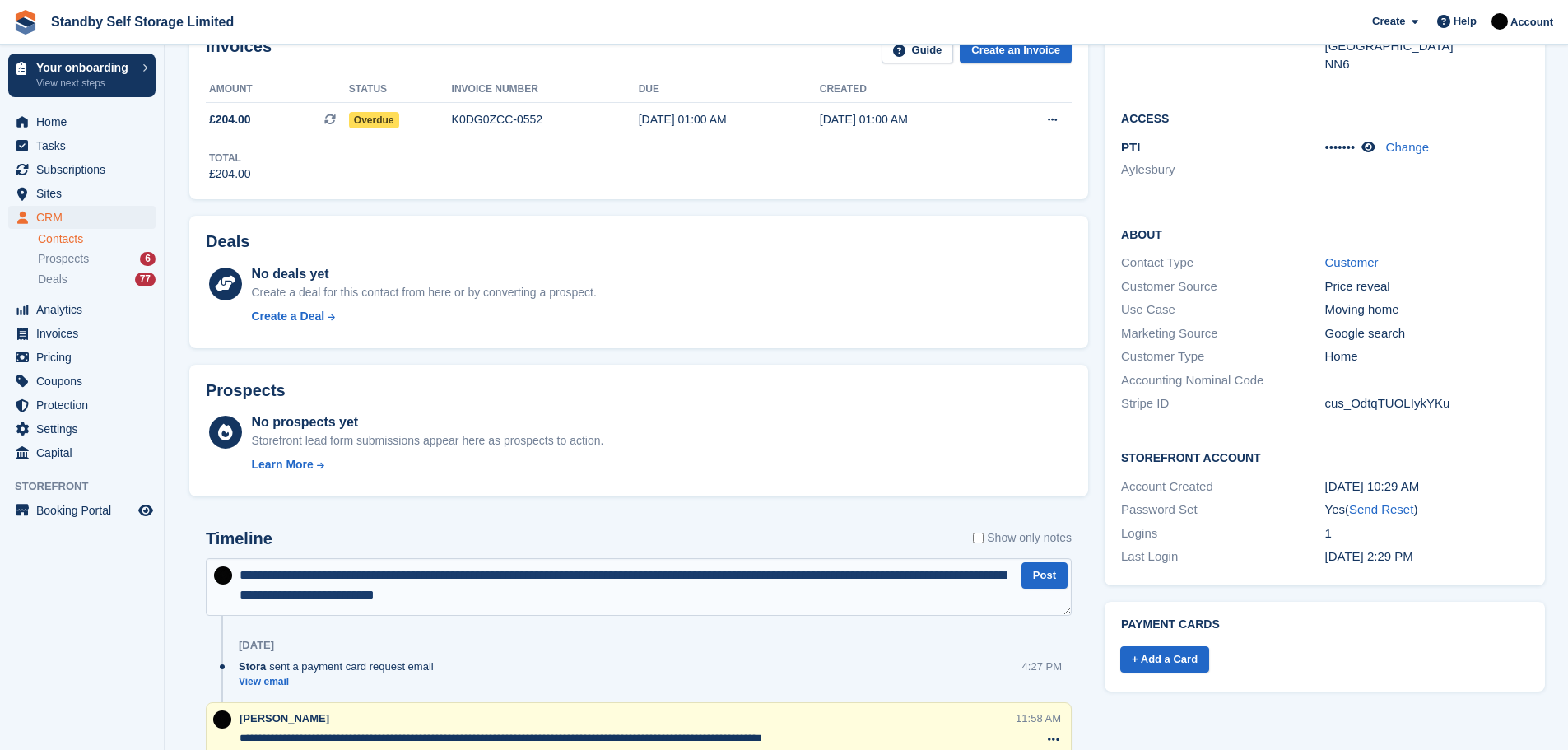
click at [581, 597] on textarea "**********" at bounding box center [638, 586] width 866 height 57
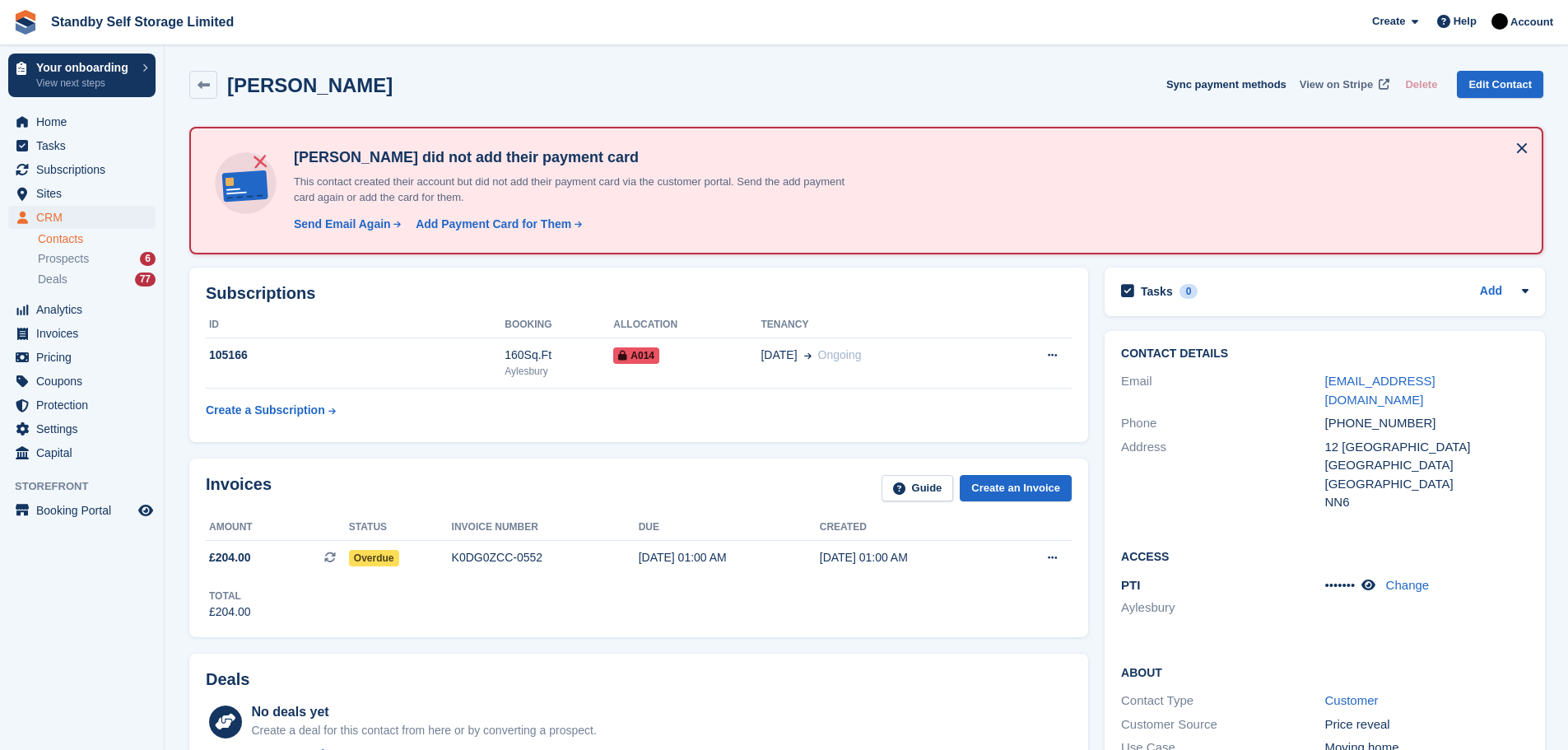
click at [1349, 85] on span "View on Stripe" at bounding box center [1336, 85] width 74 height 16
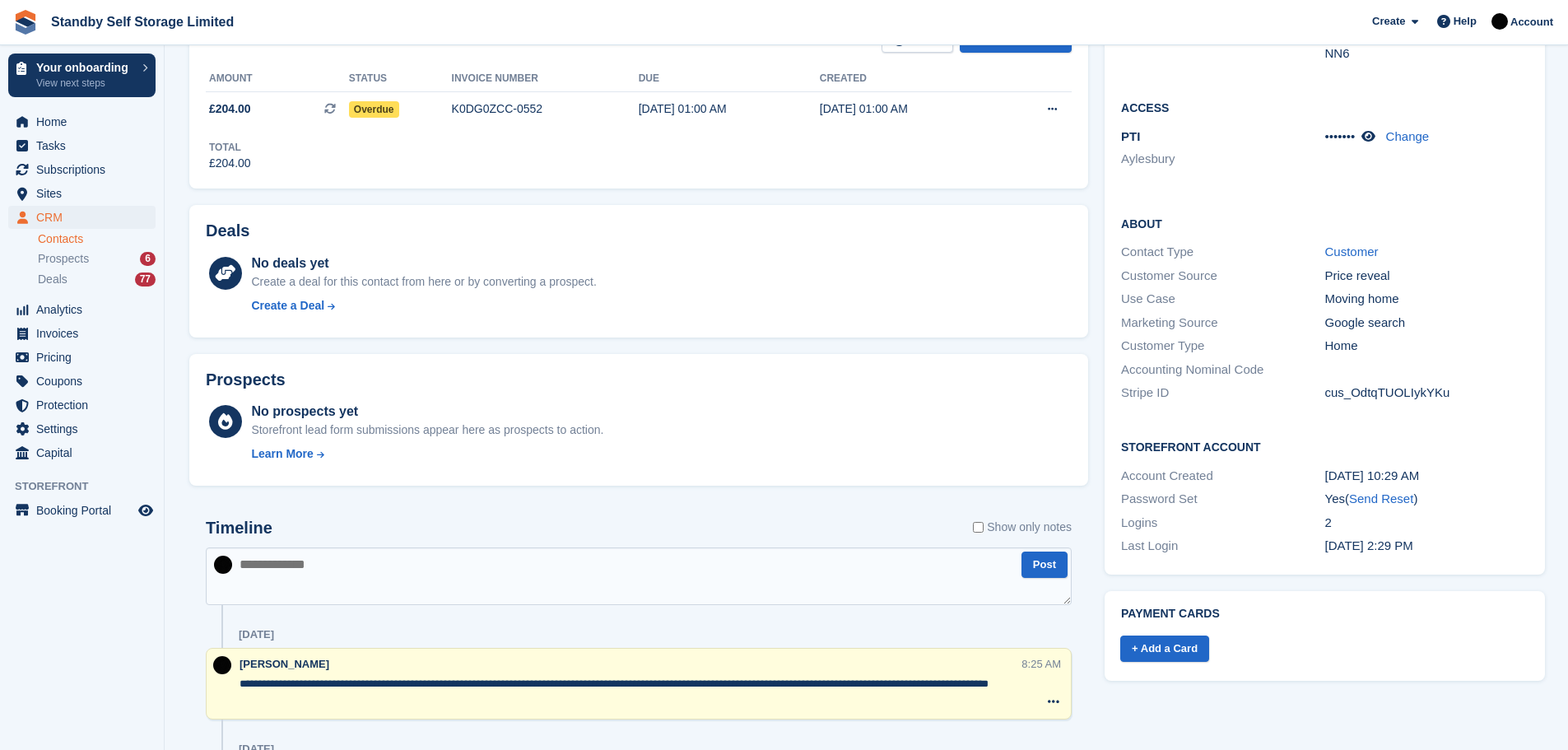
scroll to position [455, 0]
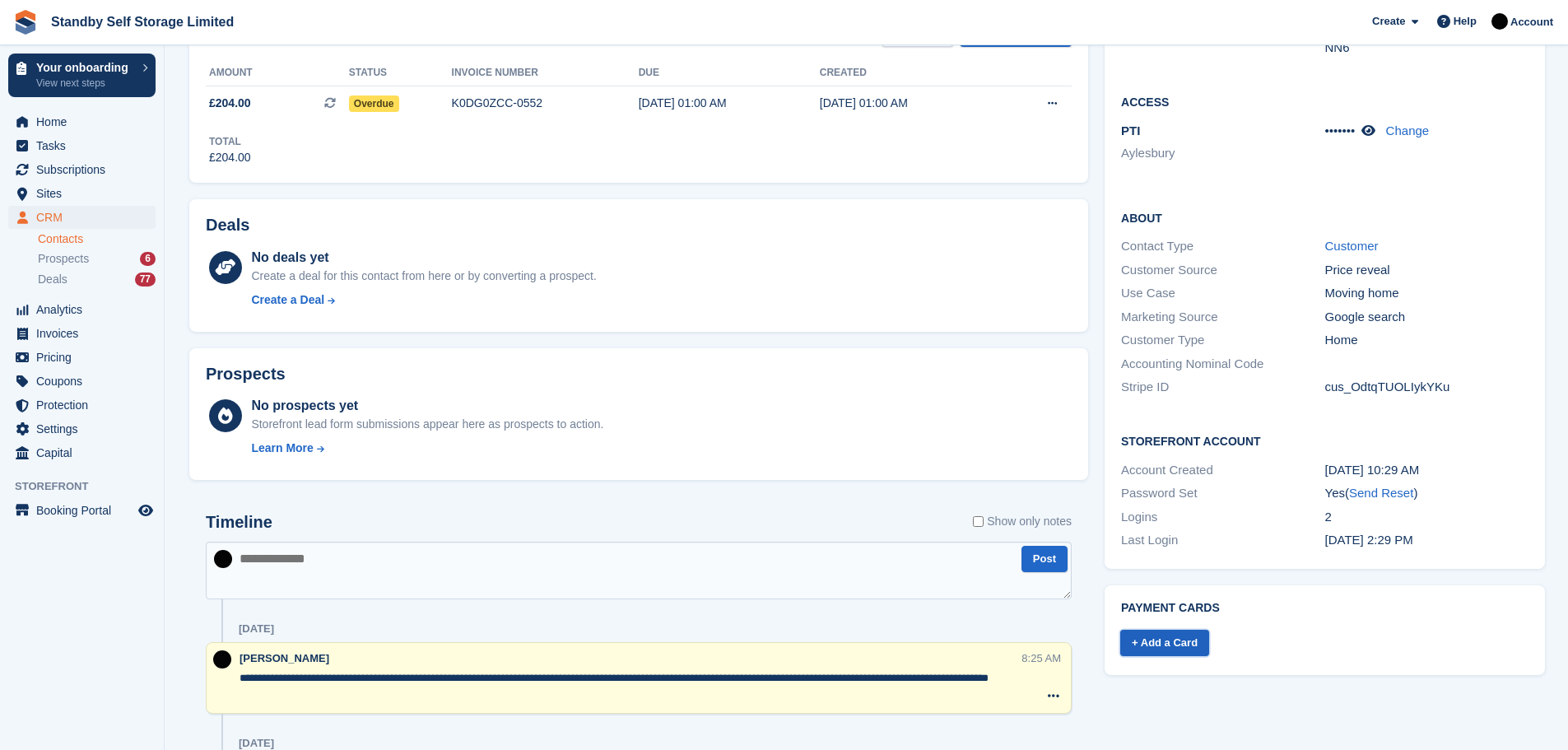
click at [1130, 630] on link "+ Add a Card" at bounding box center [1165, 644] width 89 height 27
click at [1154, 630] on link "+ Add a Card" at bounding box center [1165, 644] width 89 height 27
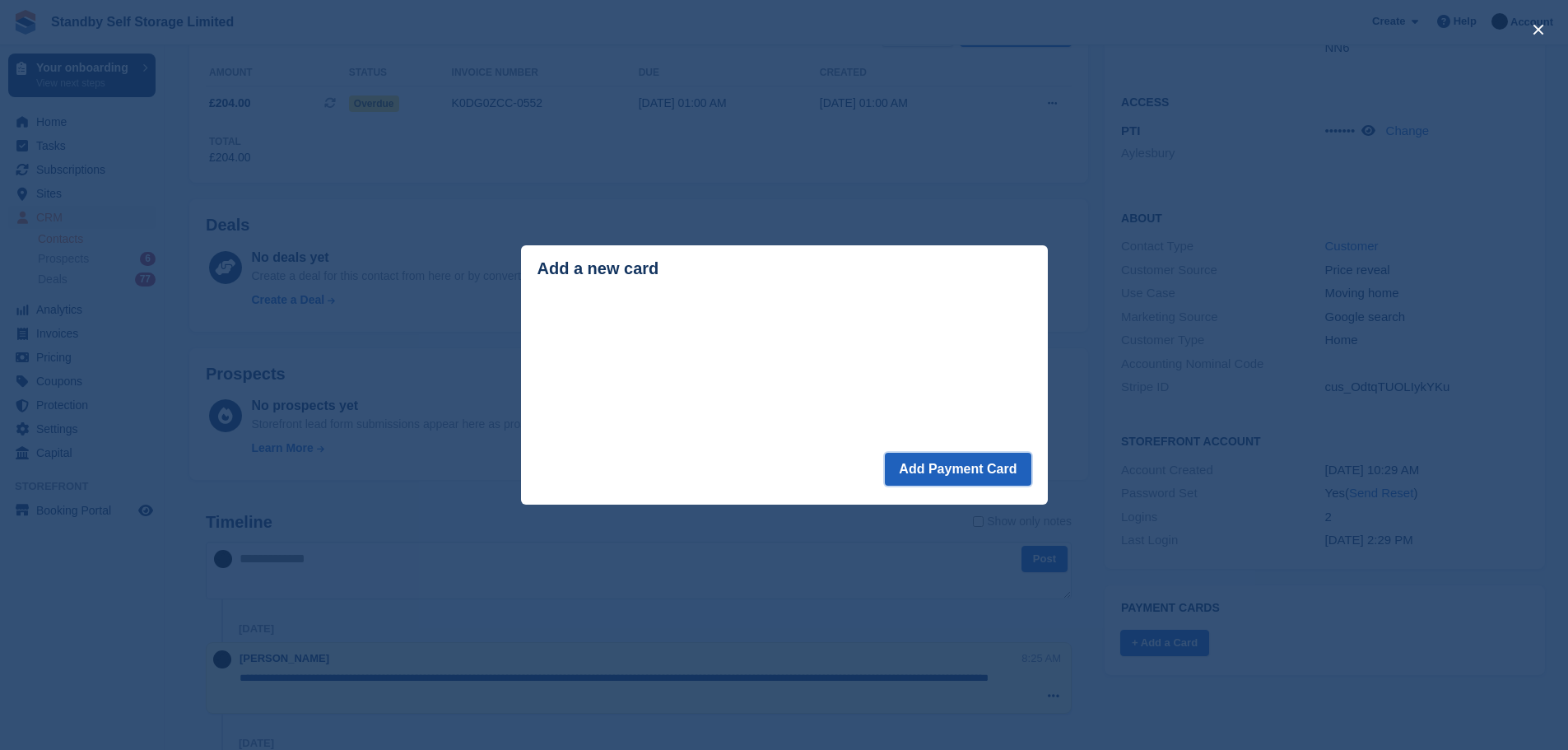
click at [955, 470] on button "Add Payment Card" at bounding box center [958, 469] width 145 height 33
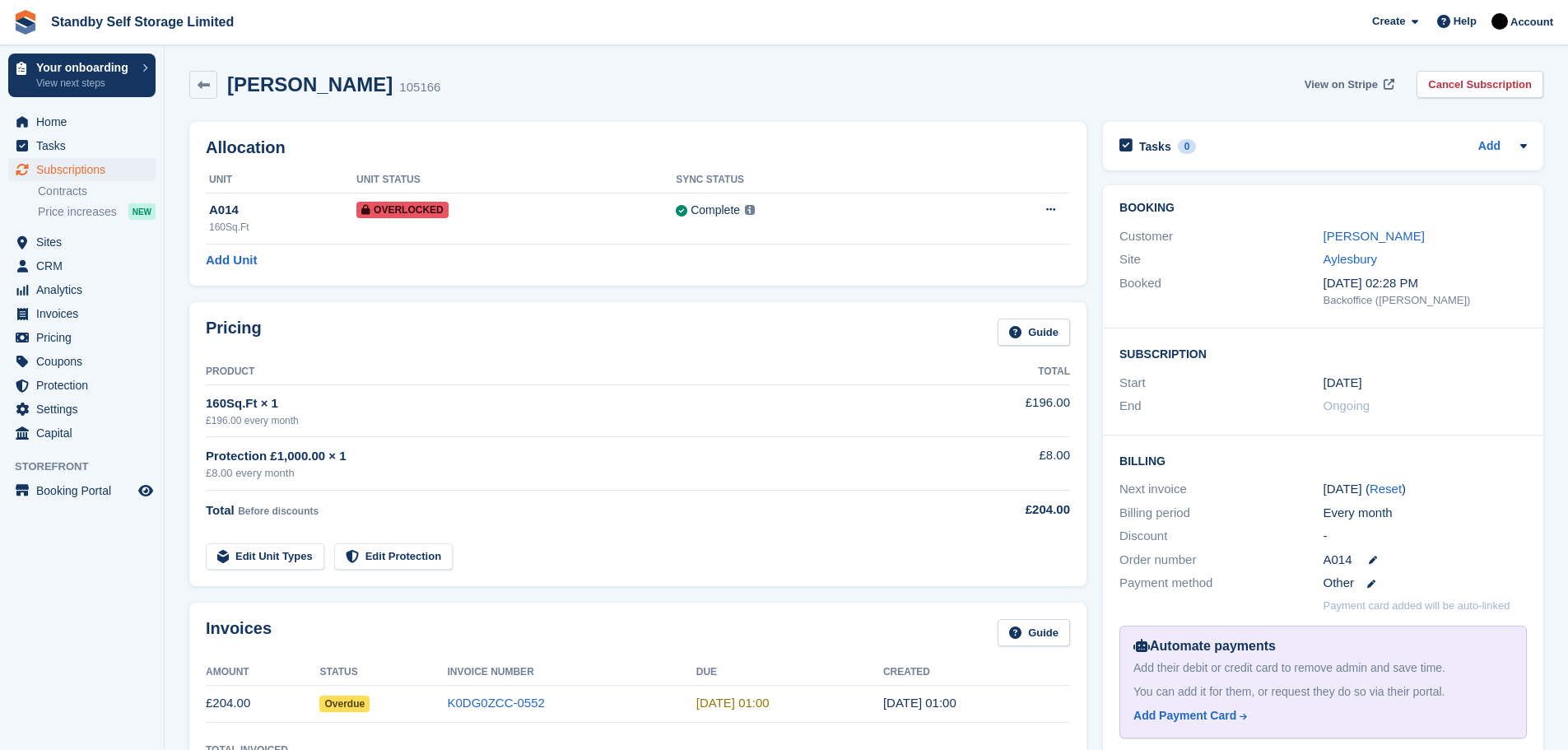
click at [1349, 86] on span "View on Stripe" at bounding box center [1341, 85] width 74 height 16
